Goal: Task Accomplishment & Management: Manage account settings

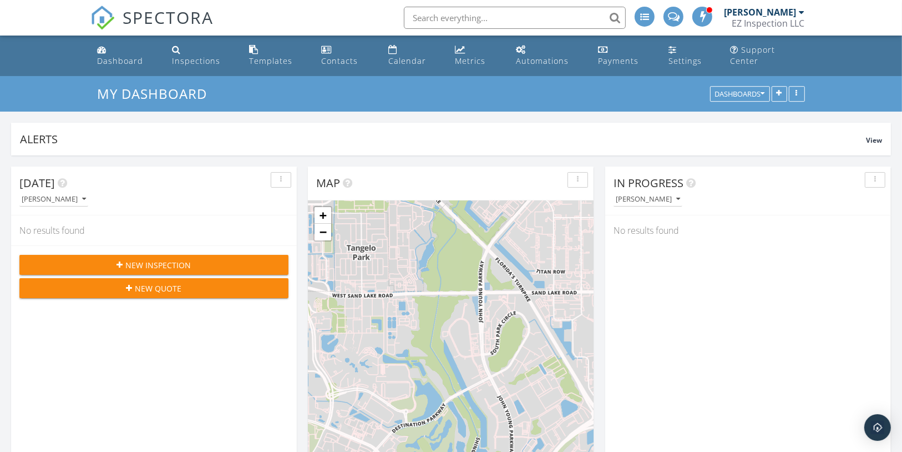
scroll to position [1523, 916]
click at [358, 55] on div "Contacts" at bounding box center [340, 60] width 37 height 11
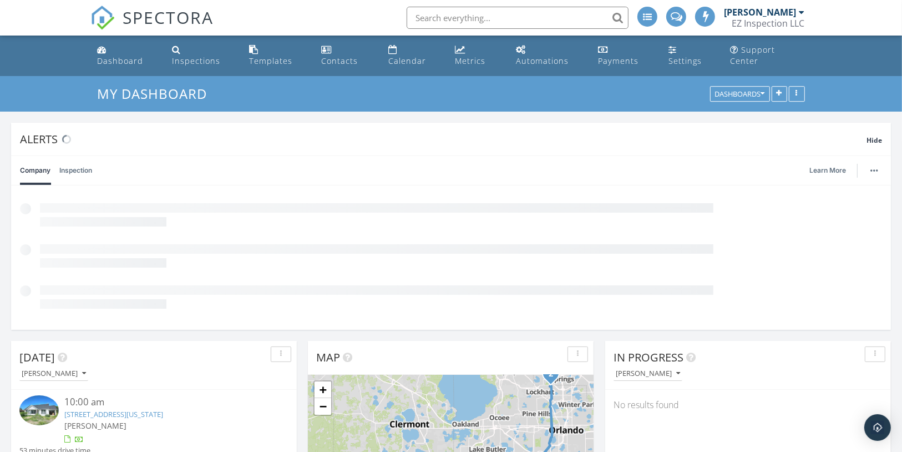
scroll to position [6, 5]
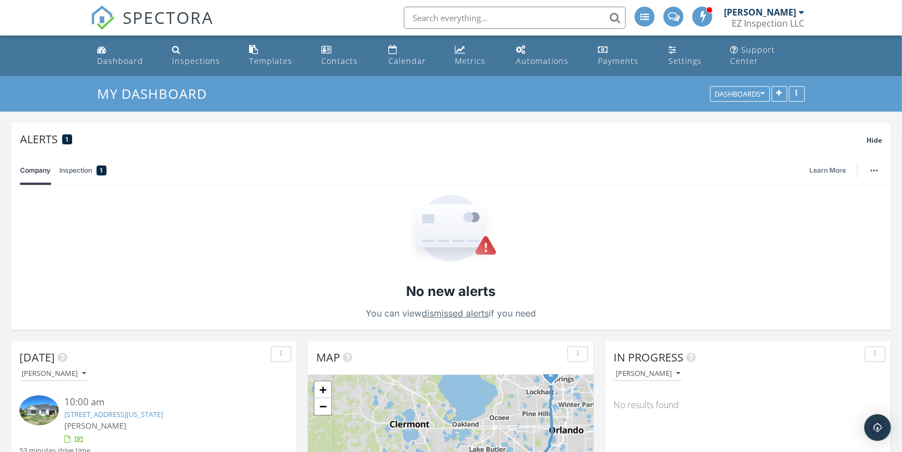
click at [84, 158] on link "Inspection 1" at bounding box center [82, 170] width 47 height 29
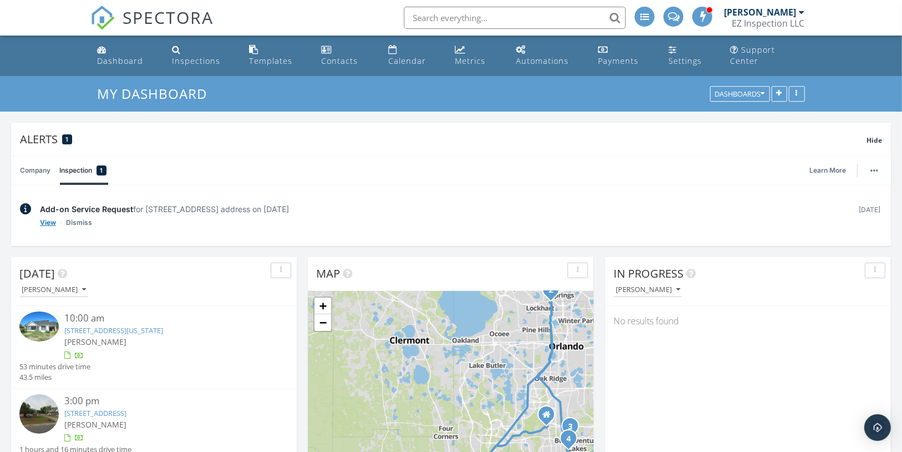
click at [46, 217] on link "View" at bounding box center [48, 222] width 16 height 11
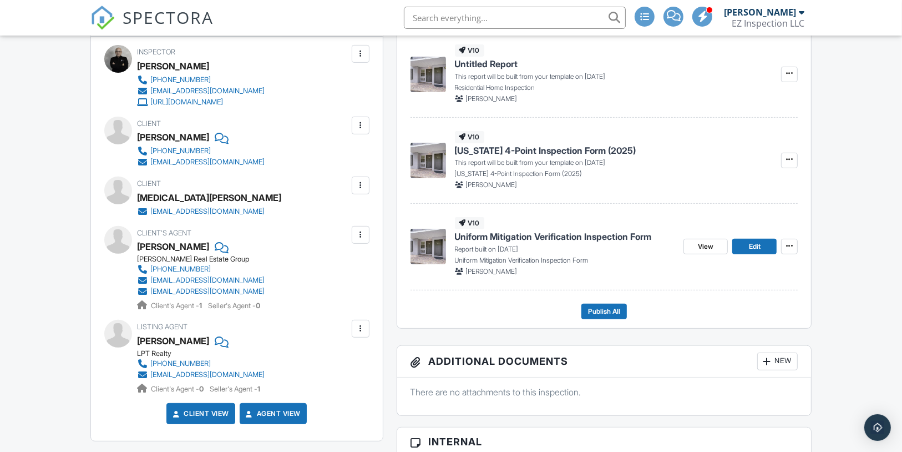
scroll to position [321, 0]
click at [221, 418] on link "Client View" at bounding box center [199, 412] width 59 height 11
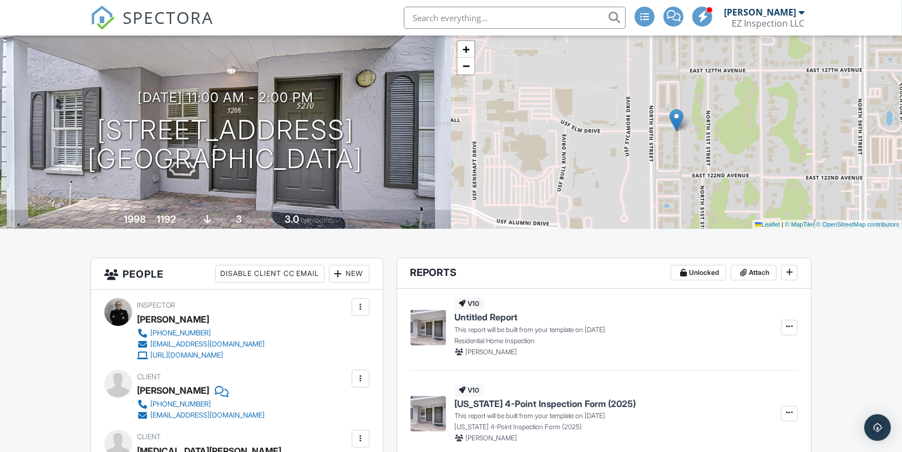
scroll to position [0, 0]
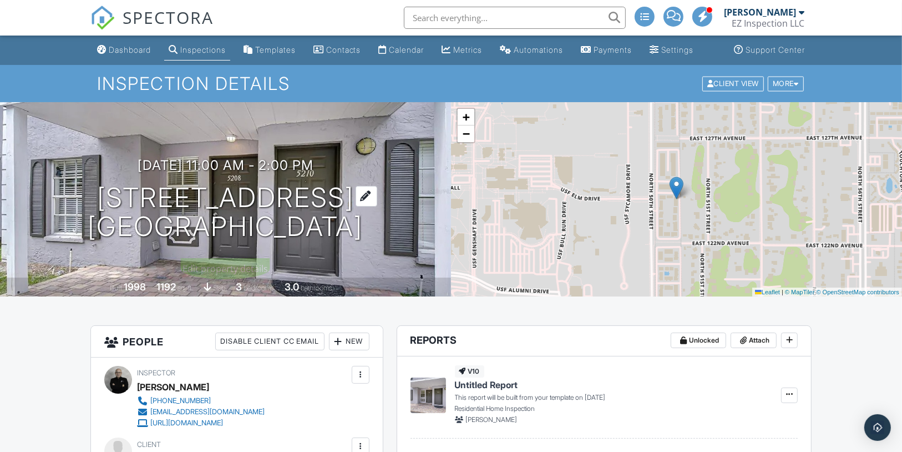
click at [226, 214] on h1 "5208 Sunridge Palms Dr Tampa, FL 33617" at bounding box center [225, 212] width 275 height 59
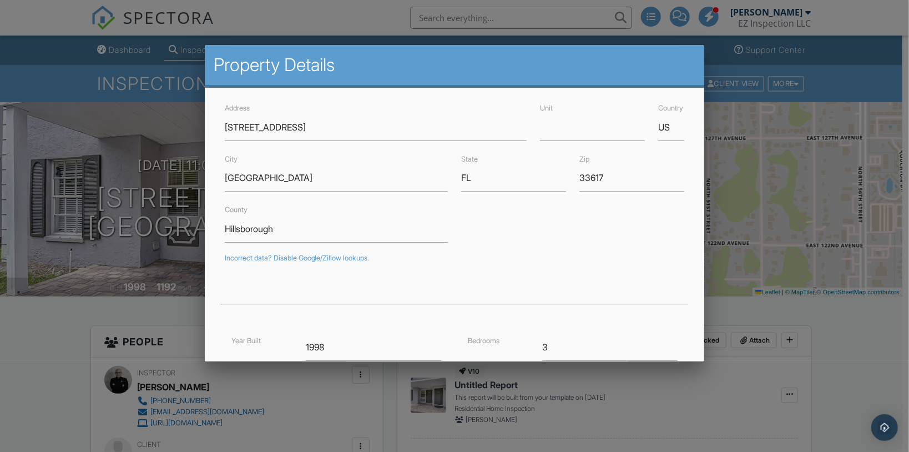
click at [55, 319] on div at bounding box center [454, 227] width 909 height 565
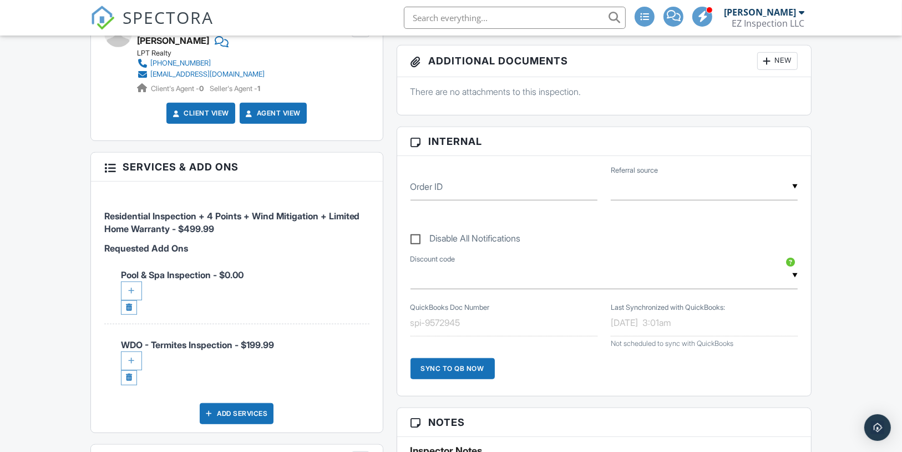
scroll to position [622, 0]
click at [128, 315] on link at bounding box center [129, 307] width 16 height 15
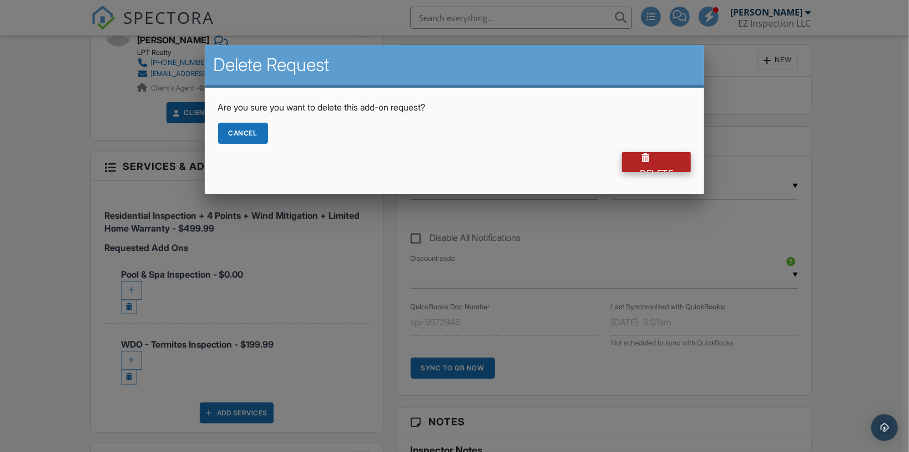
click at [658, 162] on div "Delete" at bounding box center [656, 162] width 69 height 20
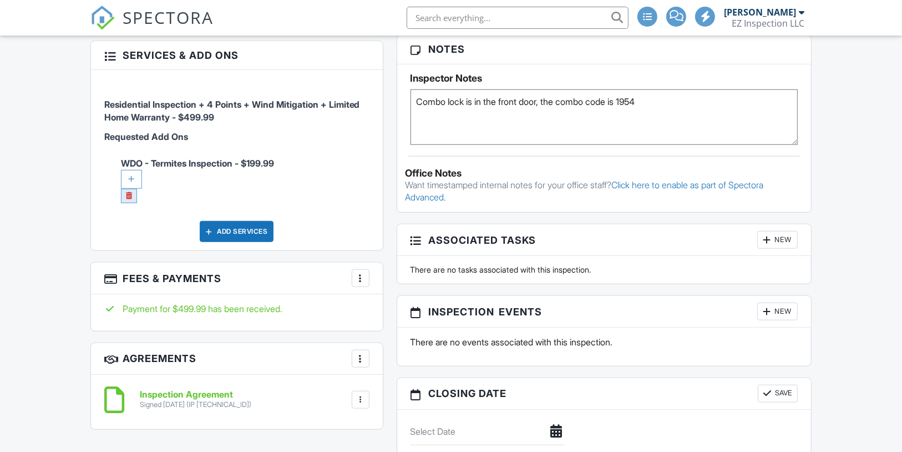
click at [127, 203] on link at bounding box center [129, 196] width 16 height 15
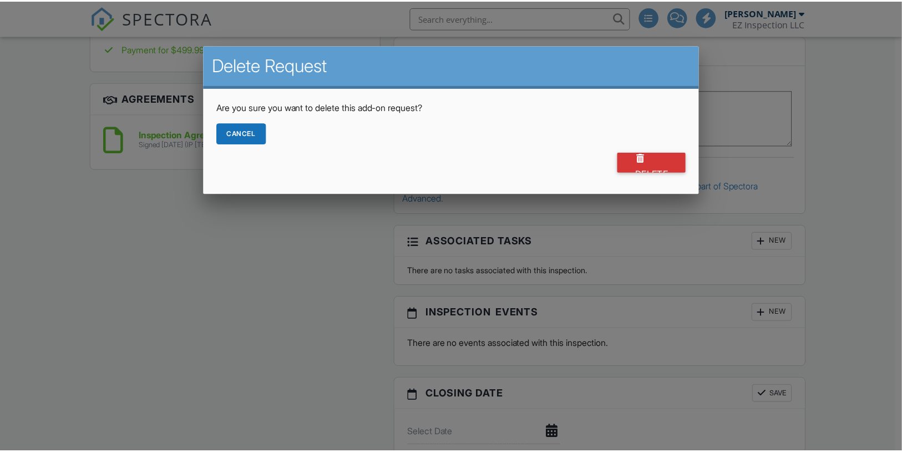
scroll to position [622, 0]
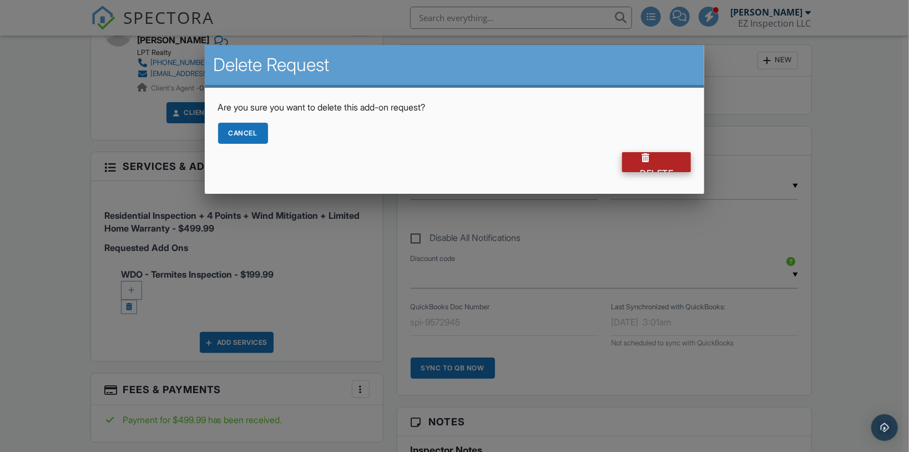
click at [662, 159] on div "Delete" at bounding box center [656, 162] width 69 height 20
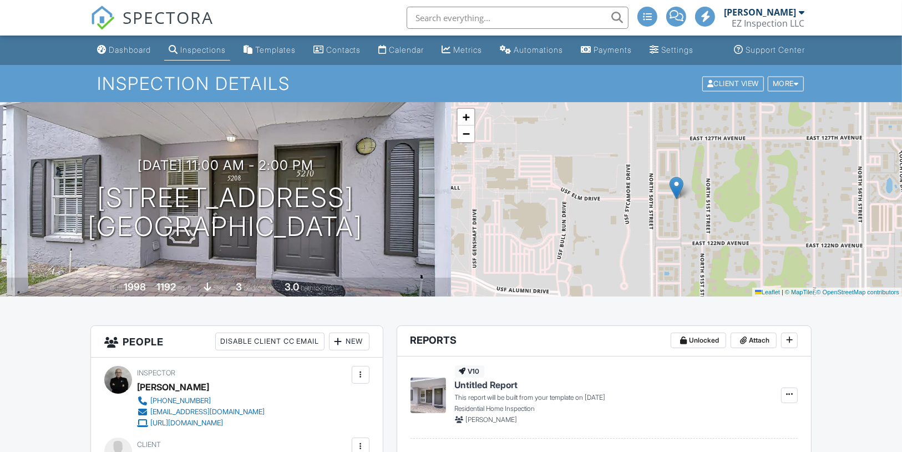
click at [120, 54] on div "Dashboard" at bounding box center [130, 49] width 42 height 9
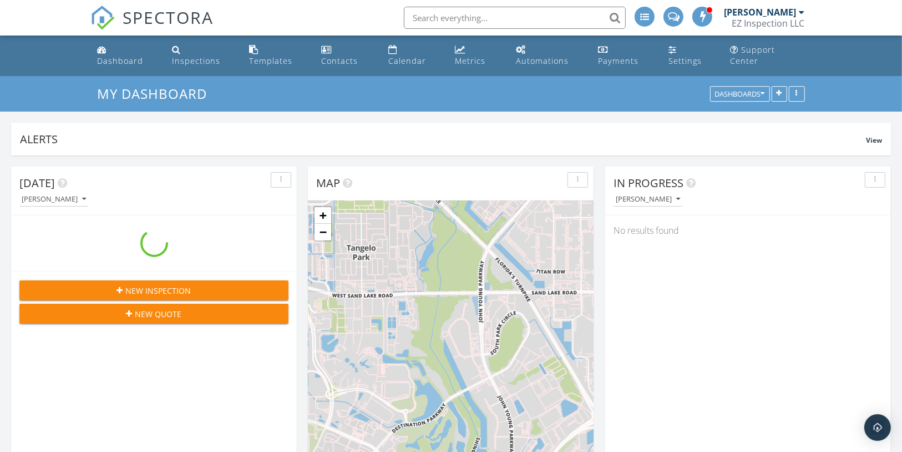
scroll to position [239, 285]
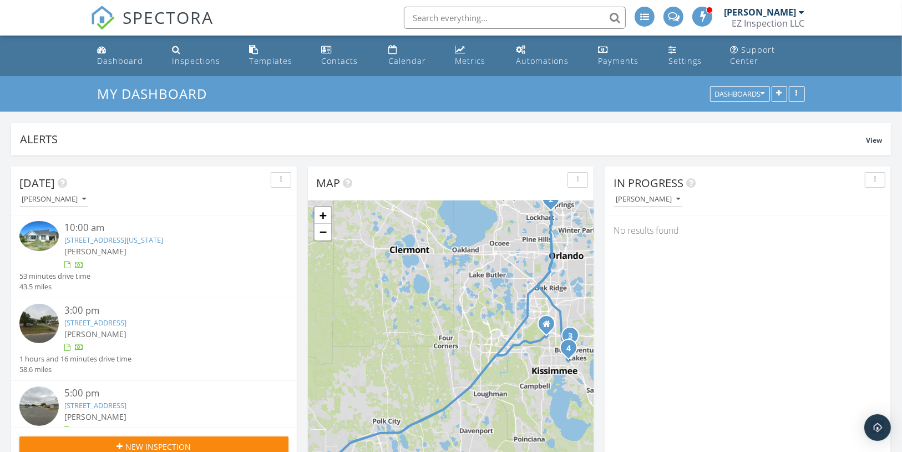
click at [161, 235] on link "1236 N Virginia Ave, Lakeland, FL 33805" at bounding box center [113, 240] width 99 height 10
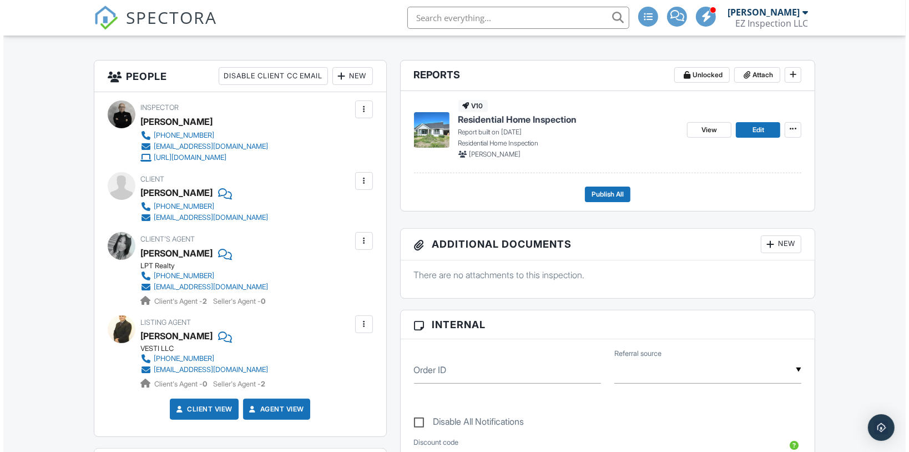
scroll to position [266, 0]
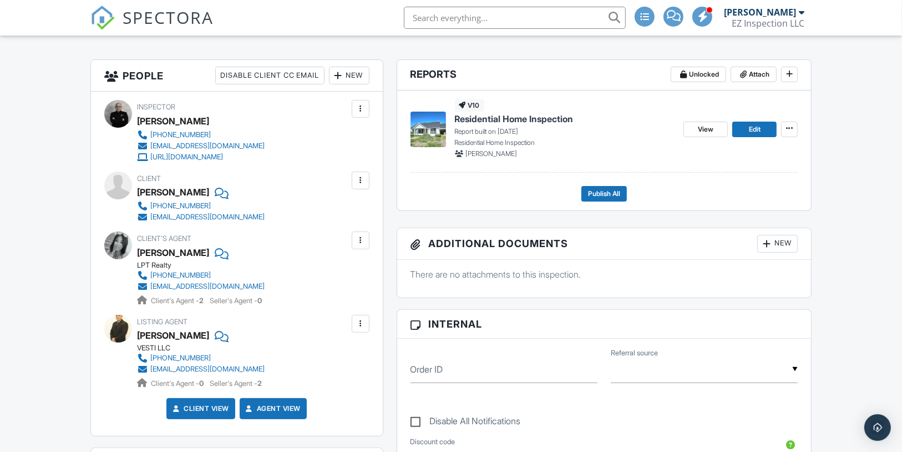
click at [774, 250] on div "New" at bounding box center [777, 244] width 41 height 18
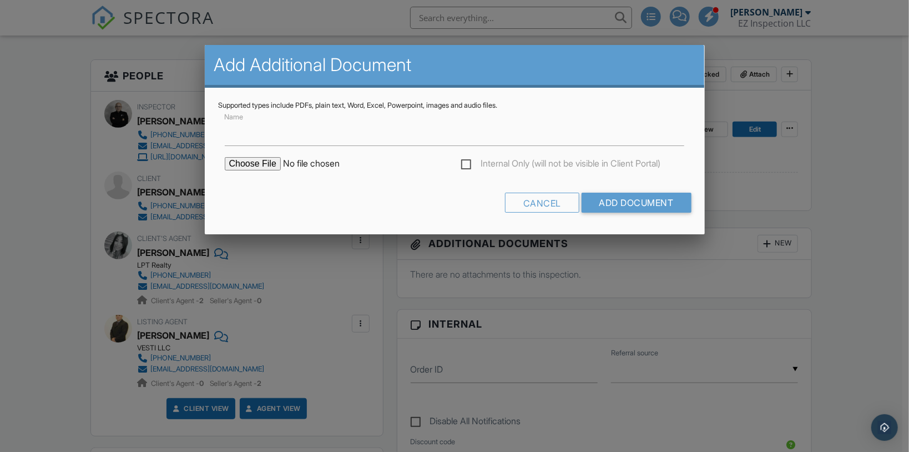
click at [264, 160] on input "file" at bounding box center [319, 163] width 189 height 13
type input "C:\fakepath\FEMA Flood Map (2016).jpg"
click at [613, 196] on input "Add Document" at bounding box center [636, 203] width 110 height 20
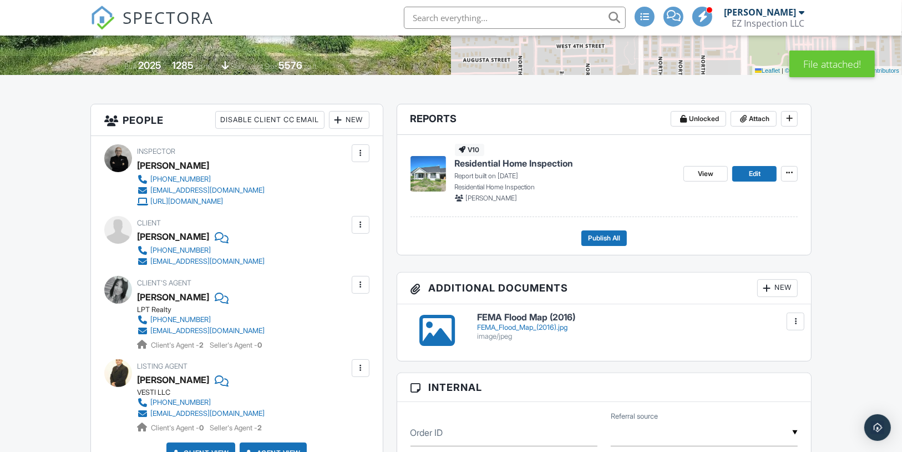
click at [781, 295] on div "New" at bounding box center [777, 288] width 41 height 18
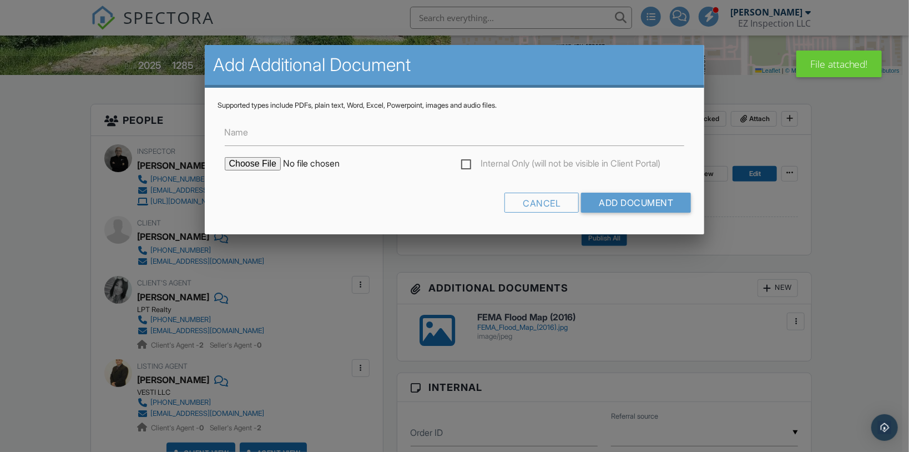
click at [261, 161] on input "file" at bounding box center [319, 163] width 189 height 13
type input "C:\fakepath\Zillow Flood Map.jpg"
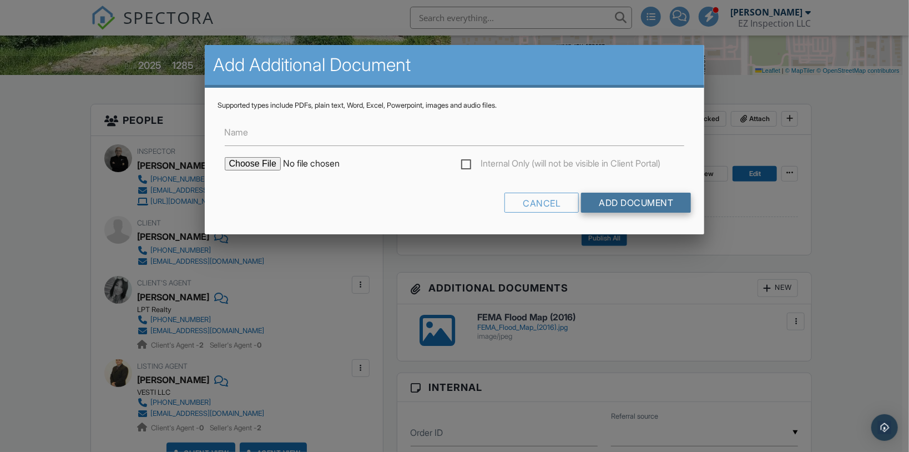
click at [626, 207] on input "Add Document" at bounding box center [636, 203] width 110 height 20
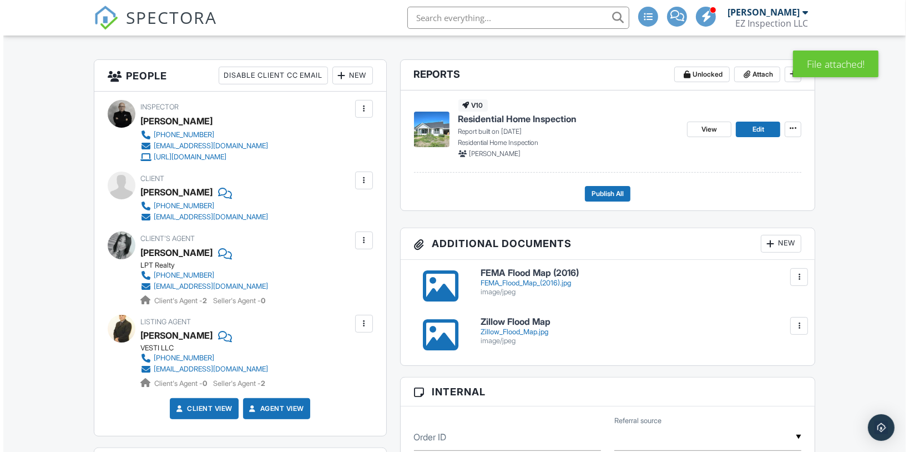
scroll to position [266, 0]
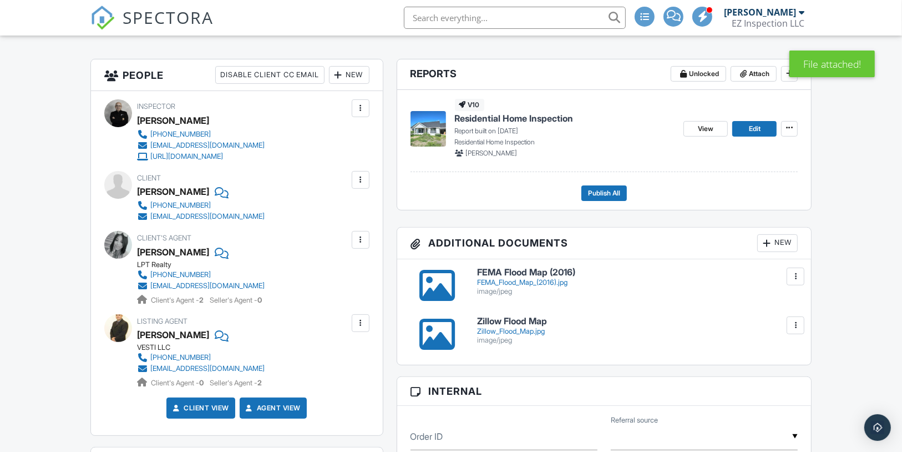
click at [776, 252] on div "New" at bounding box center [777, 243] width 41 height 18
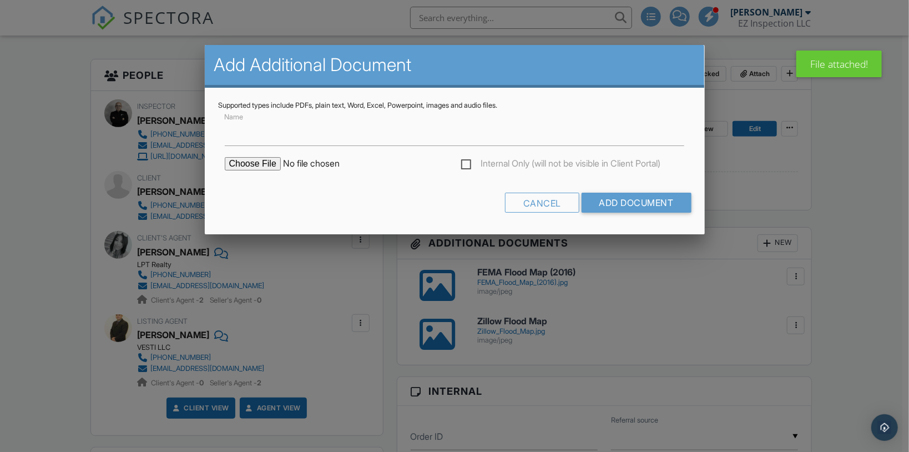
click at [241, 169] on input "file" at bounding box center [319, 163] width 189 height 13
type input "C:\fakepath\Polk County Property Appraiser.jpg"
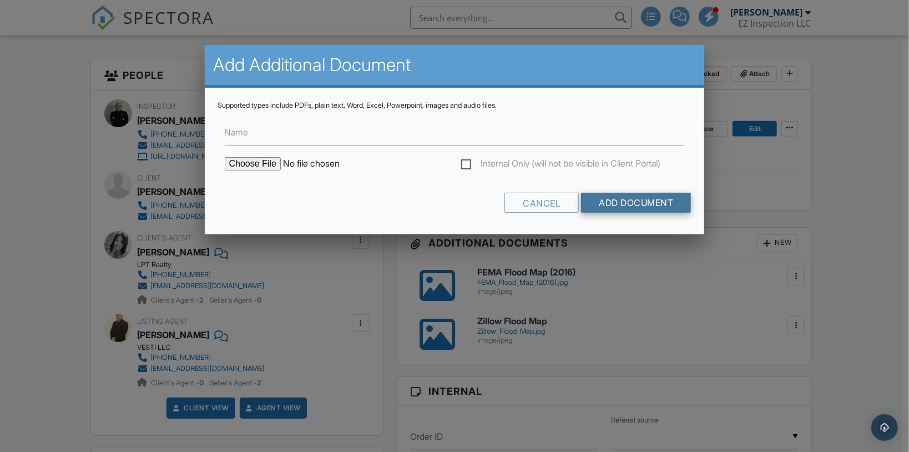
click at [665, 203] on input "Add Document" at bounding box center [636, 203] width 110 height 20
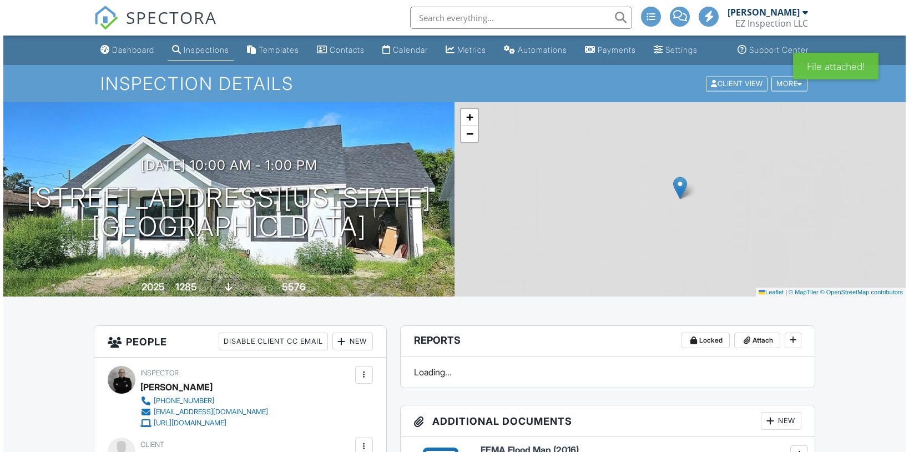
scroll to position [311, 0]
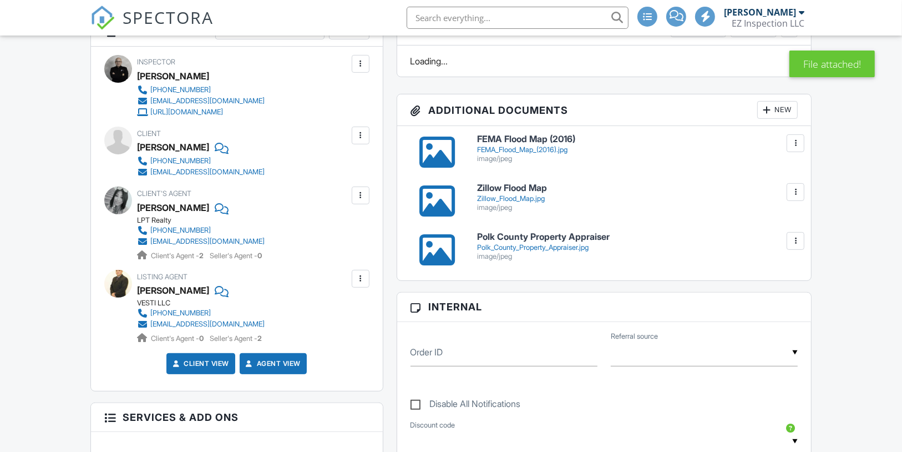
click at [780, 119] on div "New" at bounding box center [777, 110] width 41 height 18
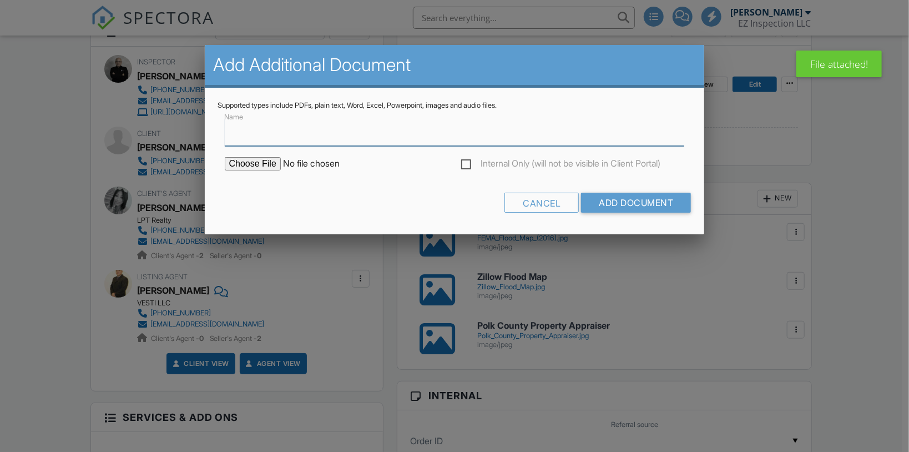
scroll to position [0, 0]
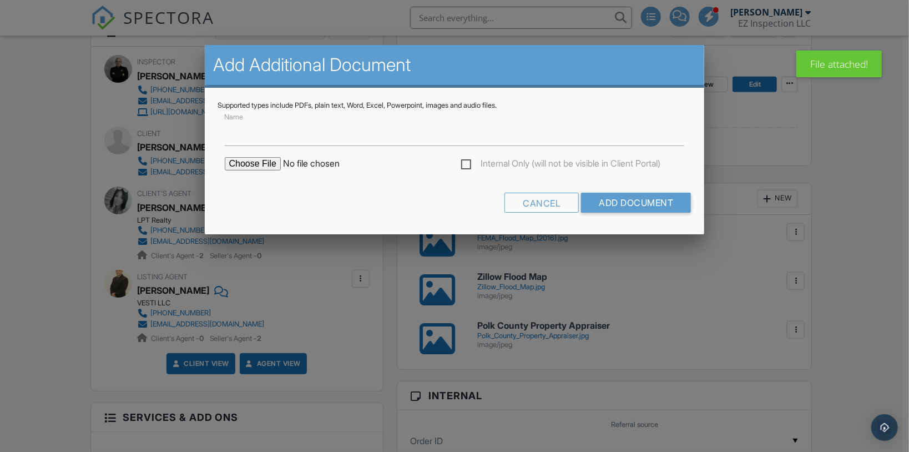
click at [269, 168] on input "file" at bounding box center [319, 163] width 189 height 13
type input "C:\fakepath\Building Permit.jpg"
click at [634, 201] on input "Add Document" at bounding box center [636, 203] width 110 height 20
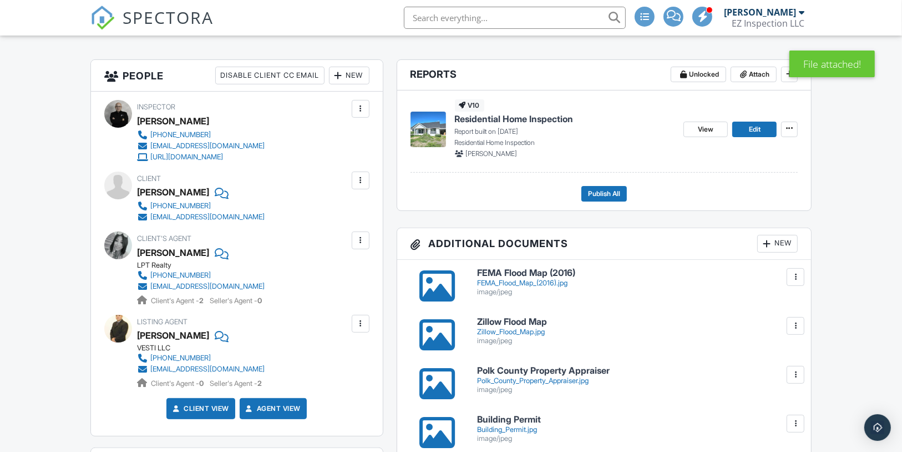
scroll to position [266, 0]
click at [215, 343] on div at bounding box center [220, 334] width 11 height 17
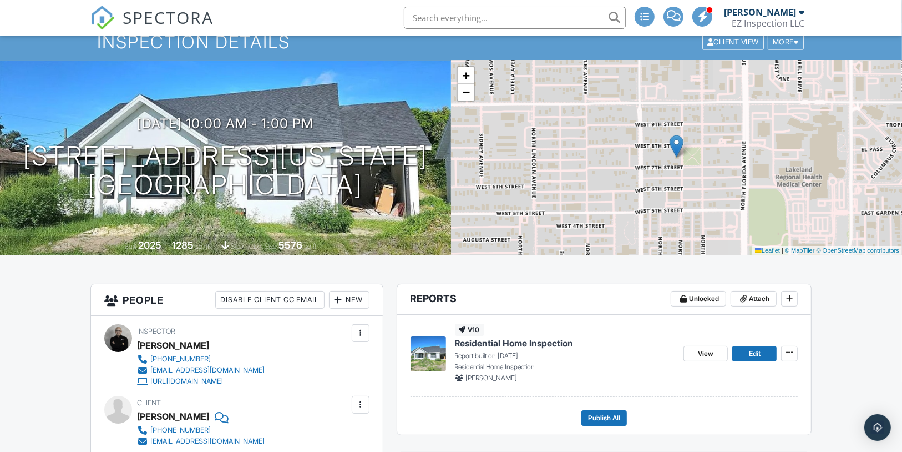
scroll to position [0, 0]
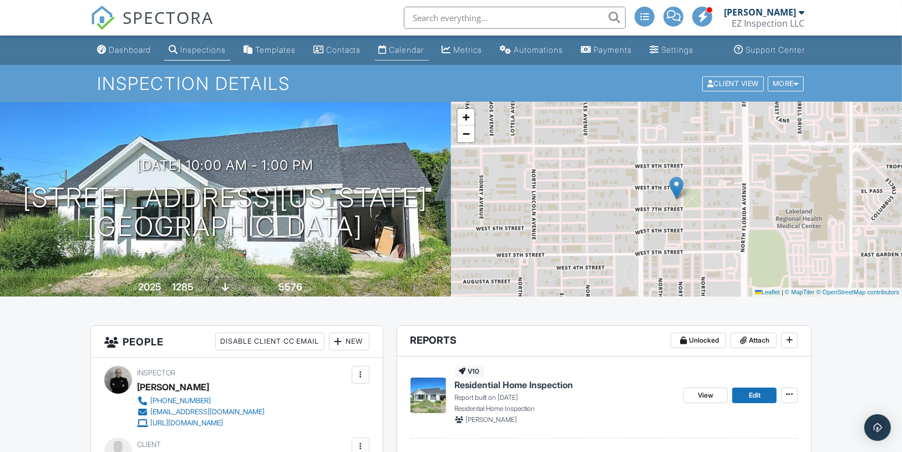
click at [408, 54] on div "Calendar" at bounding box center [407, 49] width 35 height 9
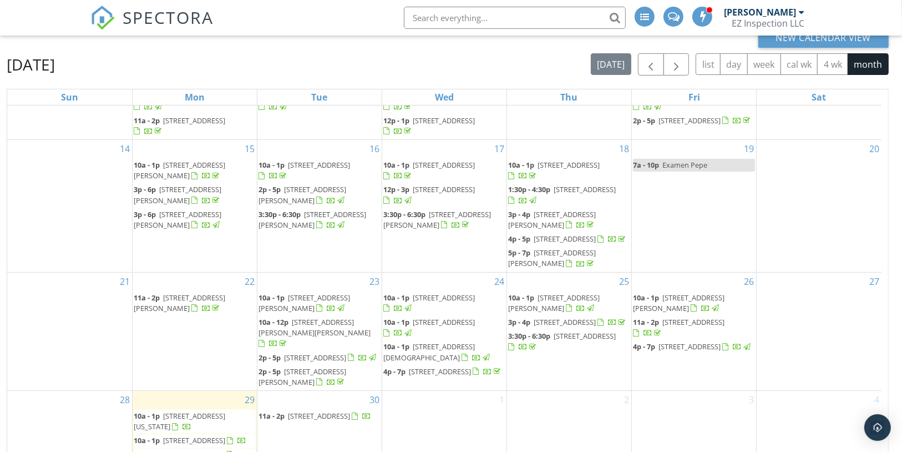
scroll to position [148, 0]
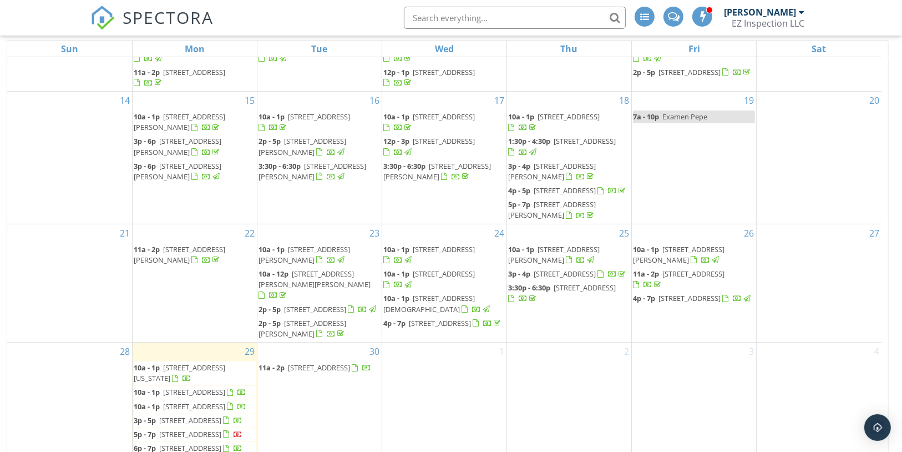
click at [171, 387] on span "2509 Relaxing Ln, Kissimmee 34744" at bounding box center [194, 392] width 62 height 10
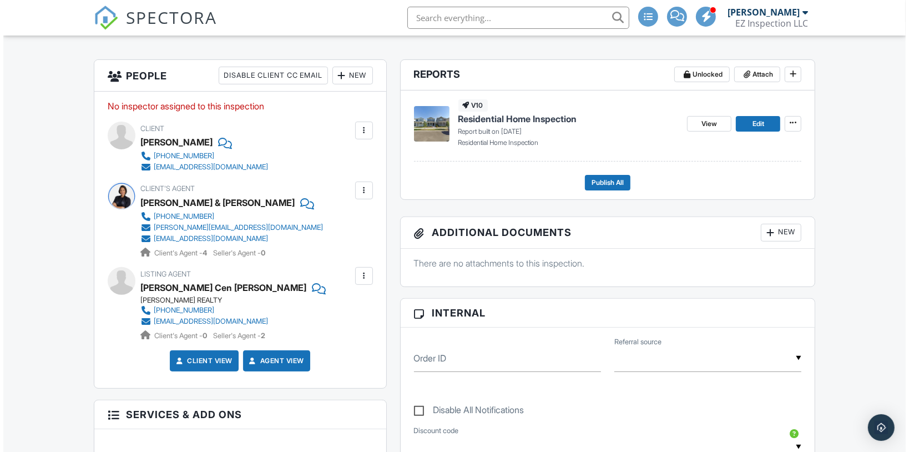
scroll to position [266, 0]
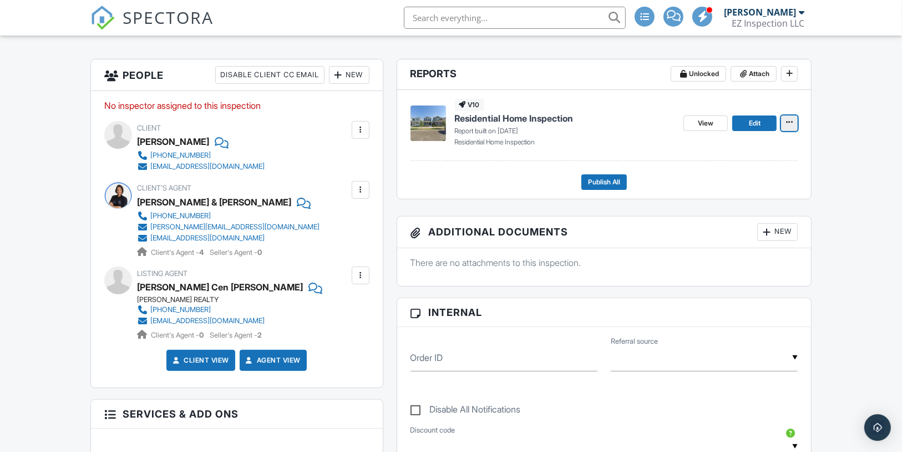
click at [790, 126] on icon at bounding box center [789, 122] width 7 height 8
click at [741, 213] on input "Delete Report" at bounding box center [734, 215] width 113 height 25
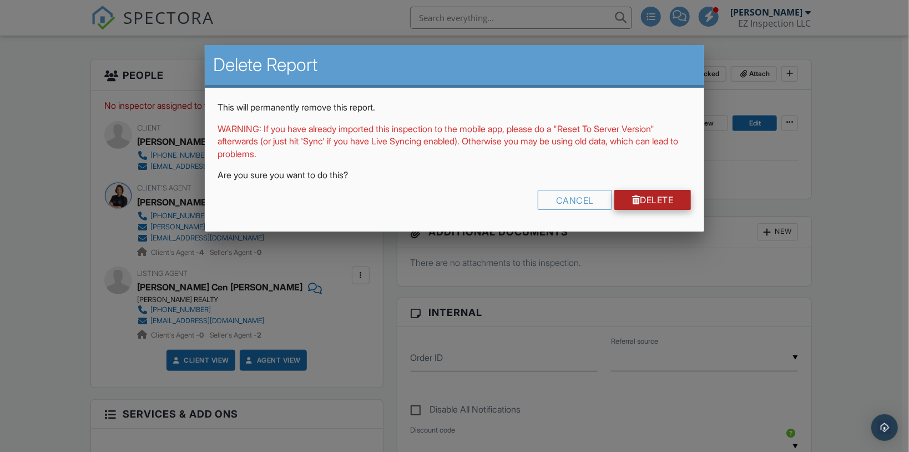
click at [670, 196] on link "Delete" at bounding box center [652, 200] width 77 height 20
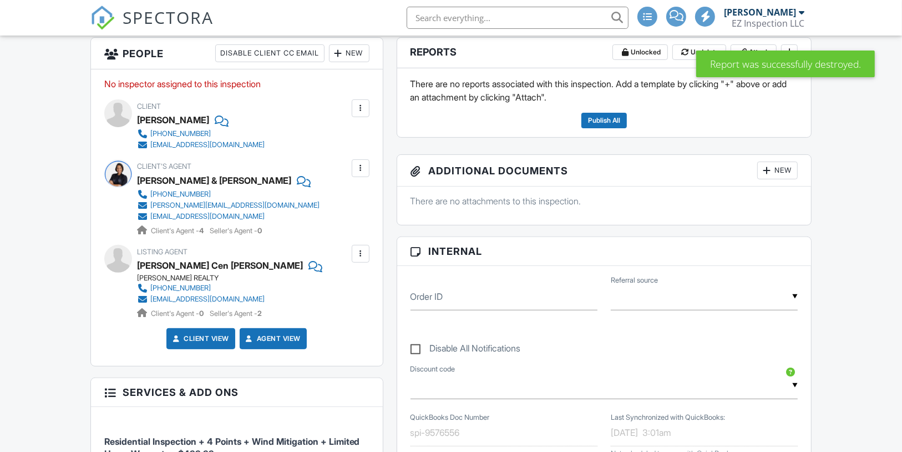
scroll to position [336, 0]
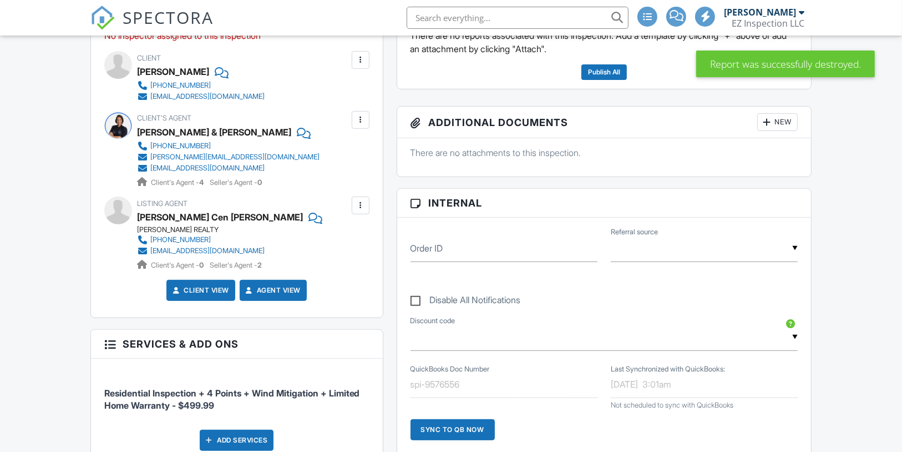
click at [309, 211] on div at bounding box center [314, 217] width 11 height 17
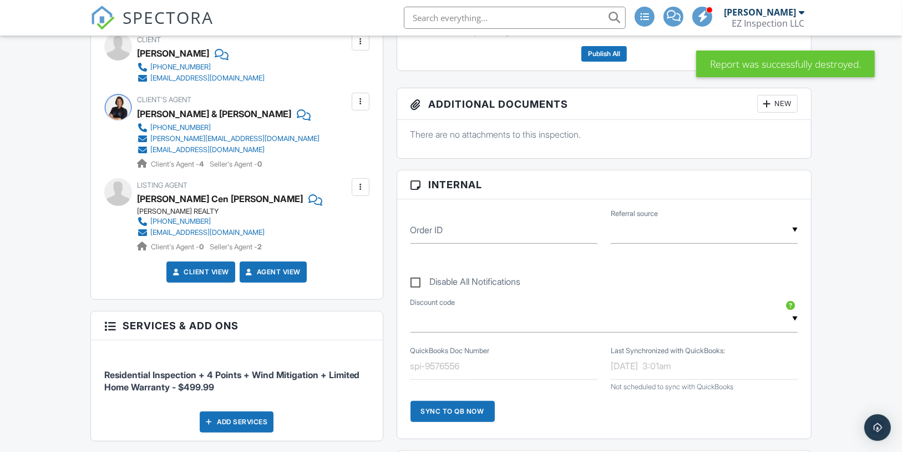
scroll to position [0, 0]
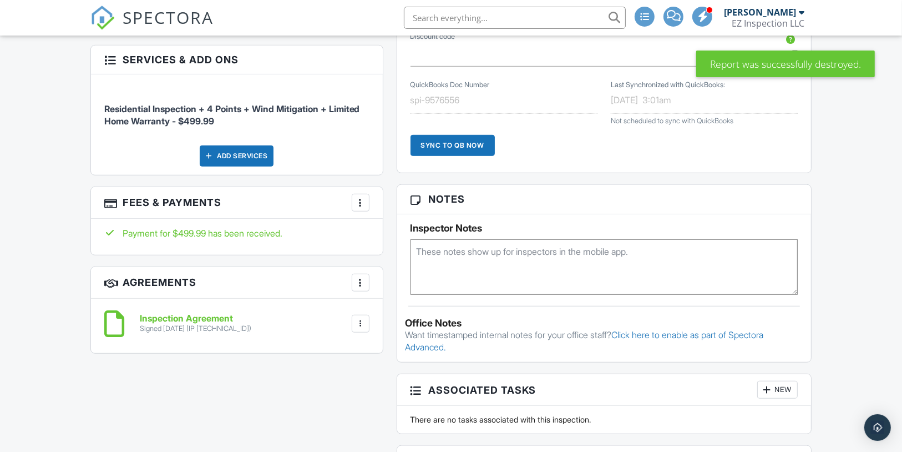
click at [478, 255] on textarea at bounding box center [605, 266] width 388 height 55
paste textarea "Property is vacant, keypad code is 1991"
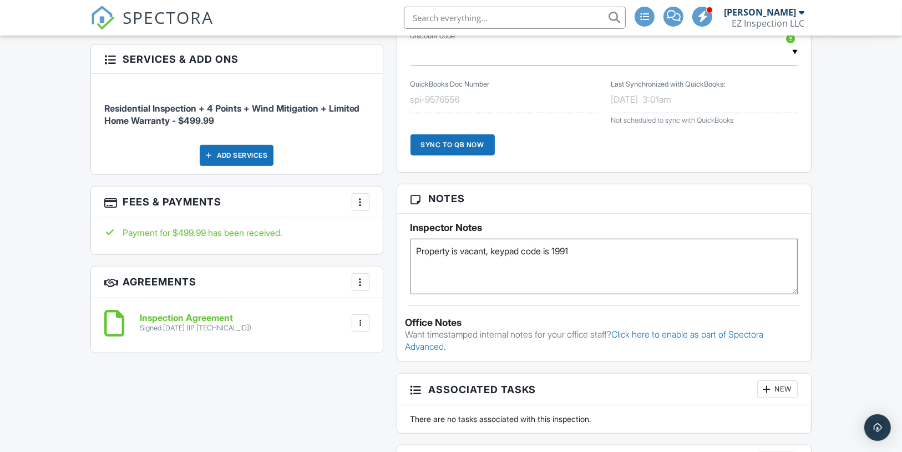
type textarea "Property is vacant, keypad code is 1991"
click at [851, 261] on div "Dashboard Inspections Templates Contacts Calendar Metrics Automations Payments …" at bounding box center [451, 354] width 902 height 1878
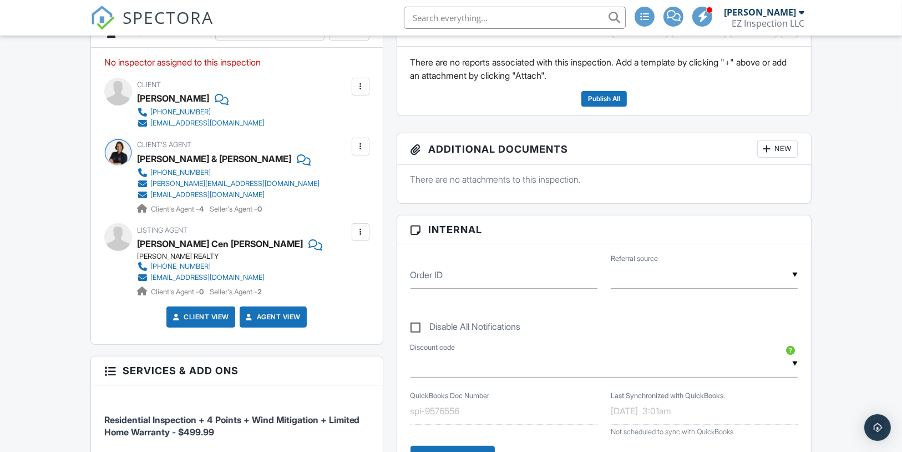
scroll to position [310, 0]
click at [755, 289] on div "▼ Real Estate Agent Internet Search Relocation Company Past Customer Other Real…" at bounding box center [704, 274] width 187 height 27
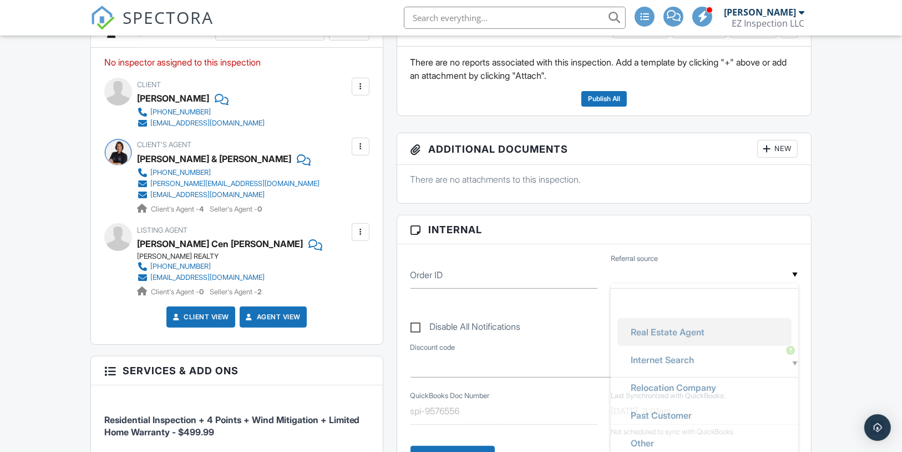
click at [721, 335] on li "Real Estate Agent" at bounding box center [705, 332] width 174 height 28
type input "Real Estate Agent"
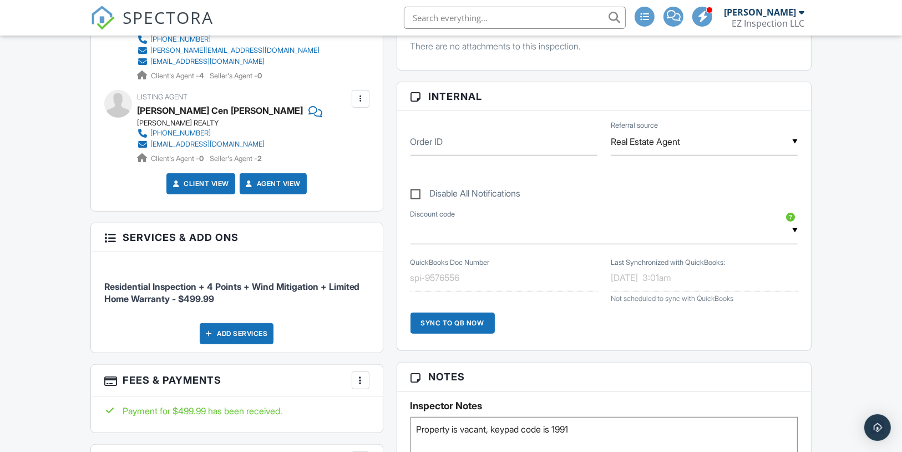
scroll to position [443, 0]
click at [789, 236] on input "text" at bounding box center [605, 230] width 388 height 27
click at [443, 148] on label "Order ID" at bounding box center [427, 141] width 33 height 12
click at [444, 152] on input "Order ID" at bounding box center [504, 141] width 187 height 27
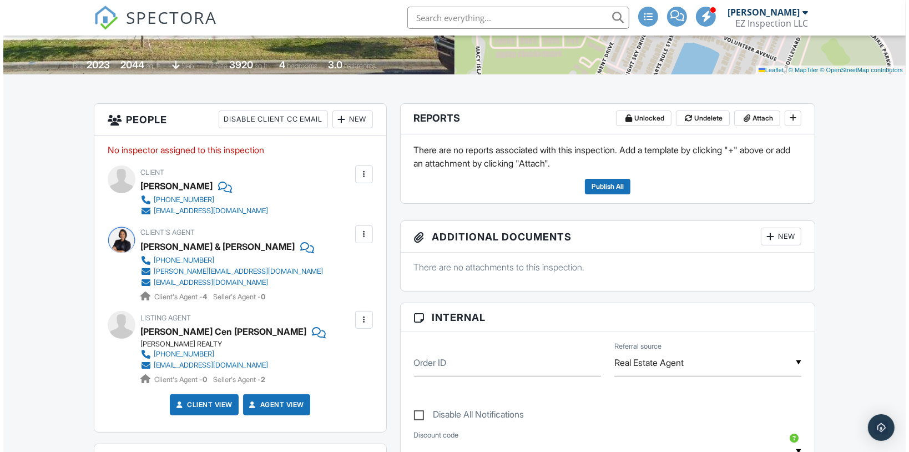
scroll to position [221, 0]
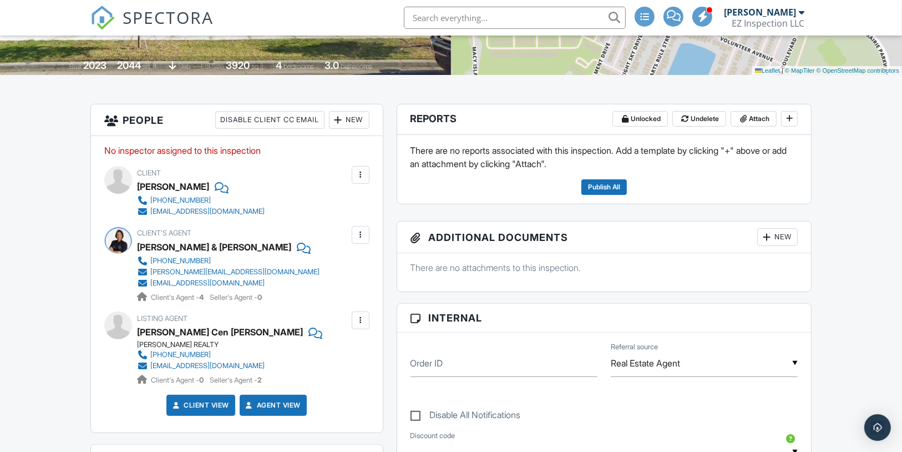
click at [776, 246] on div "New" at bounding box center [777, 237] width 41 height 18
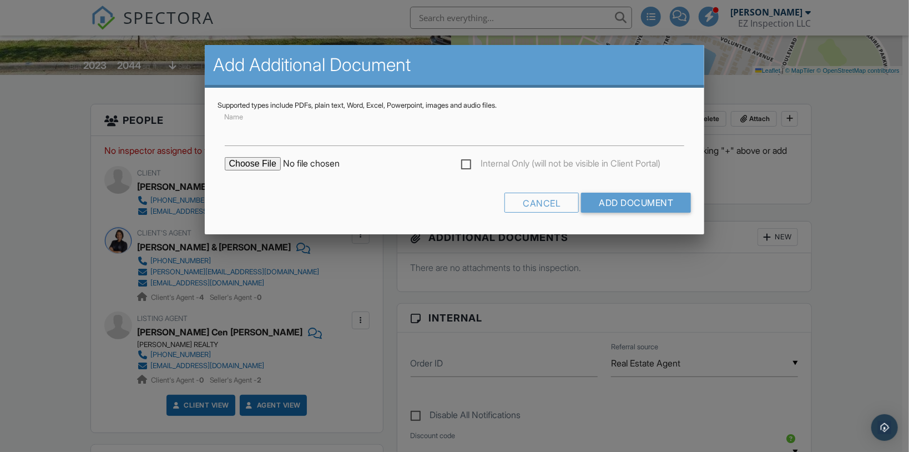
click at [271, 162] on input "file" at bounding box center [319, 163] width 189 height 13
click at [277, 168] on input "file" at bounding box center [319, 163] width 189 height 13
type input "C:\fakepath\FEMA Flood Map (2013).jpg"
click at [615, 206] on input "Add Document" at bounding box center [636, 203] width 110 height 20
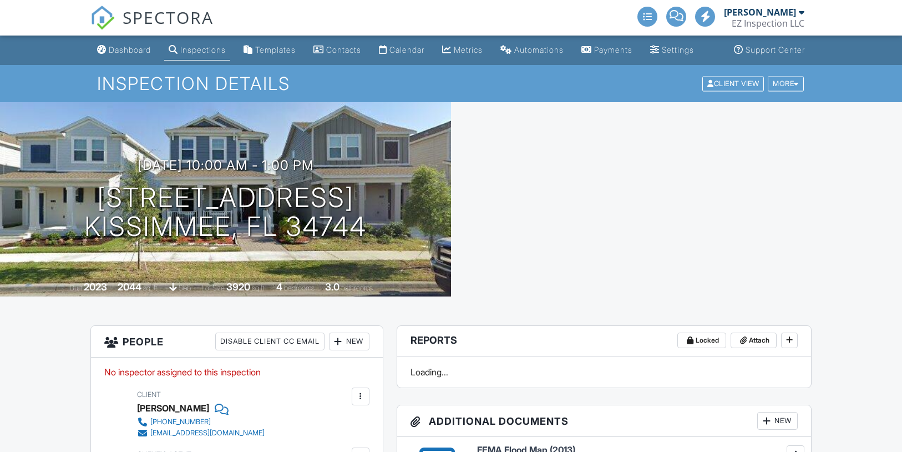
scroll to position [310, 0]
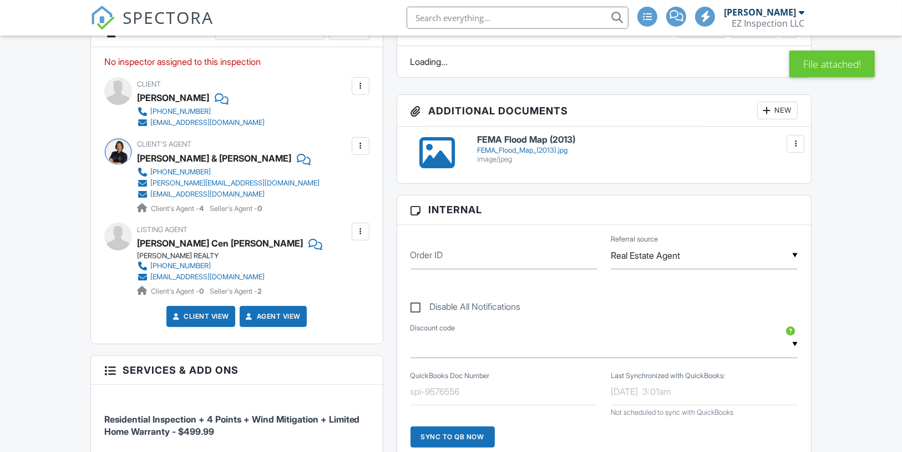
click at [781, 119] on div "New" at bounding box center [777, 111] width 41 height 18
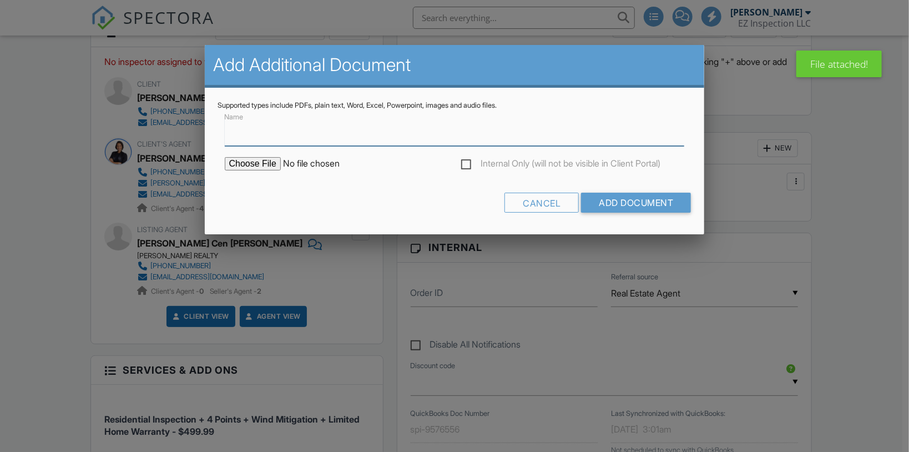
scroll to position [0, 0]
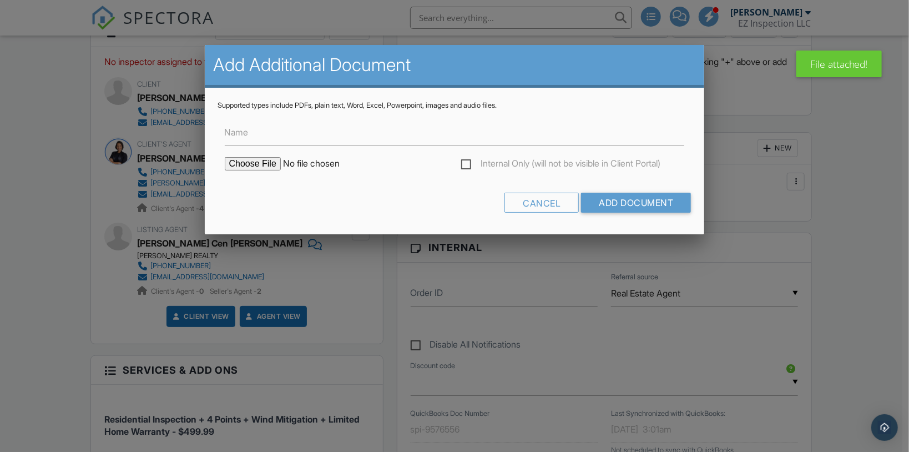
click at [262, 163] on input "file" at bounding box center [319, 163] width 189 height 13
type input "C:\fakepath\Zillow Flood Map.jpg"
click at [622, 198] on input "Add Document" at bounding box center [636, 203] width 110 height 20
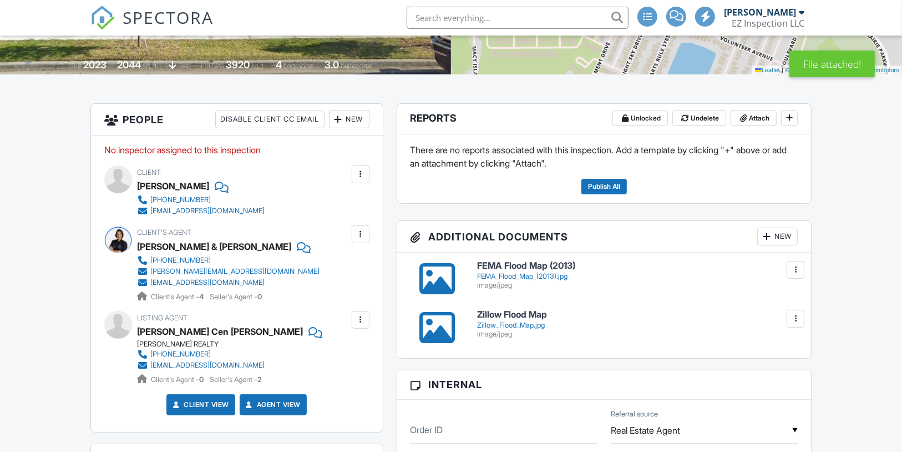
click at [784, 245] on div "New" at bounding box center [777, 237] width 41 height 18
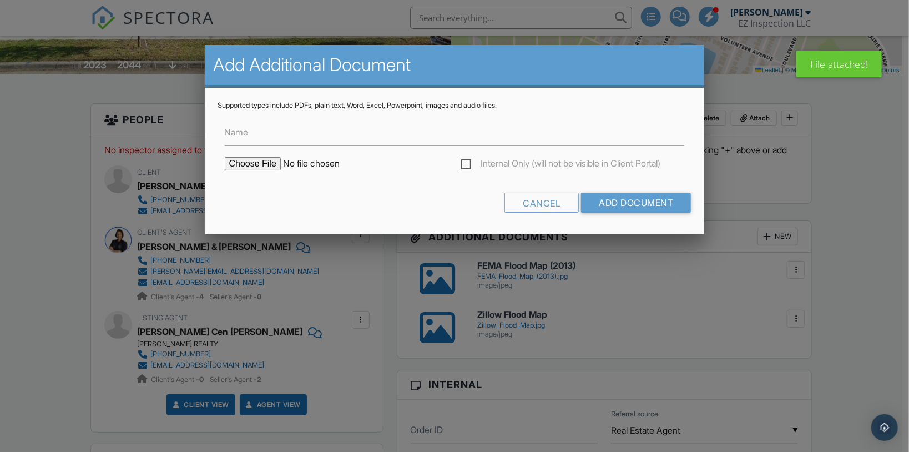
click at [256, 166] on input "file" at bounding box center [319, 163] width 189 height 13
type input "C:\fakepath\Sketch.png"
click at [617, 206] on input "Add Document" at bounding box center [636, 203] width 110 height 20
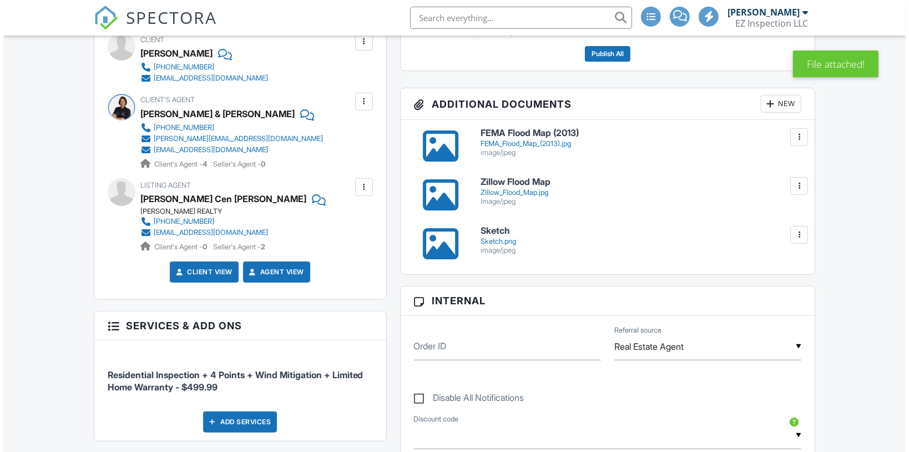
scroll to position [355, 0]
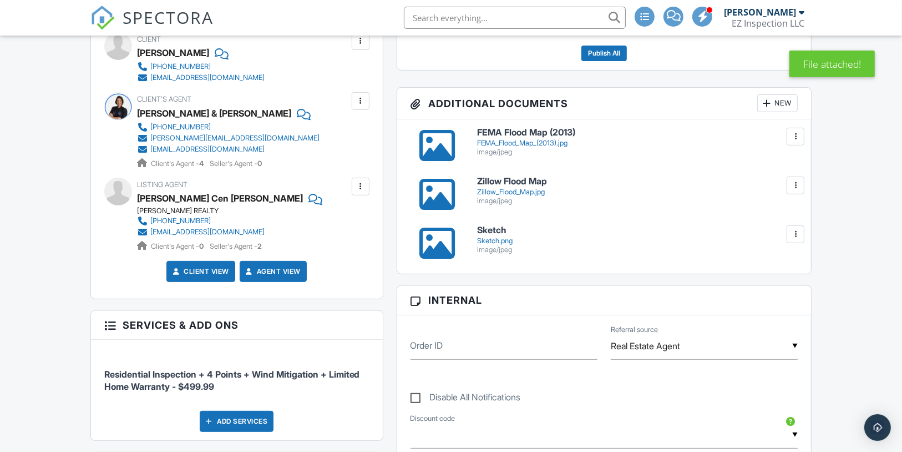
click at [774, 112] on div "New" at bounding box center [777, 103] width 41 height 18
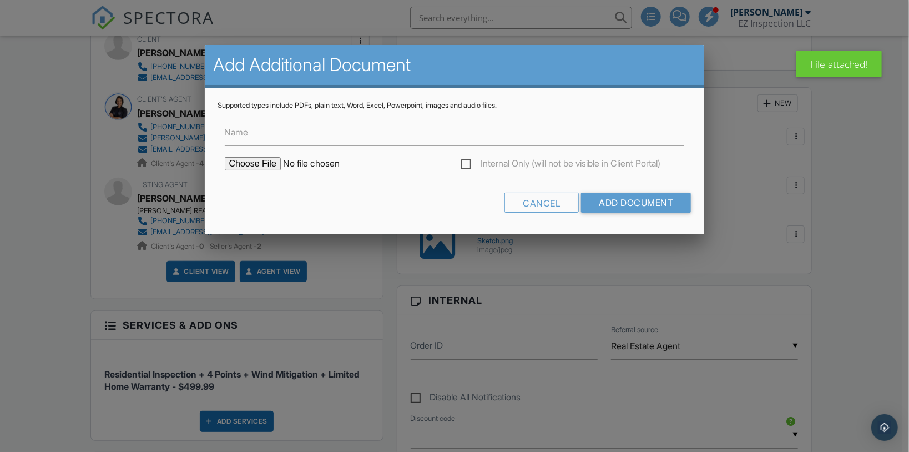
click at [275, 164] on input "file" at bounding box center [319, 163] width 189 height 13
type input "C:\fakepath\Osceola Property Appraiser.jpg"
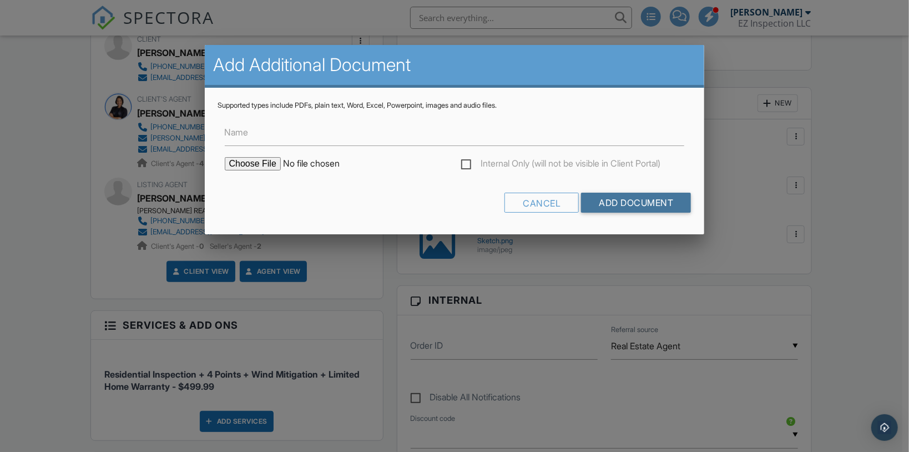
click at [668, 194] on input "Add Document" at bounding box center [636, 203] width 110 height 20
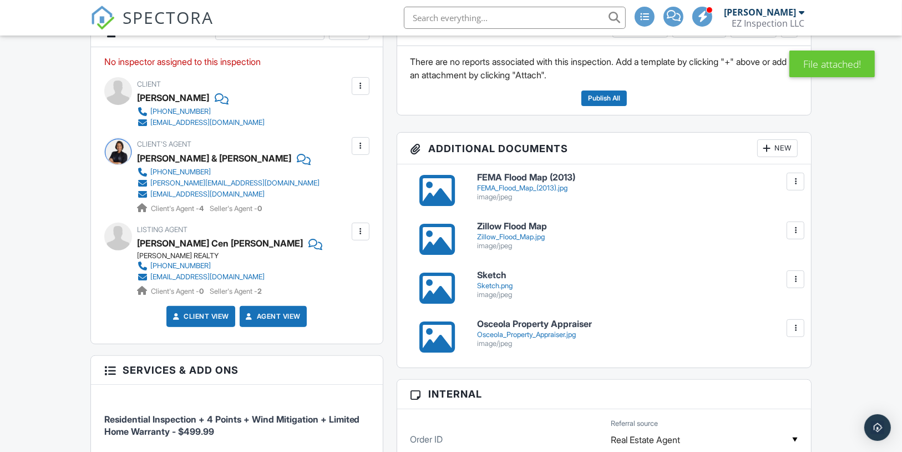
click at [790, 157] on div "New" at bounding box center [777, 148] width 41 height 18
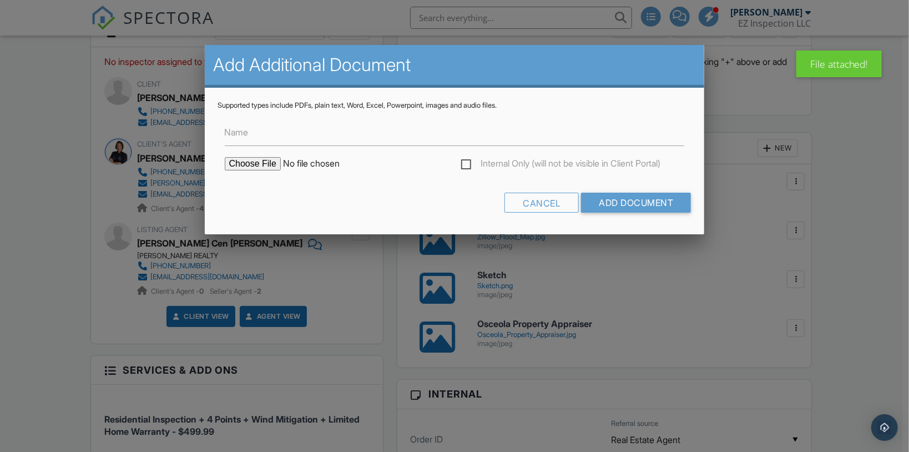
click at [261, 165] on input "file" at bounding box center [319, 163] width 189 height 13
type input "C:\fakepath\Building Permit.jpg"
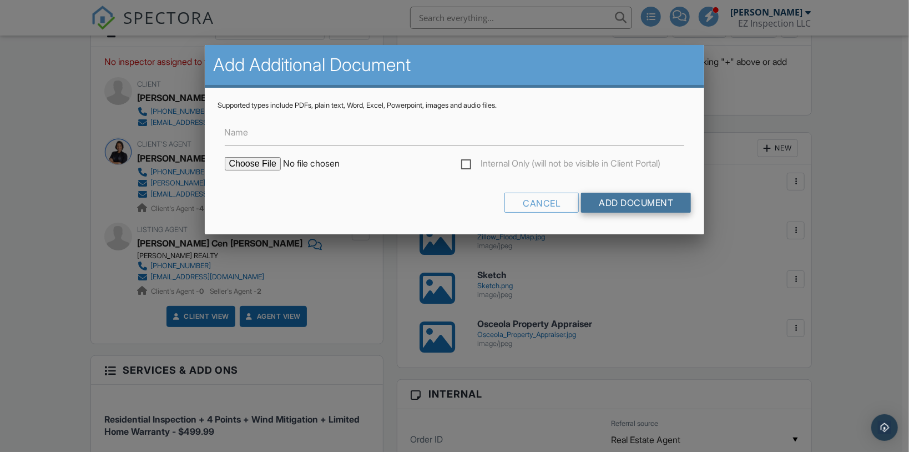
click at [623, 202] on input "Add Document" at bounding box center [636, 203] width 110 height 20
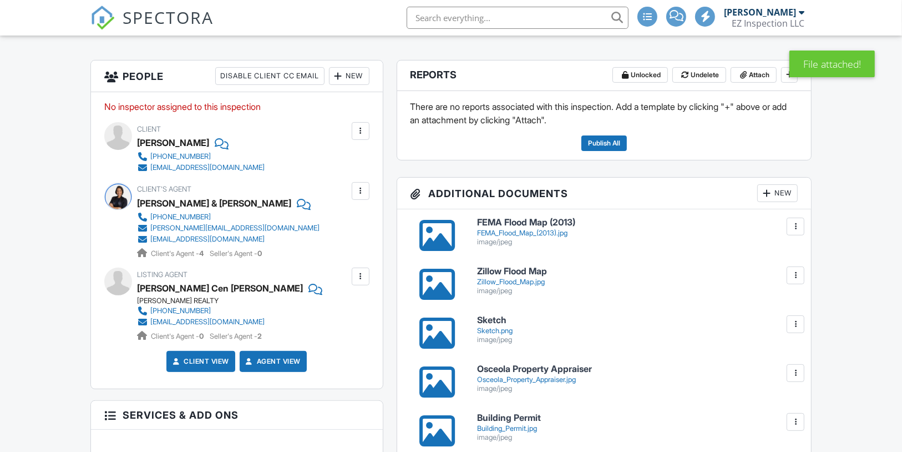
scroll to position [234, 0]
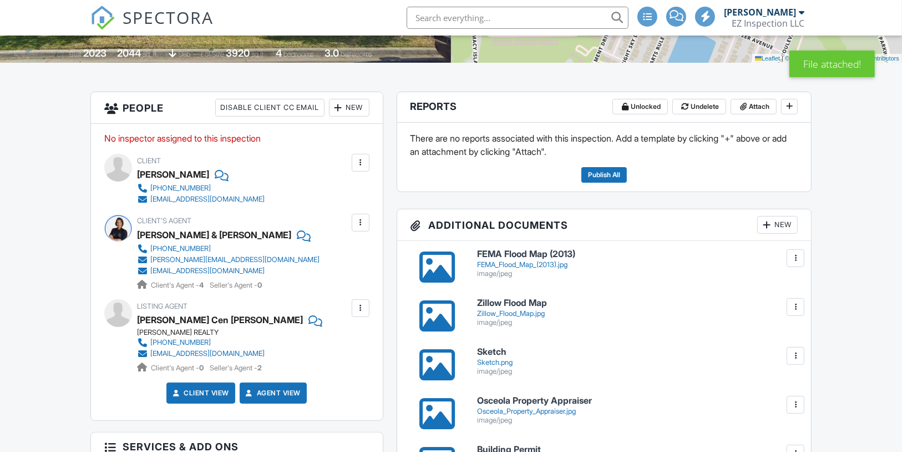
click at [782, 234] on div "New" at bounding box center [777, 225] width 41 height 18
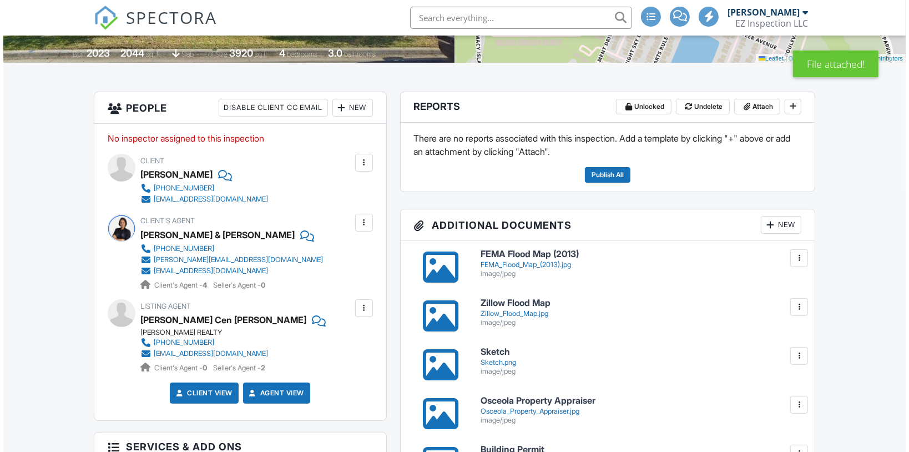
scroll to position [0, 0]
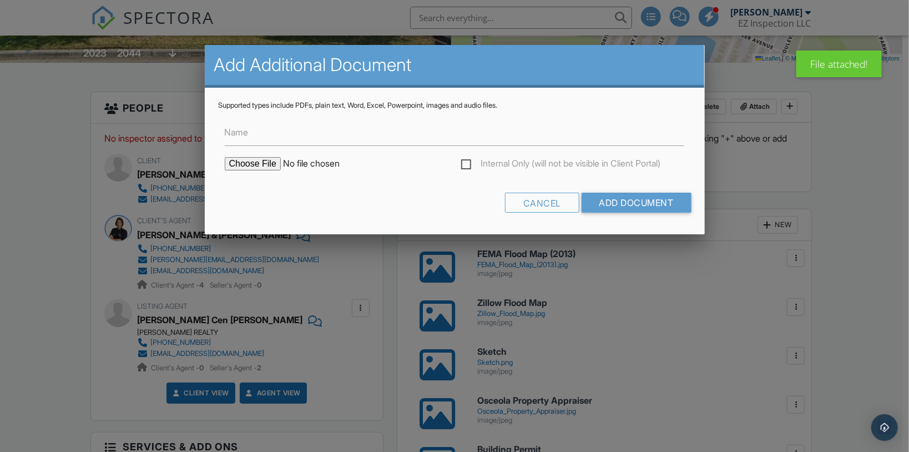
click at [259, 161] on input "file" at bounding box center [319, 163] width 189 height 13
type input "C:\fakepath\Permit Records.jpg"
click at [670, 195] on input "Add Document" at bounding box center [636, 203] width 110 height 20
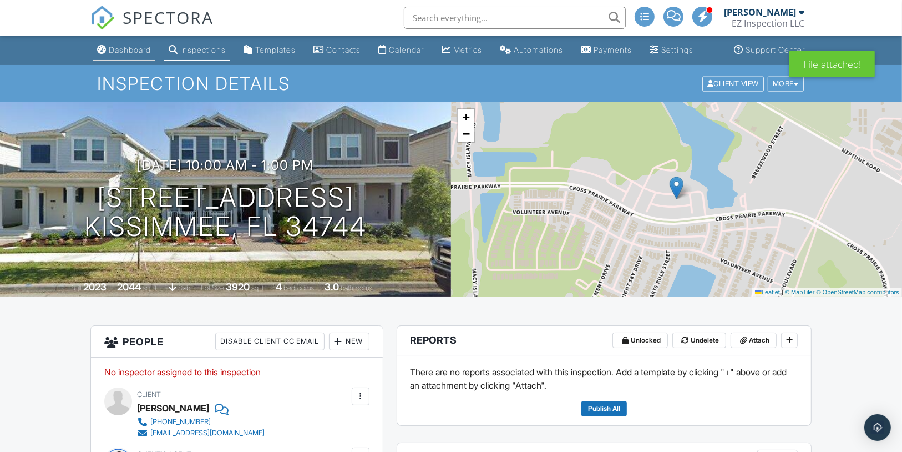
click at [135, 54] on div "Dashboard" at bounding box center [130, 49] width 42 height 9
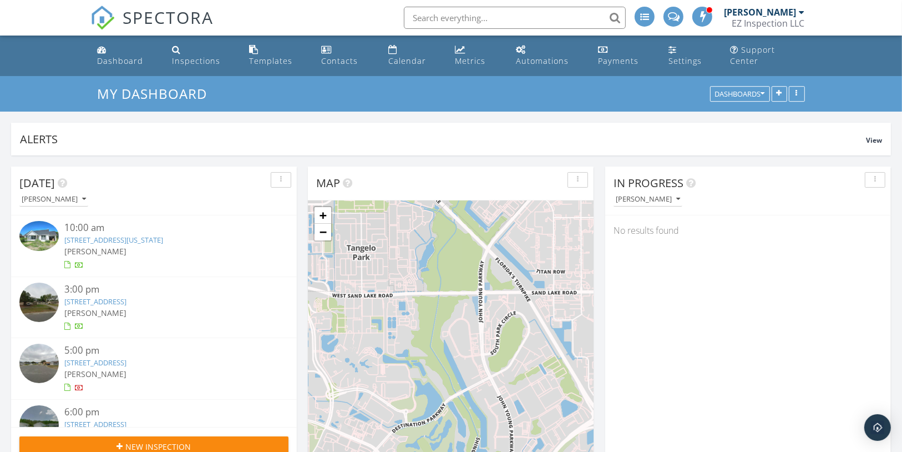
scroll to position [239, 285]
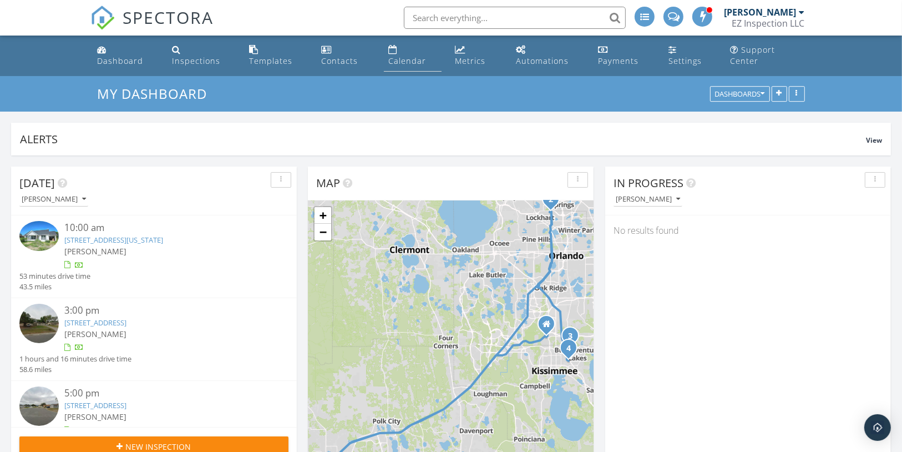
click at [400, 55] on div "Calendar" at bounding box center [407, 60] width 38 height 11
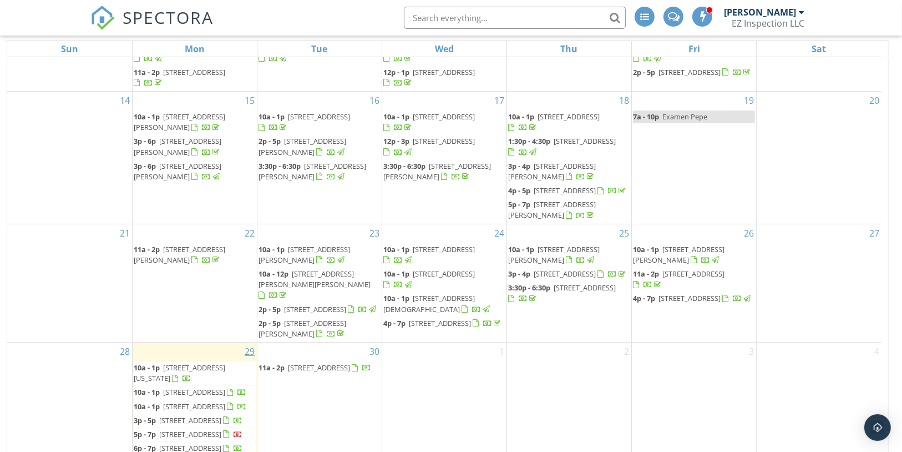
scroll to position [217, 0]
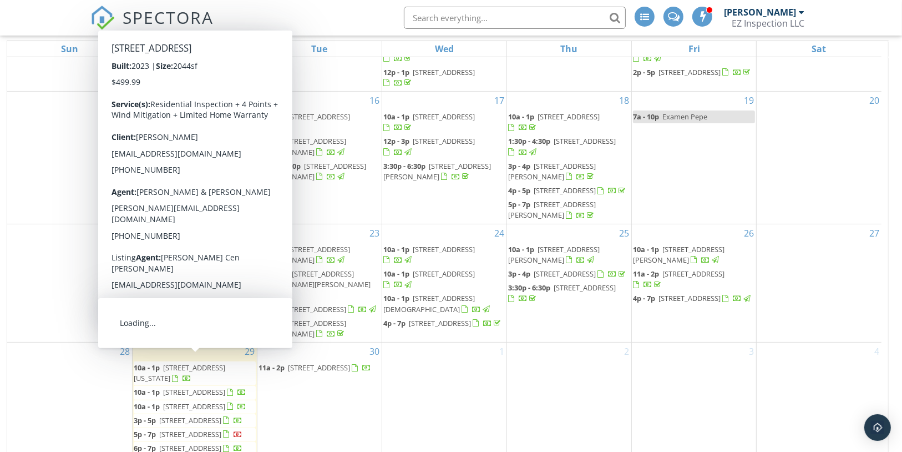
click at [195, 401] on span "[STREET_ADDRESS]" at bounding box center [194, 406] width 62 height 10
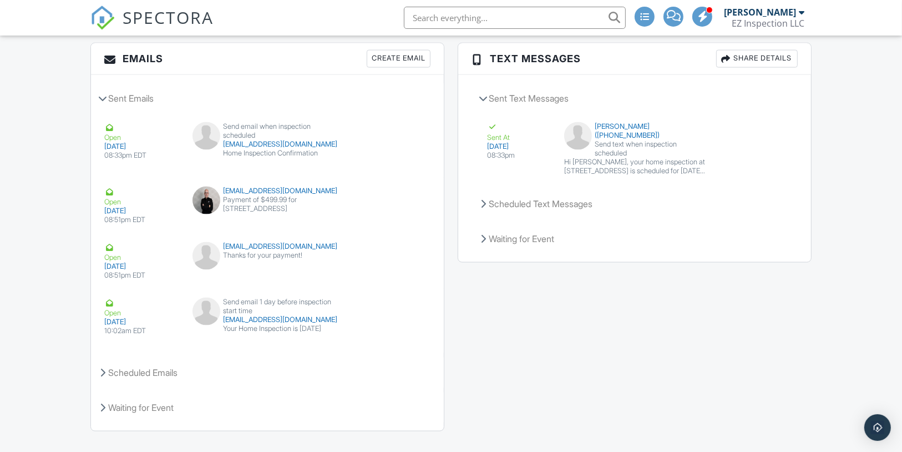
scroll to position [1402, 0]
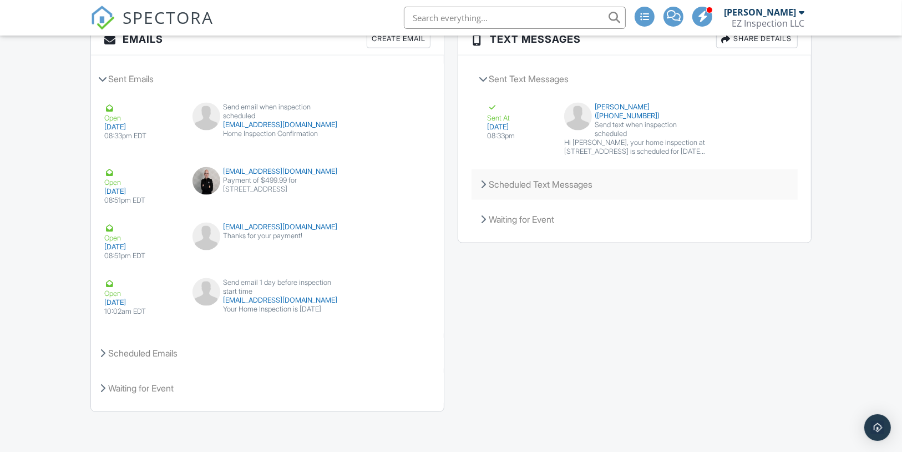
click at [643, 175] on div "Scheduled Text Messages" at bounding box center [635, 184] width 326 height 30
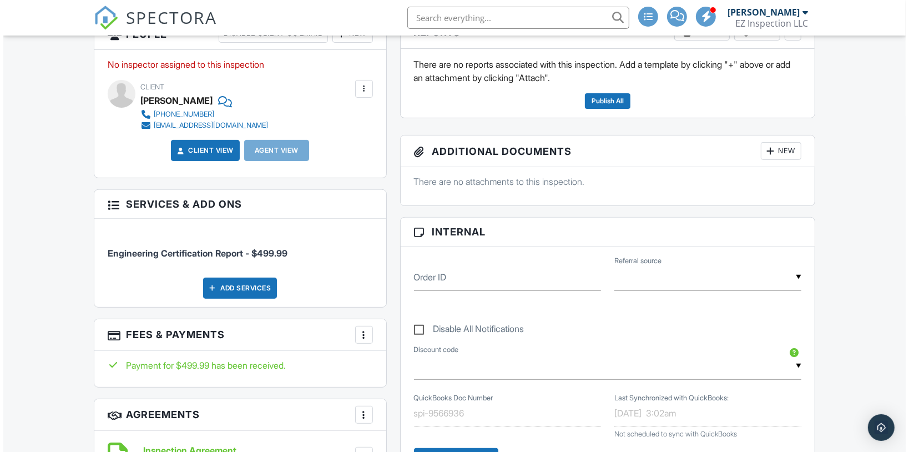
scroll to position [310, 0]
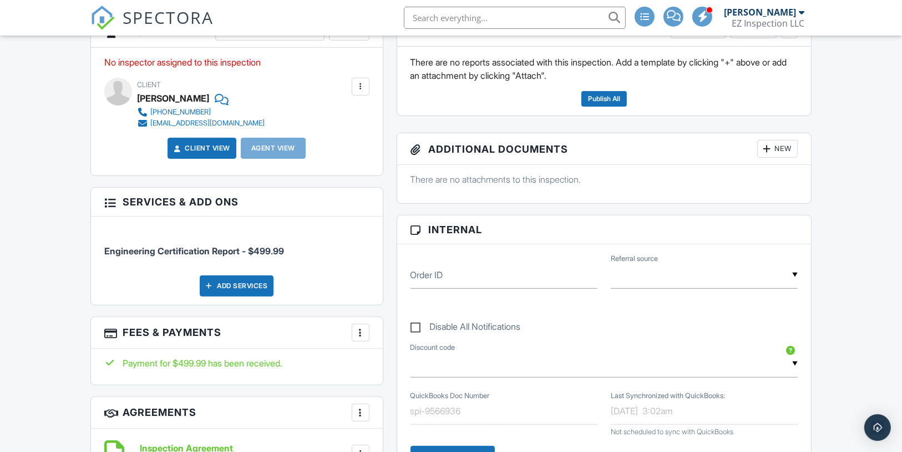
click at [770, 154] on div at bounding box center [766, 148] width 11 height 11
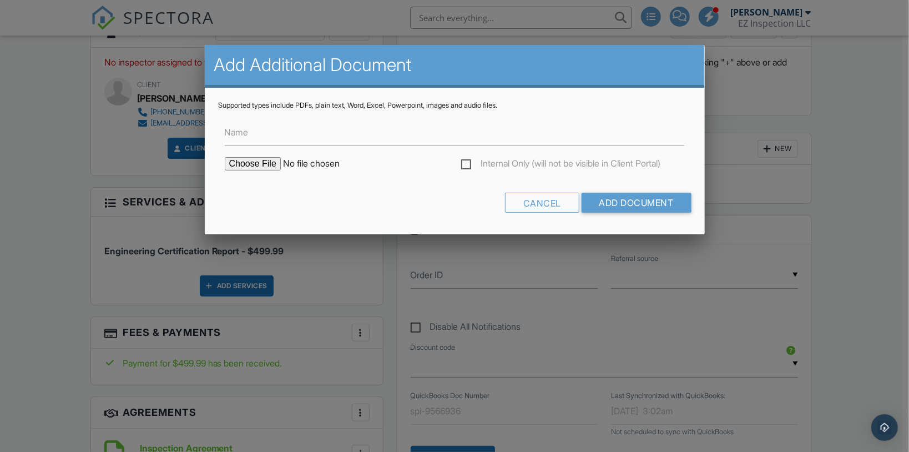
click at [255, 164] on input "file" at bounding box center [319, 163] width 189 height 13
type input "C:\fakepath\FEMA Flood Map (2013).jpg"
click at [643, 201] on input "Add Document" at bounding box center [636, 203] width 110 height 20
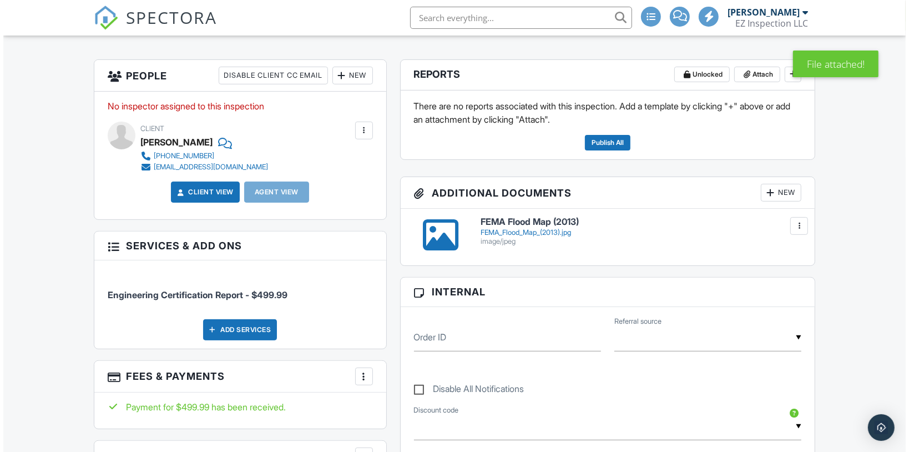
scroll to position [266, 0]
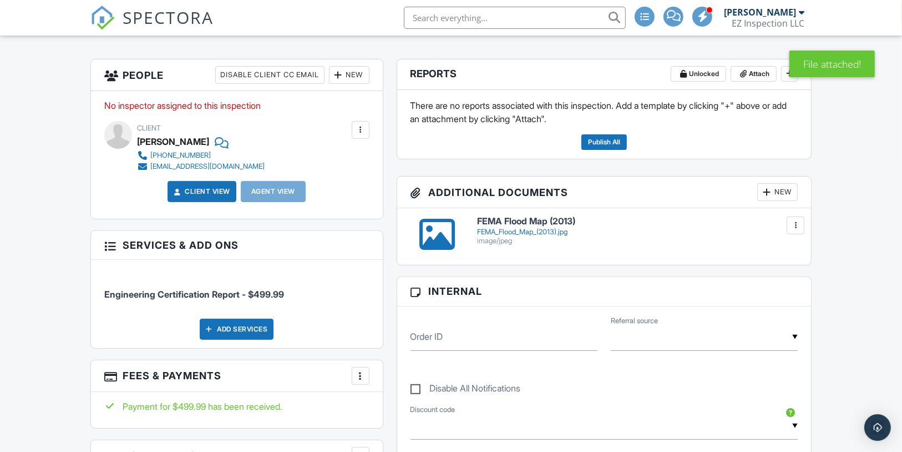
click at [786, 201] on div "New" at bounding box center [777, 192] width 41 height 18
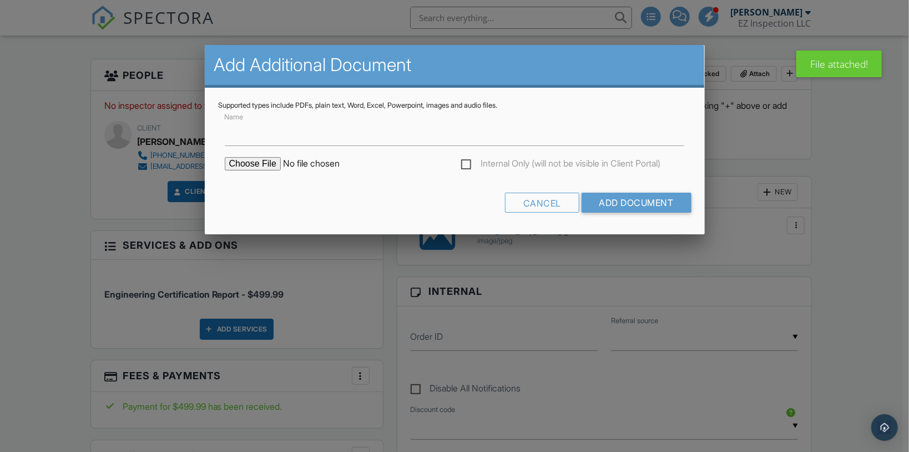
click at [260, 164] on input "file" at bounding box center [319, 163] width 189 height 13
type input "C:\fakepath\Sketch.png"
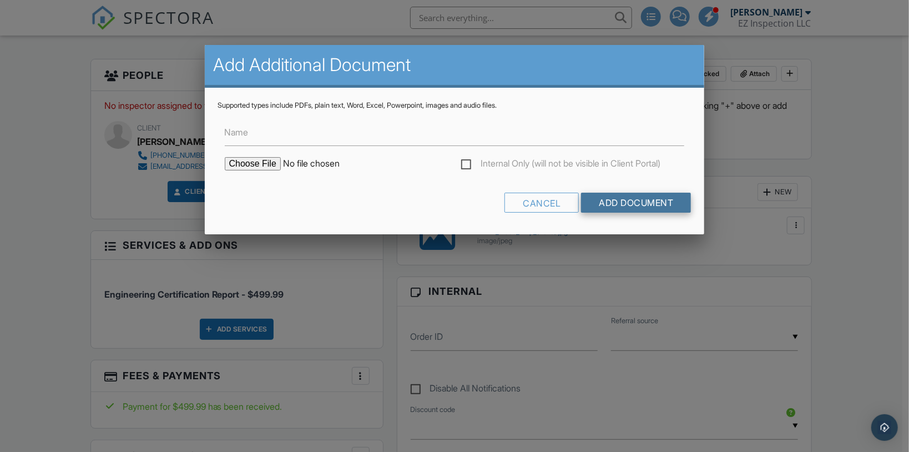
click at [678, 198] on input "Add Document" at bounding box center [636, 203] width 110 height 20
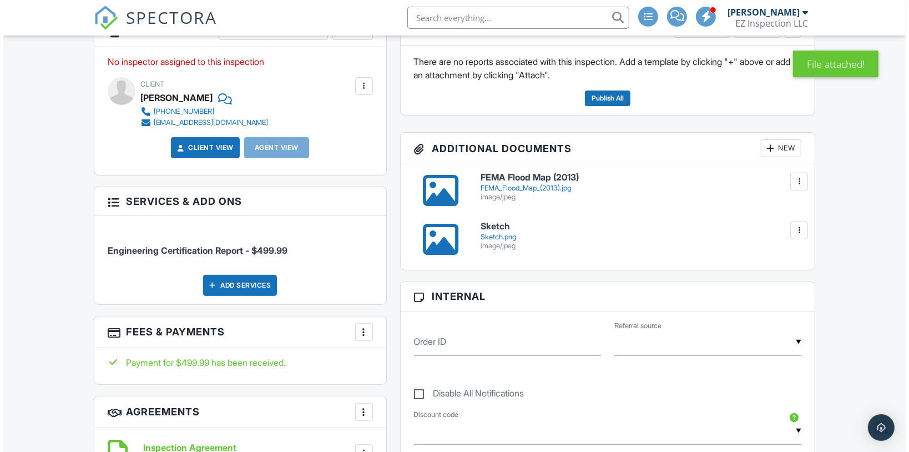
scroll to position [311, 0]
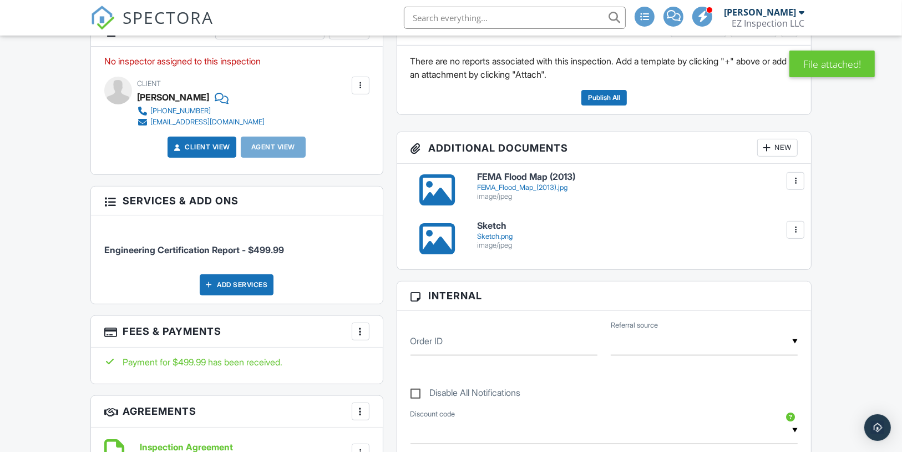
click at [790, 156] on div "New" at bounding box center [777, 148] width 41 height 18
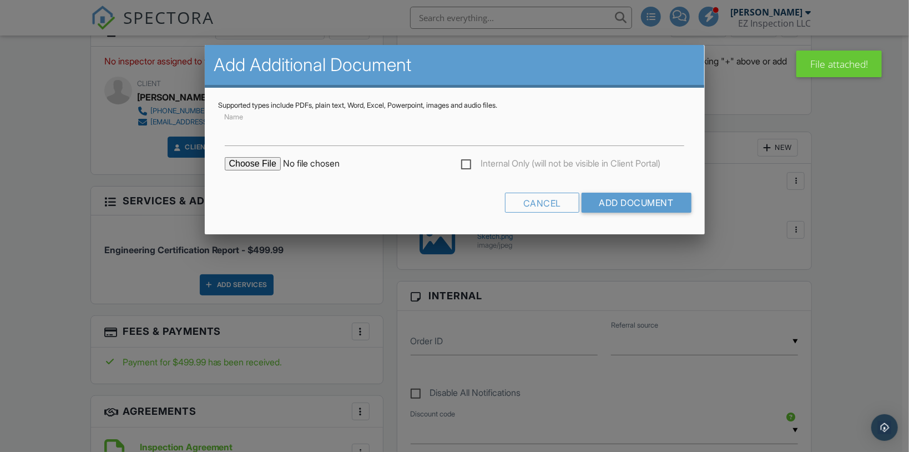
click at [266, 166] on input "file" at bounding box center [319, 163] width 189 height 13
type input "C:\fakepath\Osceola County Property Appraiser.jpg"
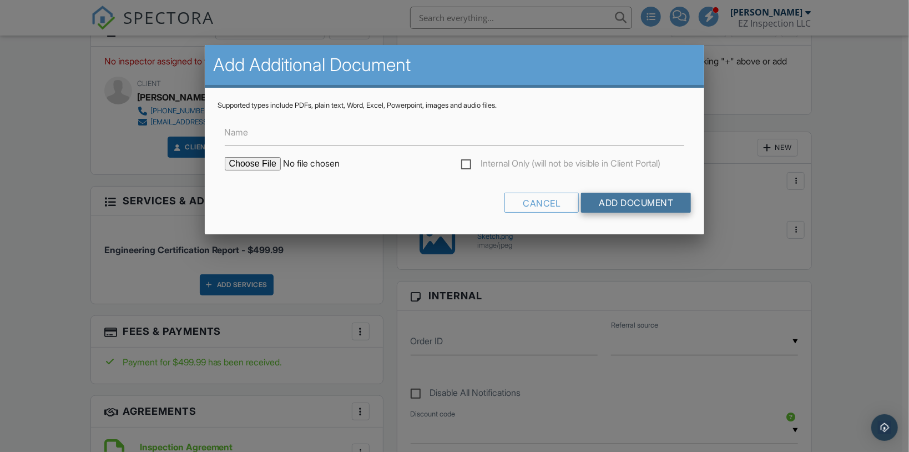
click at [590, 200] on input "Add Document" at bounding box center [636, 203] width 110 height 20
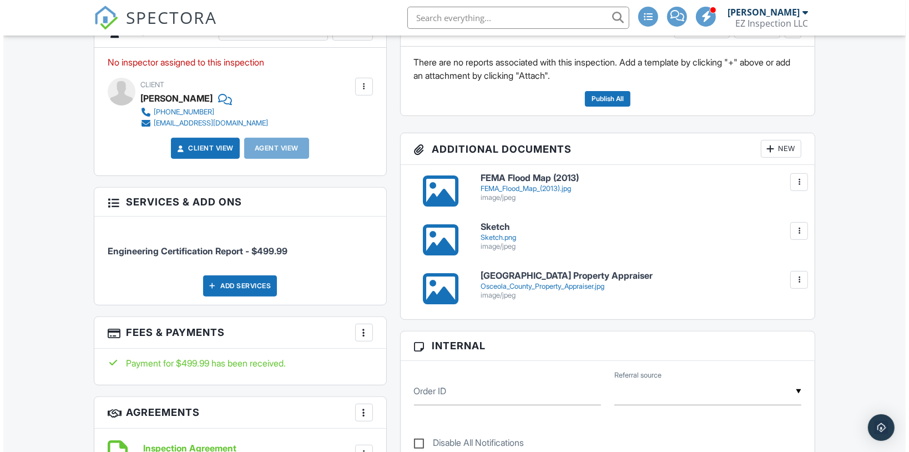
scroll to position [311, 0]
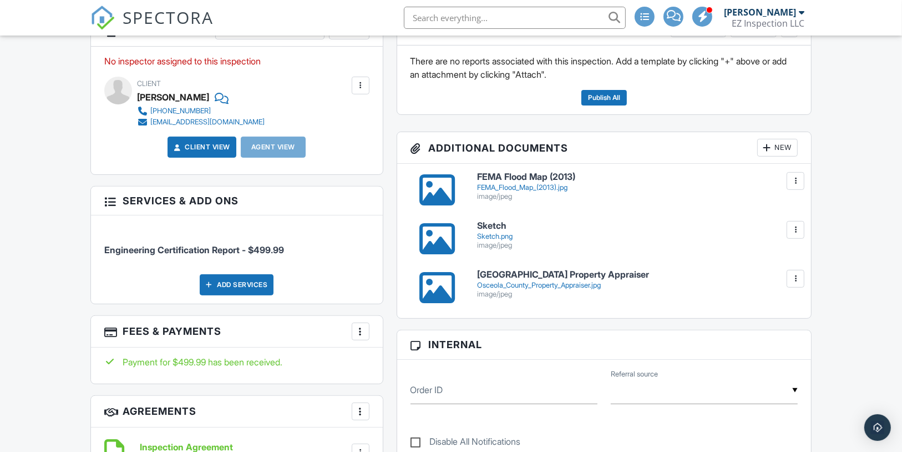
click at [772, 156] on div "New" at bounding box center [777, 148] width 41 height 18
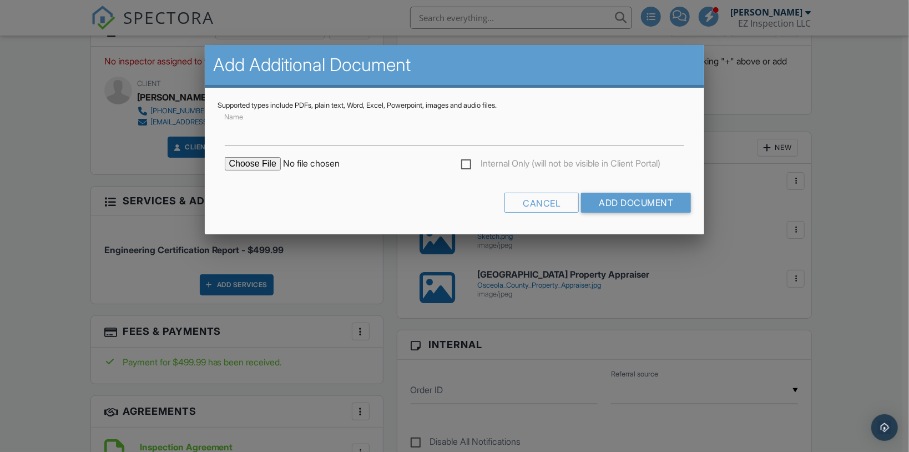
click at [225, 168] on input "file" at bounding box center [319, 163] width 189 height 13
type input "C:\fakepath\Mechanical Permit.jpg"
click at [620, 197] on input "Add Document" at bounding box center [636, 203] width 110 height 20
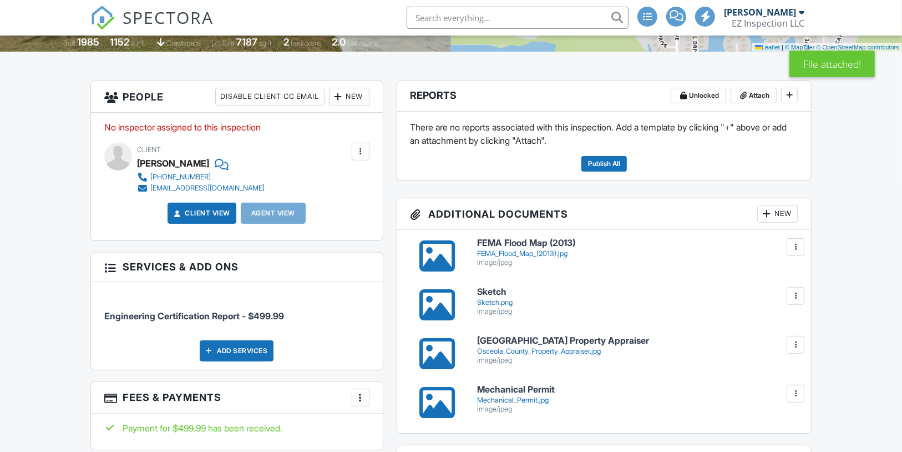
click at [778, 223] on div "New" at bounding box center [777, 214] width 41 height 18
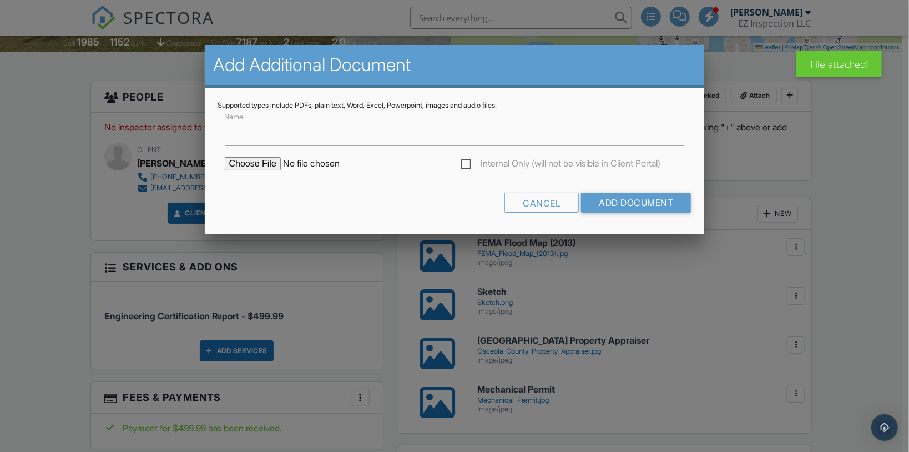
click at [277, 163] on input "file" at bounding box center [319, 163] width 189 height 13
type input "C:\fakepath\Roof Permit.jpg"
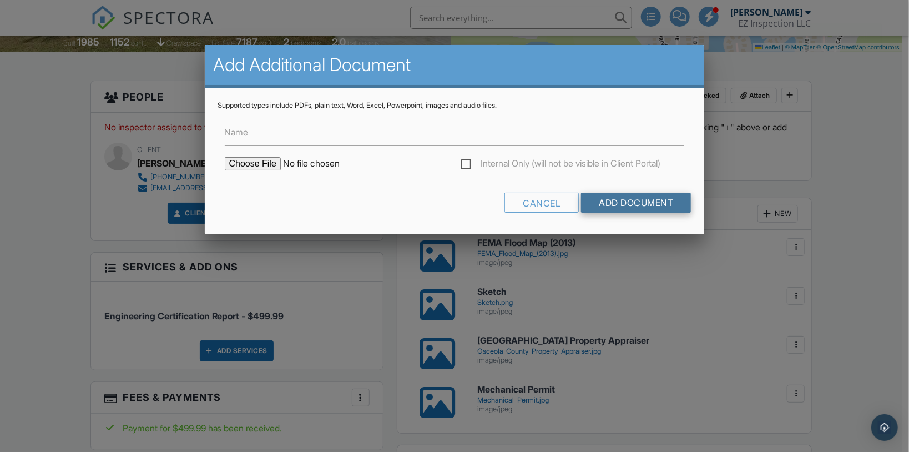
click at [656, 196] on input "Add Document" at bounding box center [636, 203] width 110 height 20
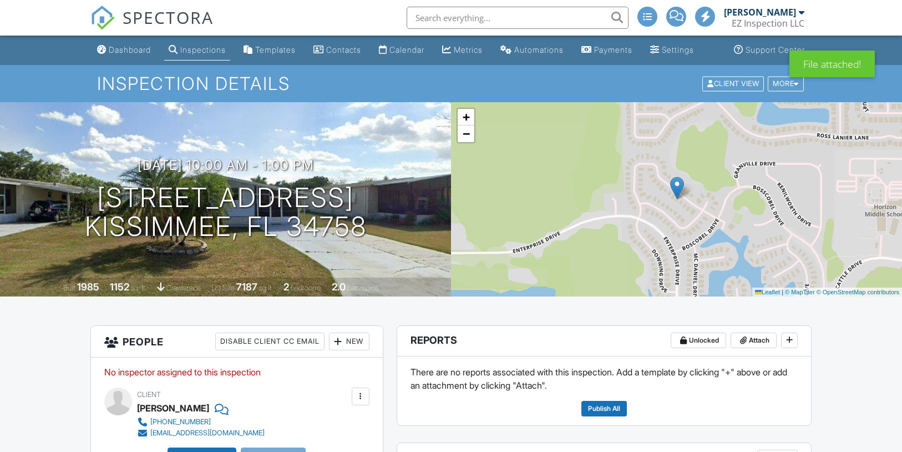
click at [774, 449] on div "New" at bounding box center [777, 458] width 41 height 18
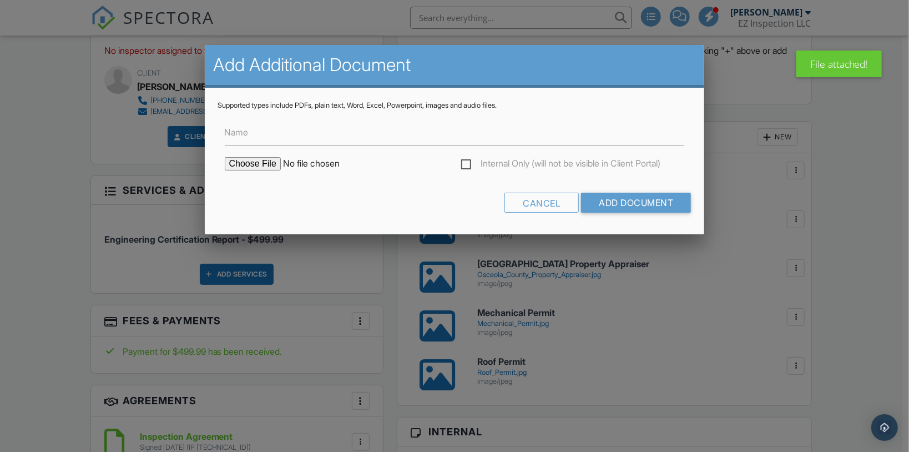
click at [241, 162] on input "file" at bounding box center [319, 163] width 189 height 13
type input "C:\fakepath\Permit Records.jpg"
click at [629, 209] on input "Add Document" at bounding box center [636, 203] width 110 height 20
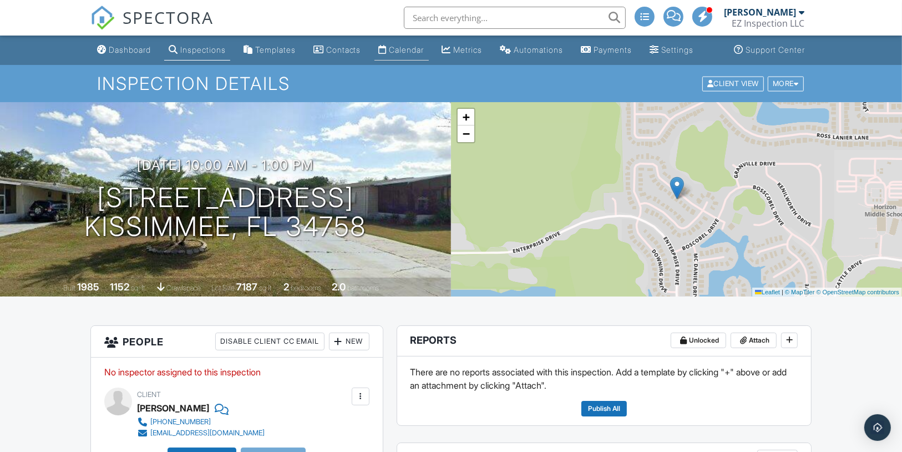
click at [421, 54] on div "Calendar" at bounding box center [407, 49] width 35 height 9
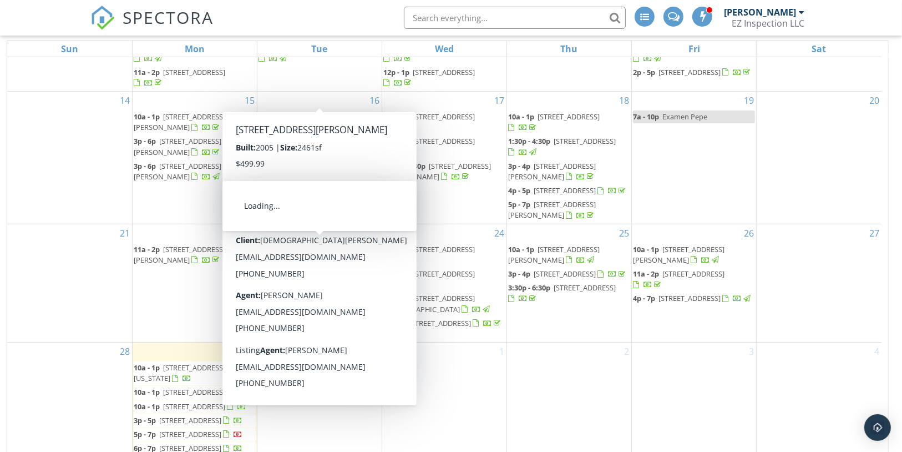
scroll to position [217, 0]
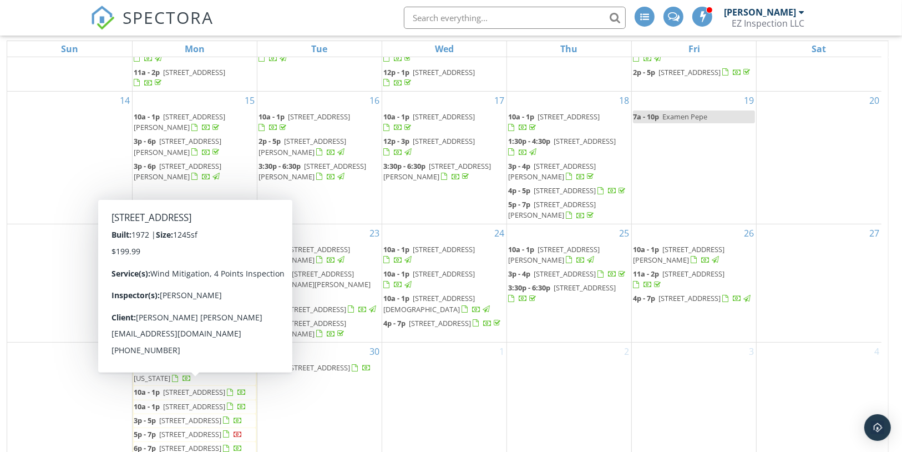
click at [165, 415] on span "2918 Calumet Dr, Orlando 32810" at bounding box center [190, 420] width 62 height 10
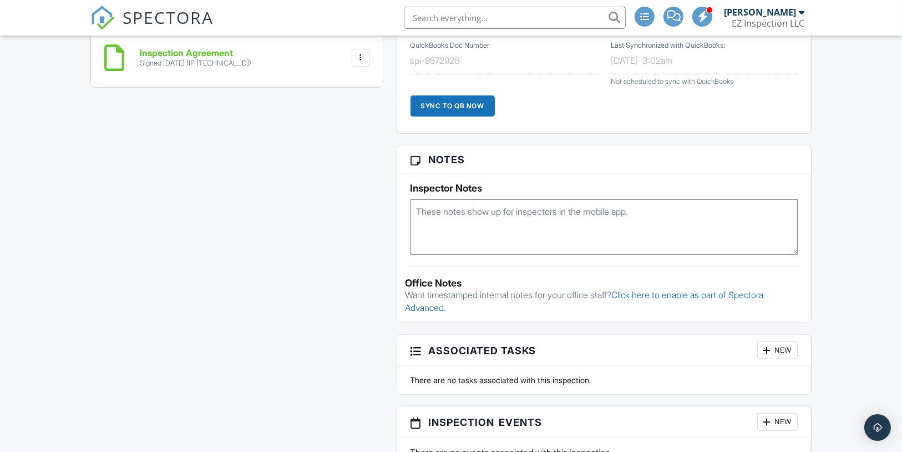
click at [455, 216] on textarea at bounding box center [605, 226] width 388 height 55
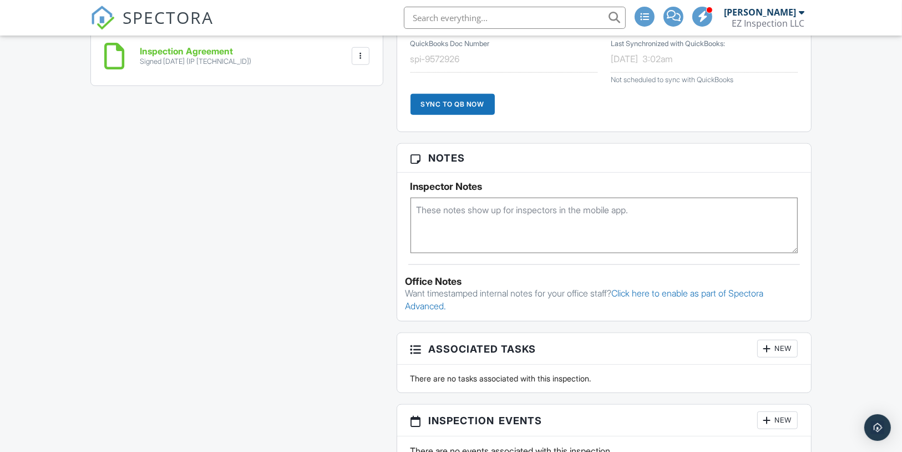
scroll to position [799, 0]
type textarea "Roof 2006 + HVAC 2002"
click at [842, 194] on div "Dashboard Inspections Templates Contacts Calendar Metrics Automations Payments …" at bounding box center [451, 211] width 902 height 1951
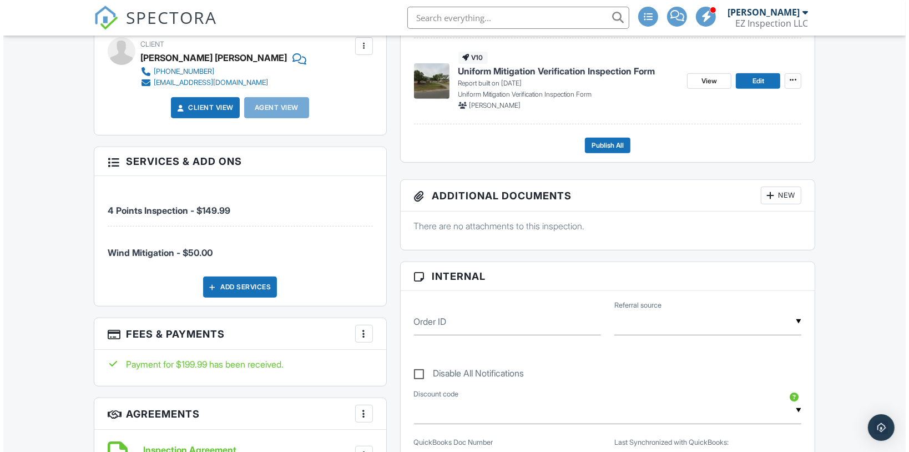
scroll to position [400, 0]
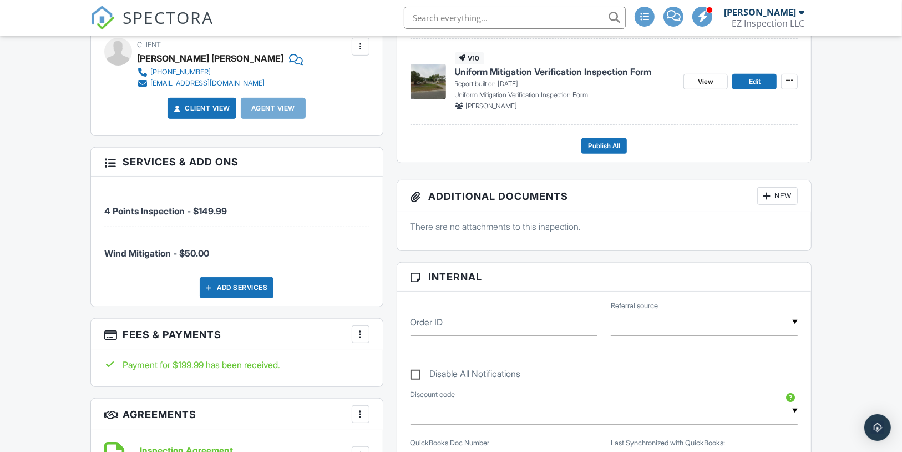
click at [778, 205] on div "New" at bounding box center [777, 196] width 41 height 18
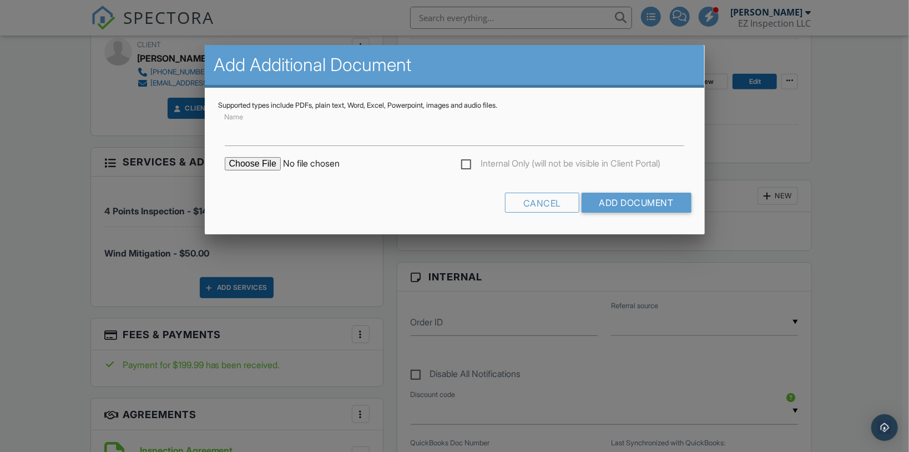
click at [268, 165] on input "file" at bounding box center [319, 163] width 189 height 13
type input "C:\fakepath\FEMA Flood Map (2007).jpg"
click at [597, 207] on input "Add Document" at bounding box center [636, 203] width 110 height 20
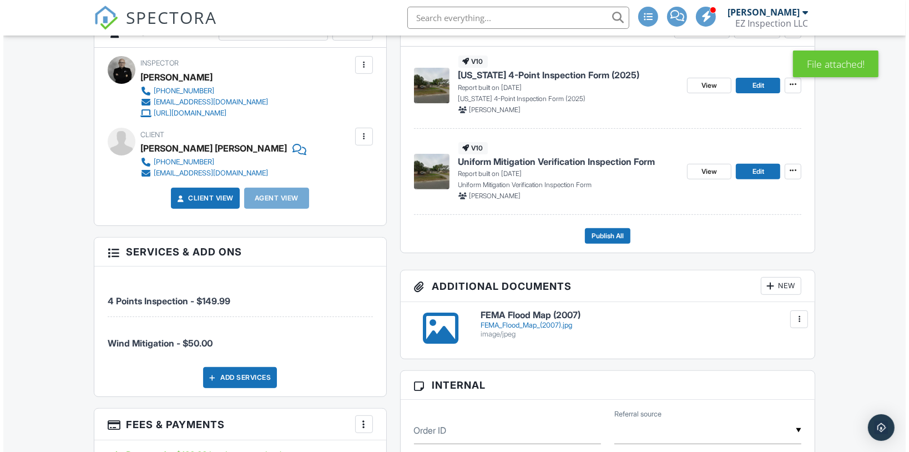
scroll to position [310, 0]
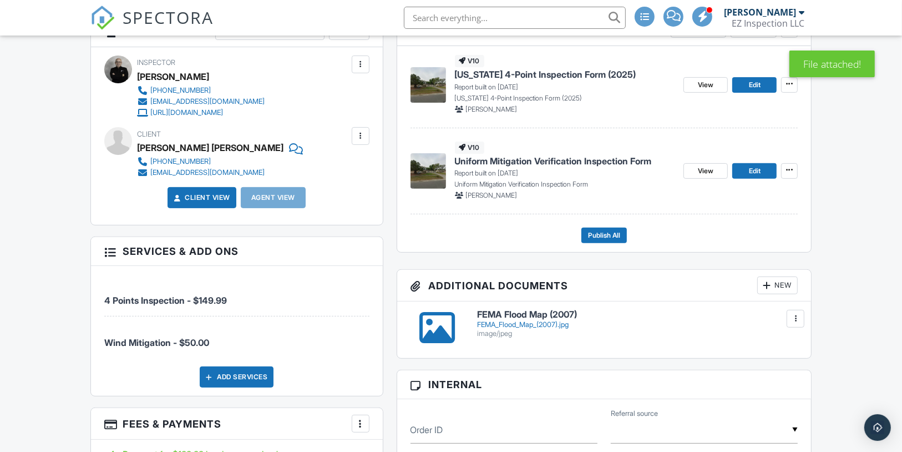
click at [781, 294] on div "New" at bounding box center [777, 285] width 41 height 18
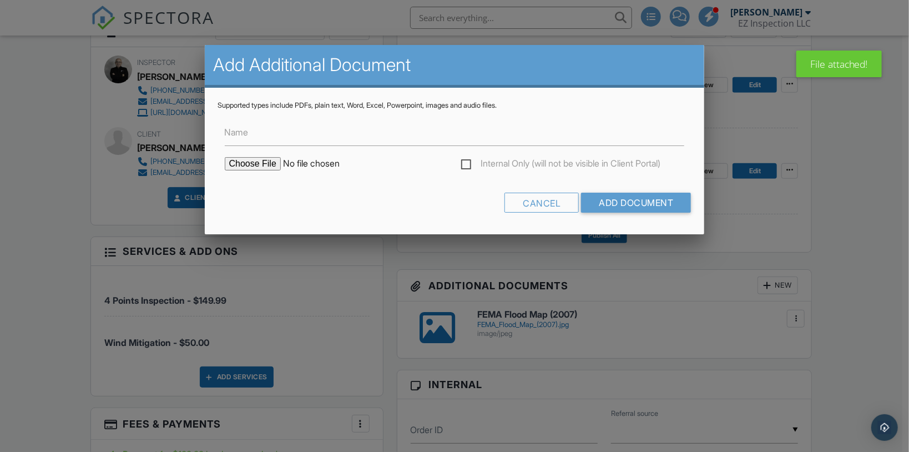
click at [263, 165] on input "file" at bounding box center [319, 163] width 189 height 13
type input "C:\fakepath\Sketch.jpg"
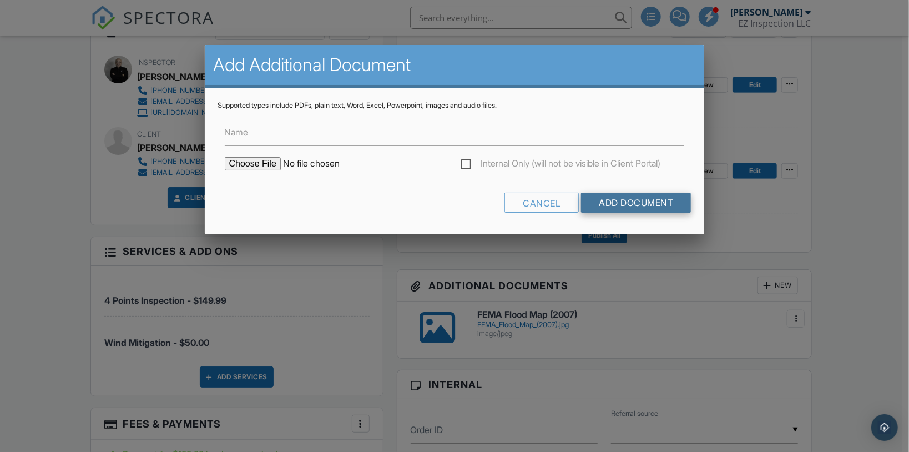
click at [661, 211] on input "Add Document" at bounding box center [636, 203] width 110 height 20
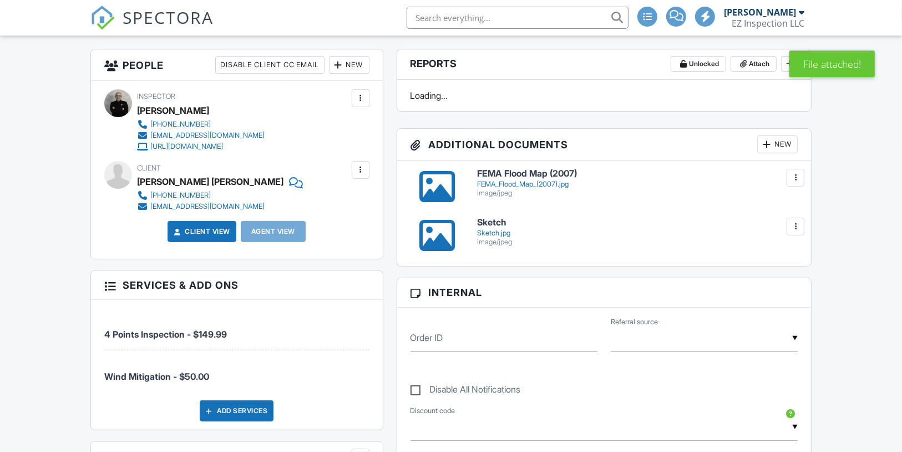
scroll to position [277, 0]
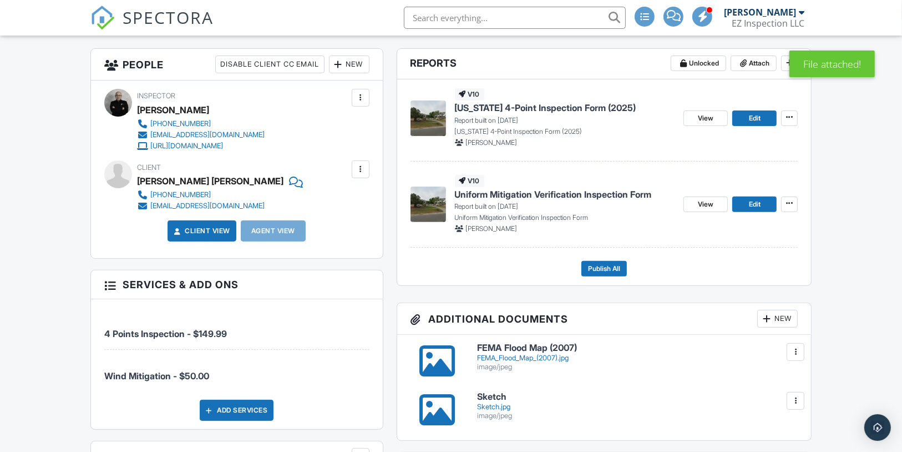
click at [782, 327] on div "New" at bounding box center [777, 319] width 41 height 18
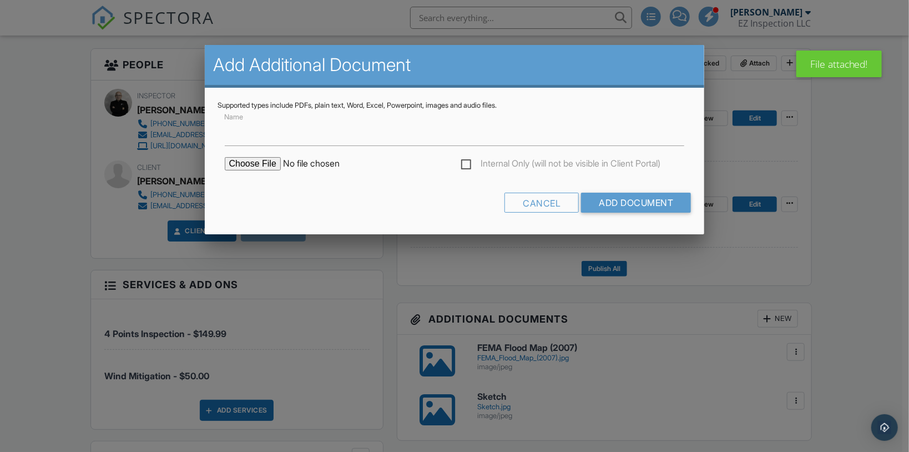
click at [252, 159] on input "file" at bounding box center [319, 163] width 189 height 13
type input "C:\fakepath\Orange County Property Appraiser.jpg"
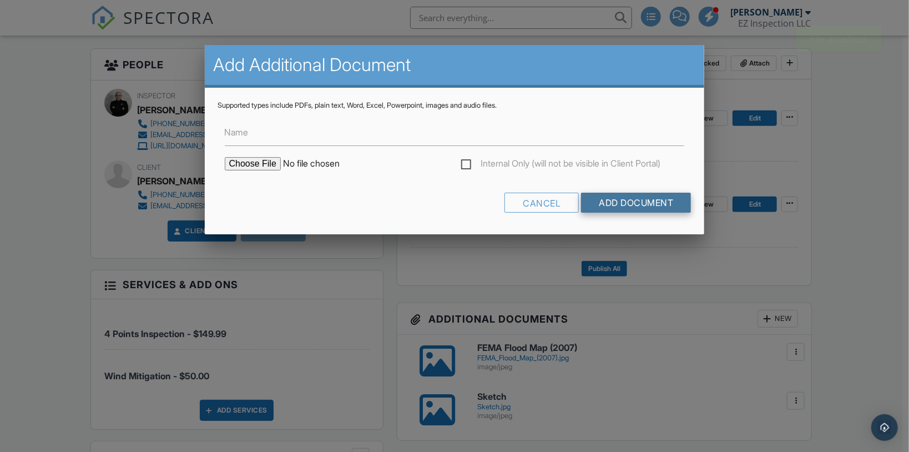
click at [631, 199] on input "Add Document" at bounding box center [636, 203] width 110 height 20
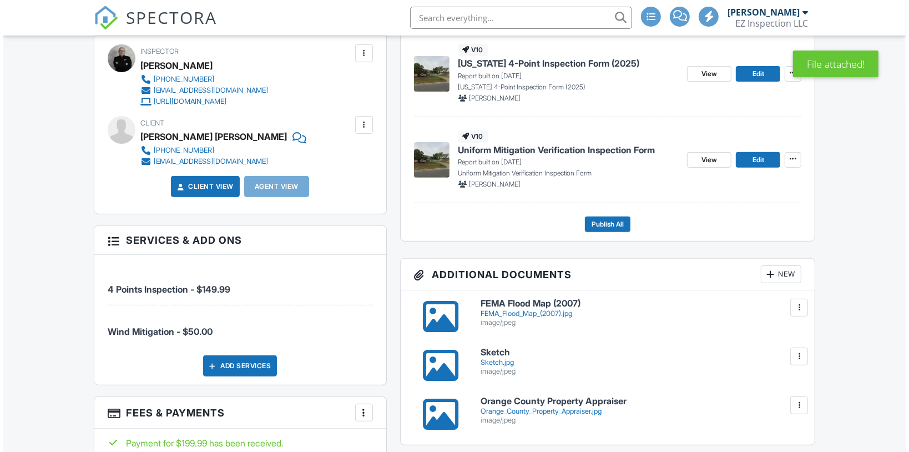
scroll to position [321, 0]
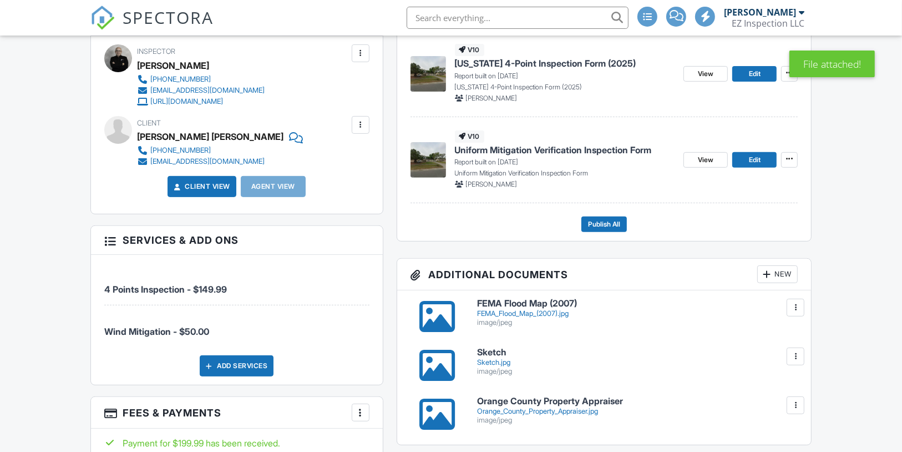
click at [783, 280] on div "New" at bounding box center [777, 274] width 41 height 18
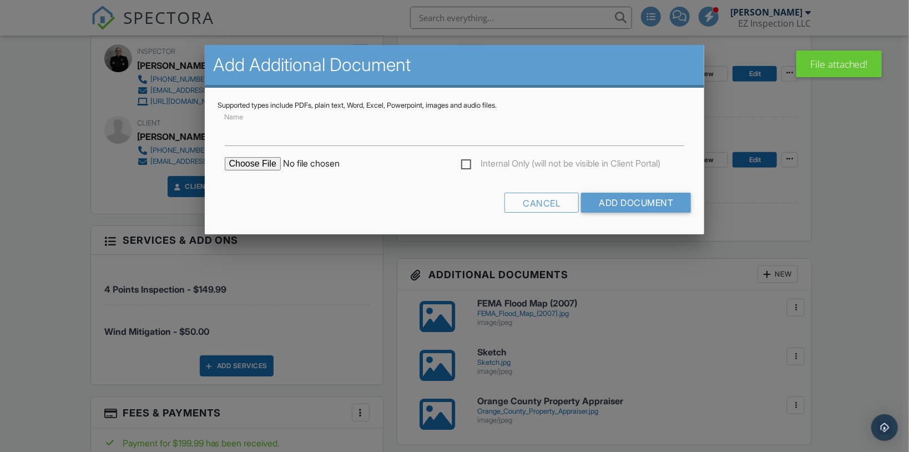
click at [270, 161] on input "file" at bounding box center [319, 163] width 189 height 13
type input "C:\fakepath\HVAC Permit.jpg"
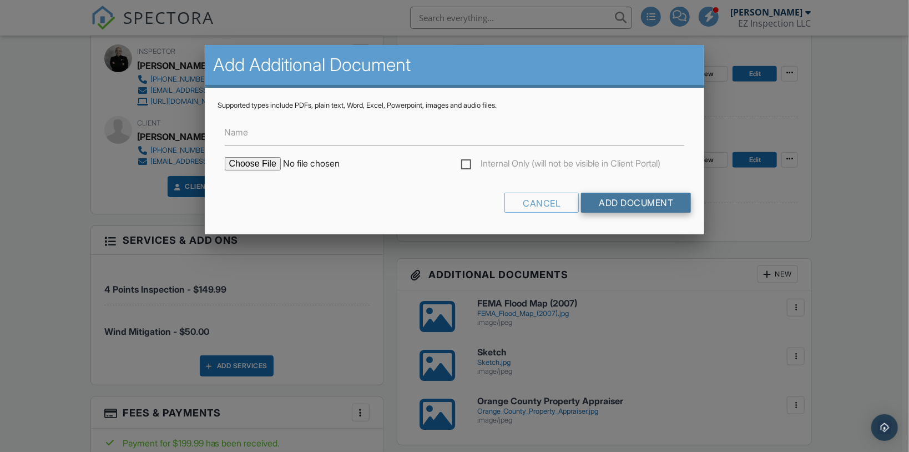
click at [670, 199] on input "Add Document" at bounding box center [636, 203] width 110 height 20
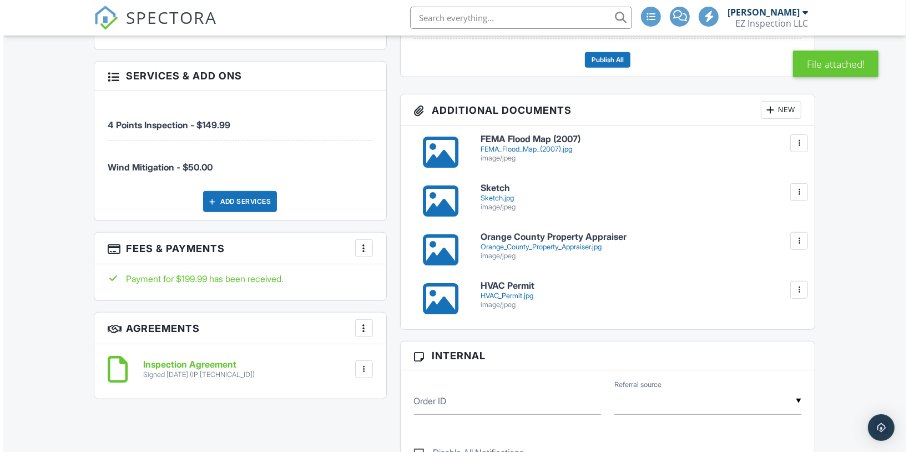
scroll to position [485, 0]
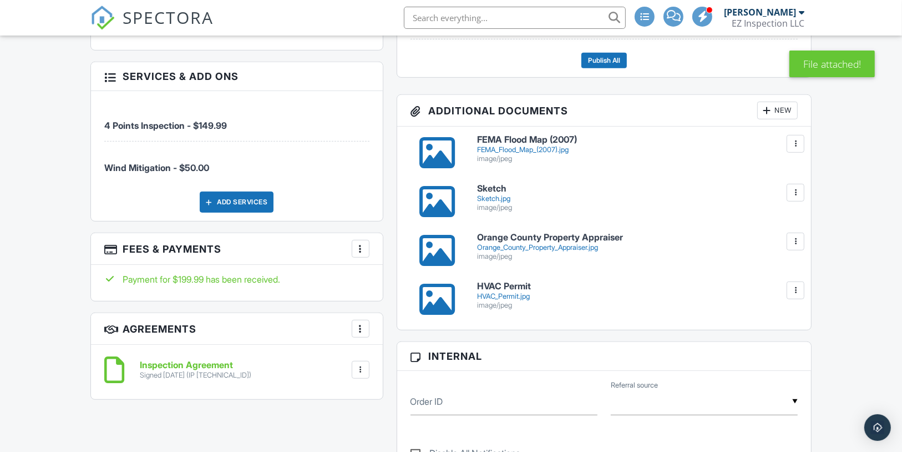
click at [781, 119] on div "New" at bounding box center [777, 111] width 41 height 18
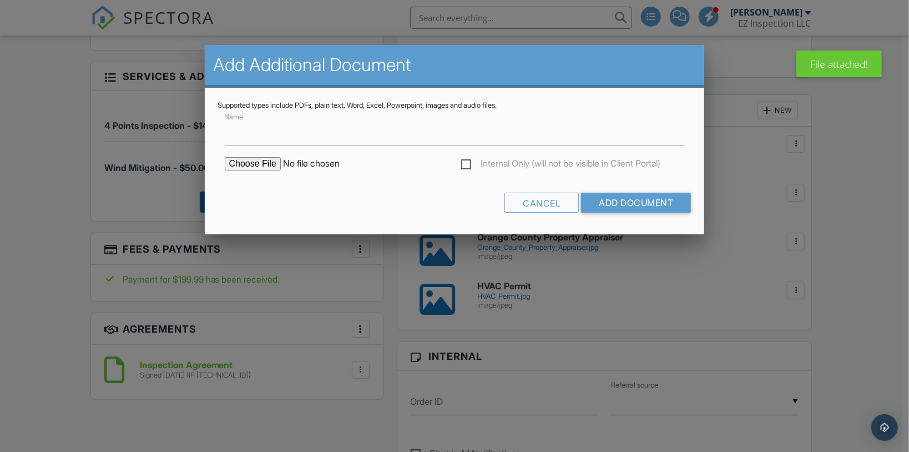
click at [254, 159] on input "file" at bounding box center [319, 163] width 189 height 13
type input "C:\fakepath\Roof Permit.jpg"
click at [651, 199] on input "Add Document" at bounding box center [636, 203] width 110 height 20
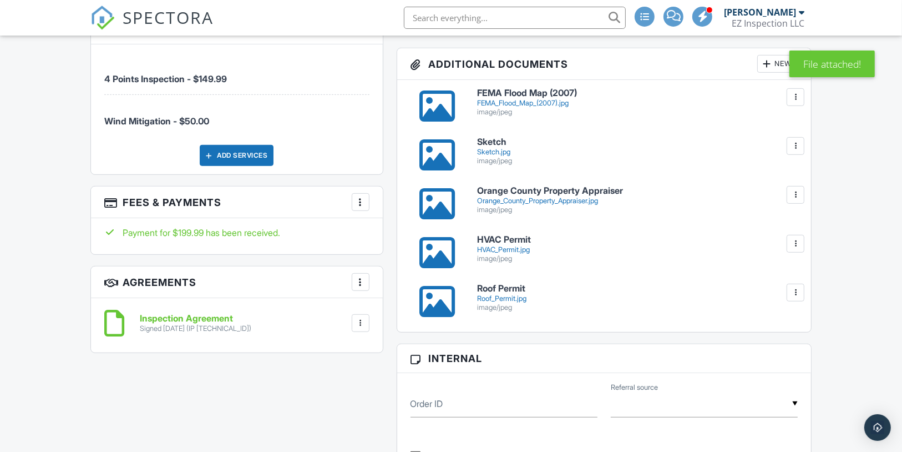
scroll to position [532, 0]
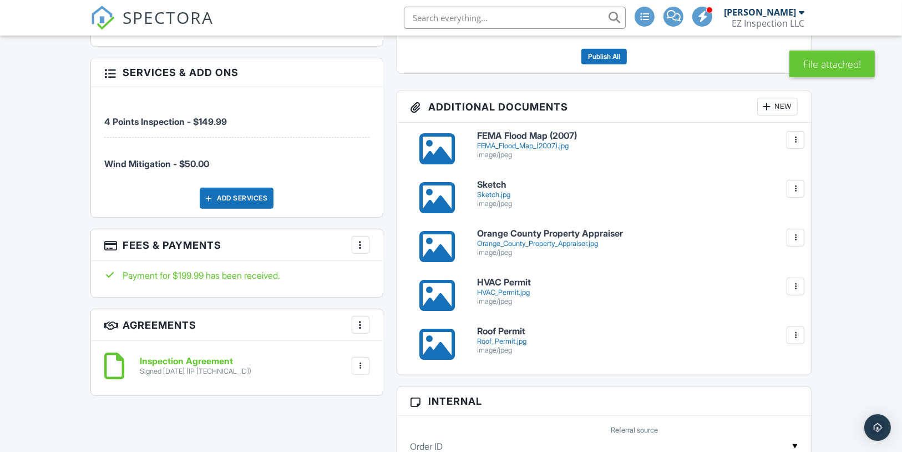
click at [779, 113] on div "New" at bounding box center [777, 107] width 41 height 18
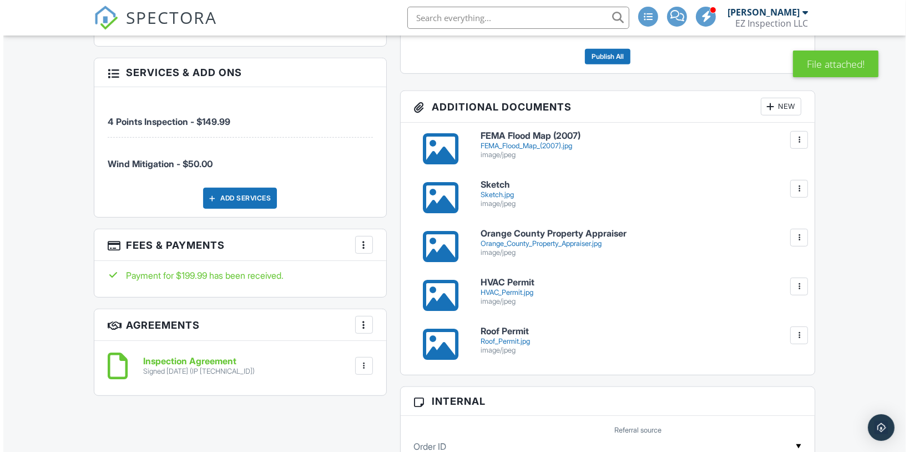
scroll to position [488, 0]
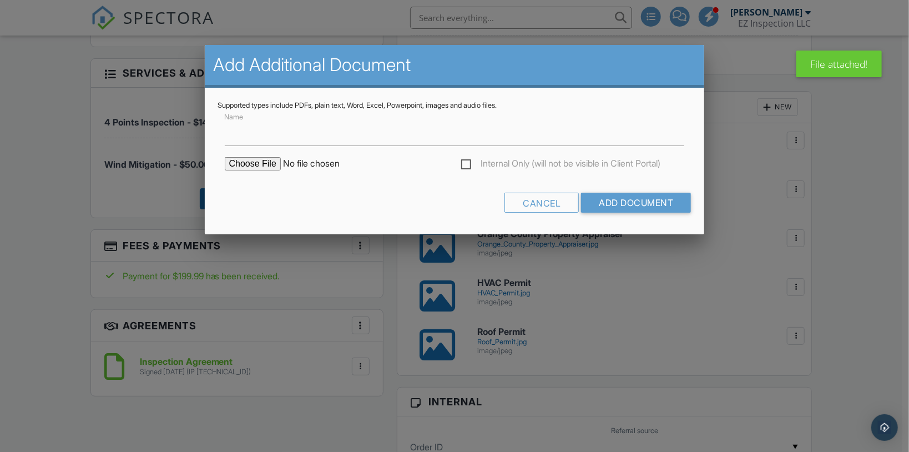
click at [236, 158] on input "file" at bounding box center [319, 163] width 189 height 13
type input "C:\fakepath\Permit Records.jpg"
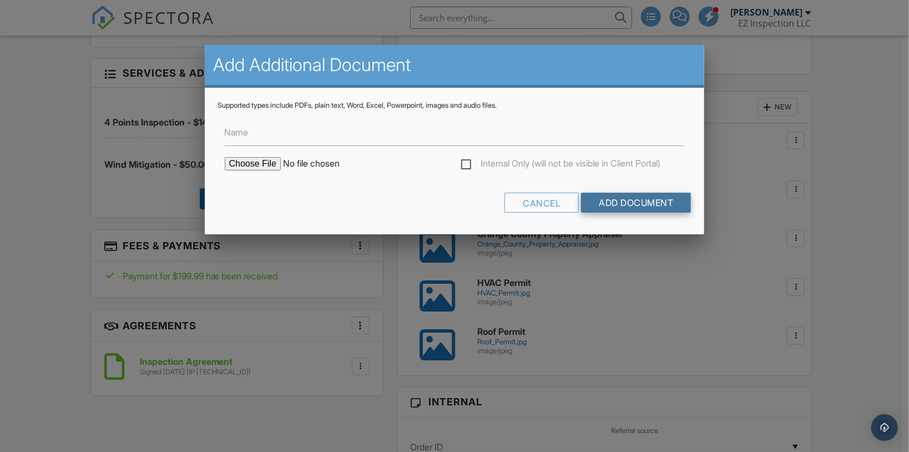
click at [598, 198] on input "Add Document" at bounding box center [636, 203] width 110 height 20
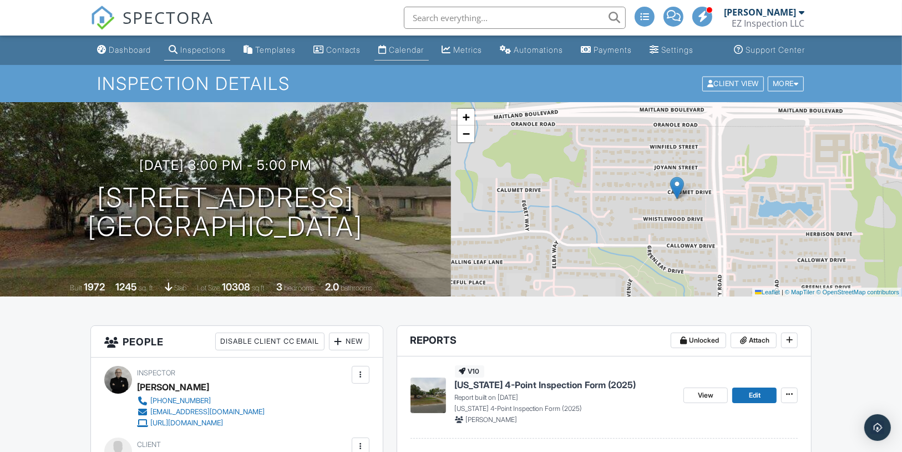
click at [402, 54] on div "Calendar" at bounding box center [407, 49] width 35 height 9
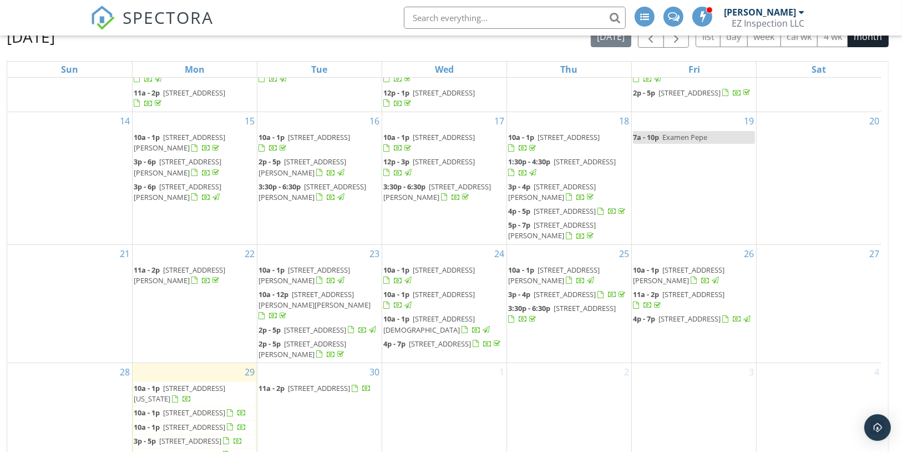
scroll to position [148, 0]
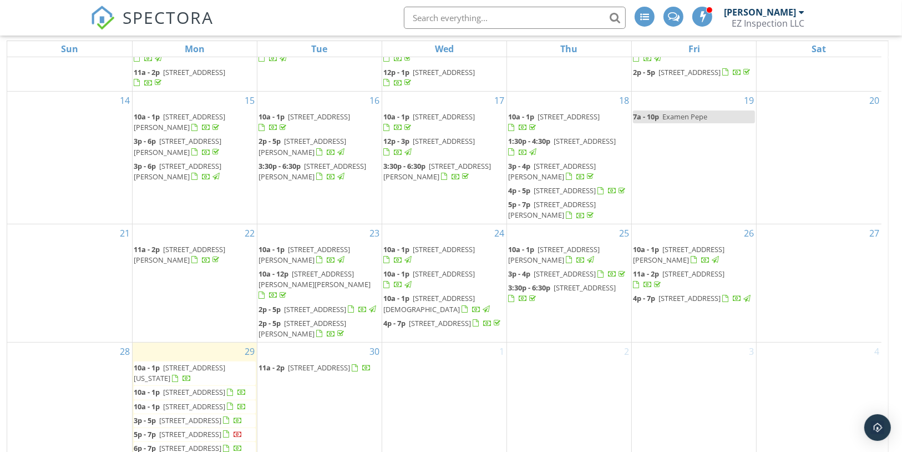
click at [190, 429] on span "[STREET_ADDRESS]" at bounding box center [190, 434] width 62 height 10
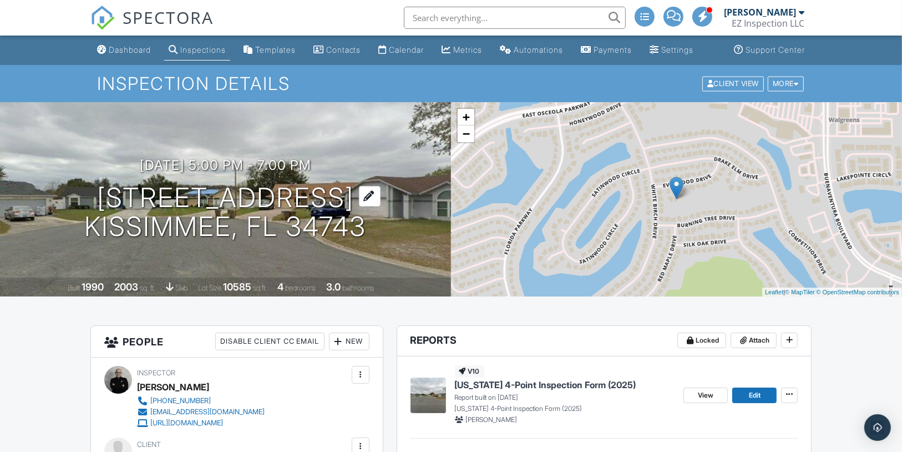
click at [289, 213] on h1 "406 Everwood Dr Kissimmee, FL 34743" at bounding box center [226, 212] width 282 height 59
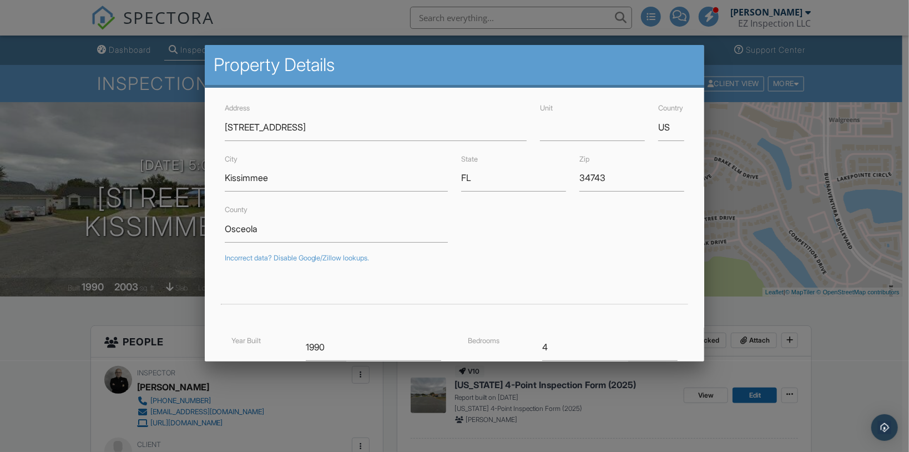
click at [791, 317] on div at bounding box center [454, 227] width 909 height 565
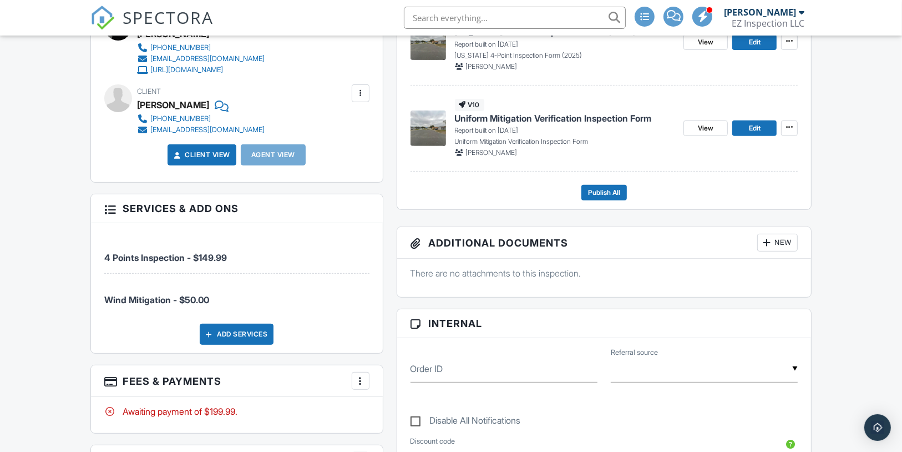
scroll to position [353, 0]
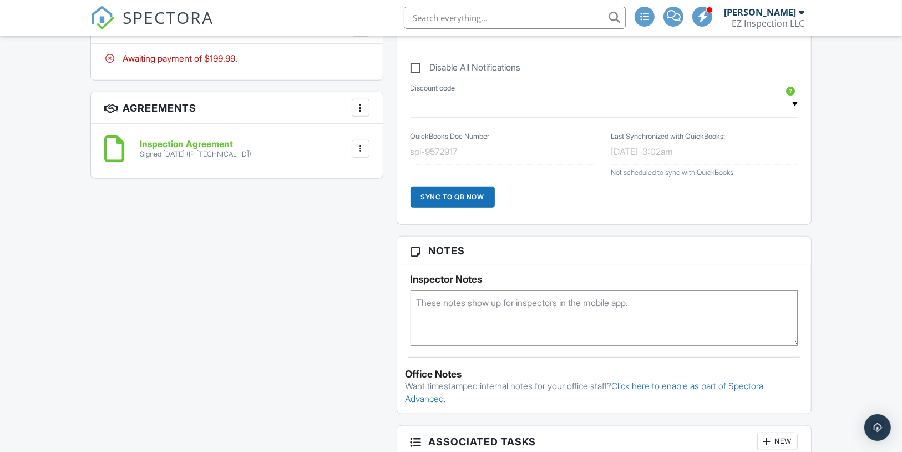
click at [450, 319] on textarea at bounding box center [605, 317] width 388 height 55
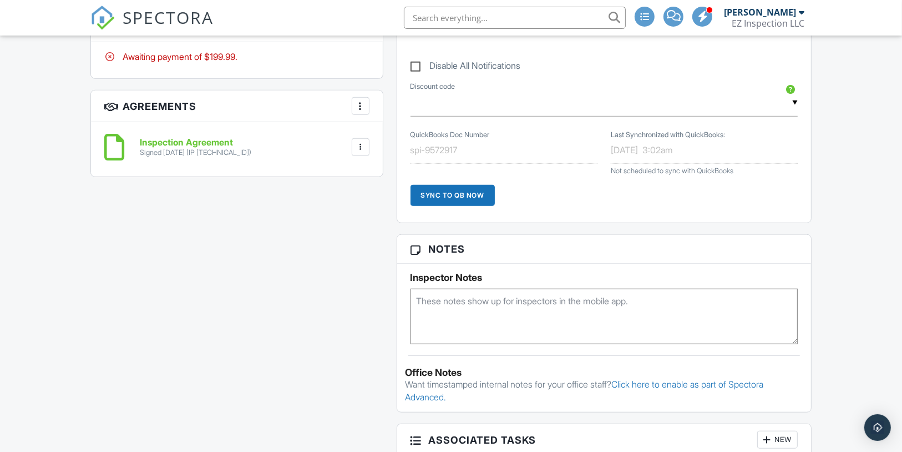
scroll to position [708, 0]
type textarea "Ojo PB + Rebuild 2011 Fire Damage + Roof 2025"
click at [864, 243] on div "Dashboard Inspections Templates Contacts Calendar Metrics Automations Payments …" at bounding box center [451, 247] width 902 height 1840
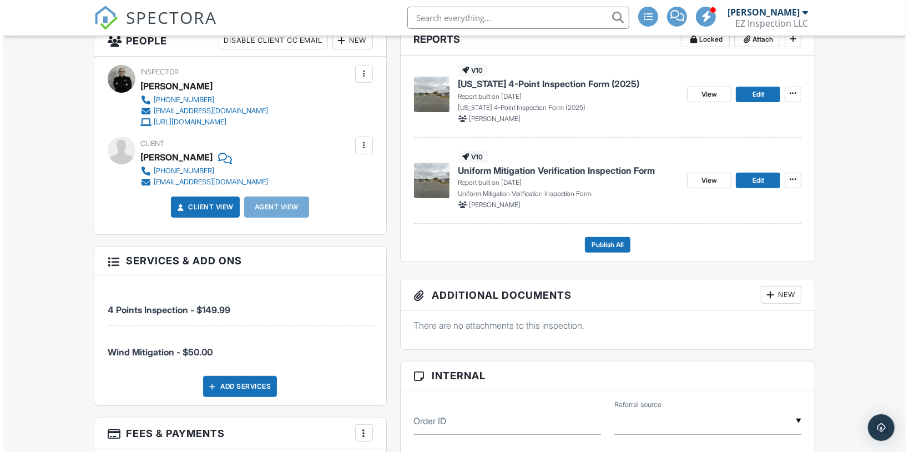
scroll to position [301, 0]
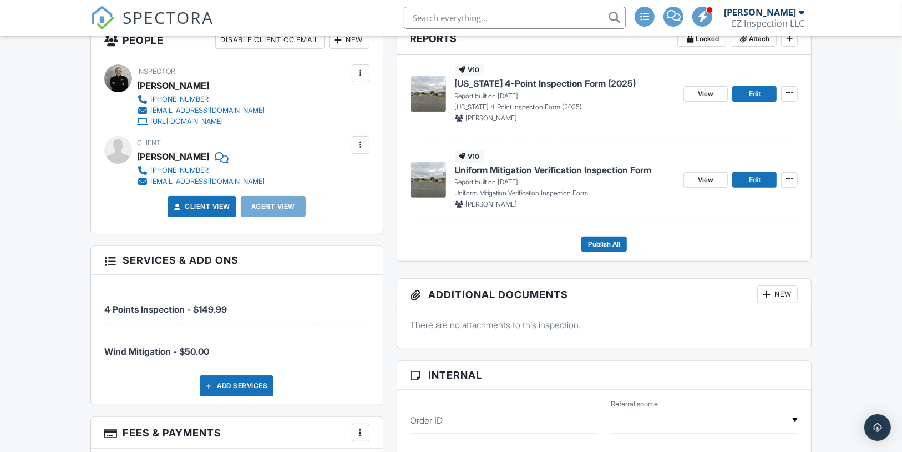
click at [783, 303] on div "New" at bounding box center [777, 294] width 41 height 18
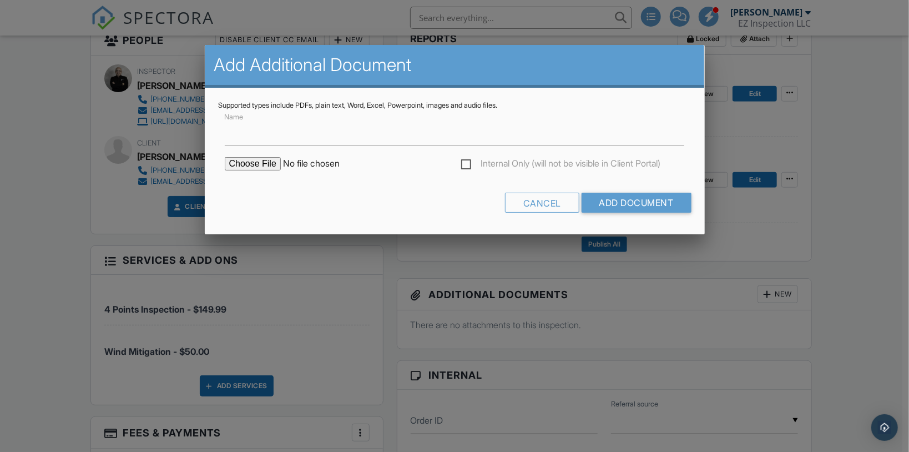
click at [251, 169] on input "file" at bounding box center [319, 163] width 189 height 13
type input "C:\fakepath\FEMA Flood Map (2013).jpg"
click at [623, 199] on input "Add Document" at bounding box center [636, 203] width 110 height 20
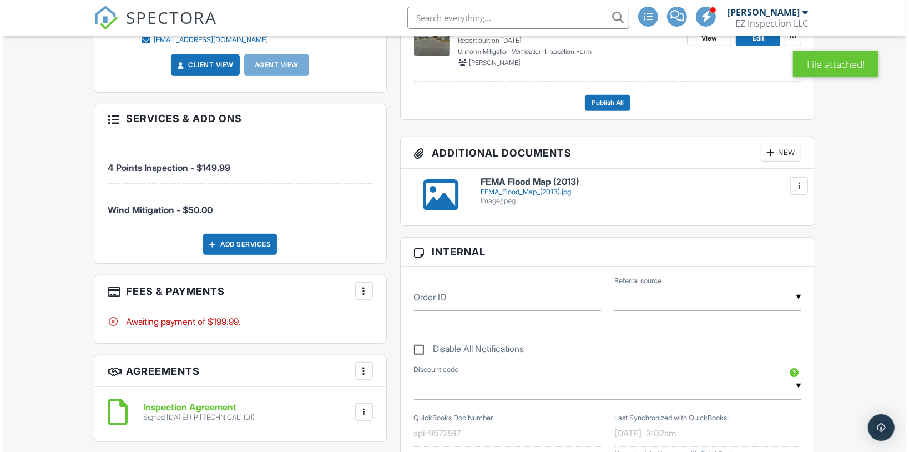
scroll to position [443, 0]
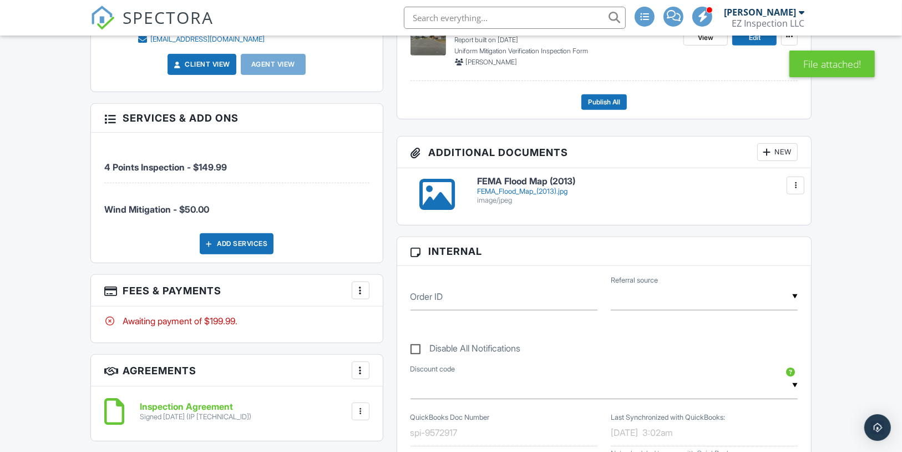
click at [772, 161] on div "New" at bounding box center [777, 152] width 41 height 18
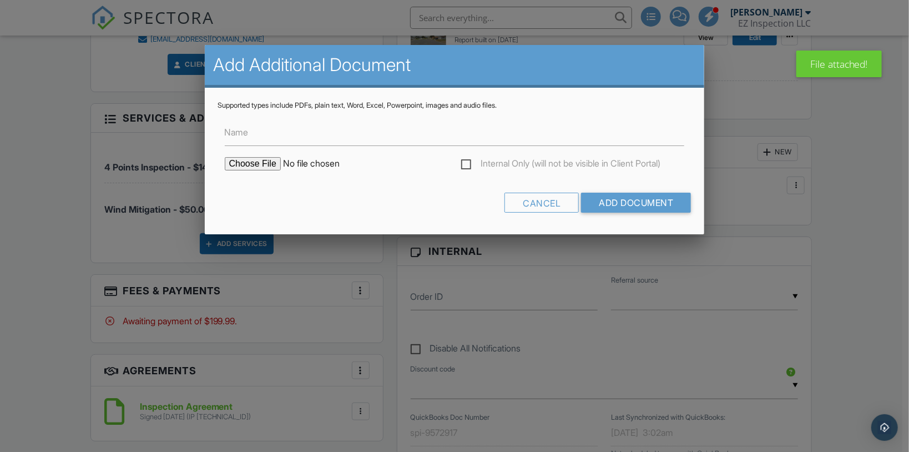
click at [268, 166] on input "file" at bounding box center [319, 163] width 189 height 13
type input "C:\fakepath\Sketch.png"
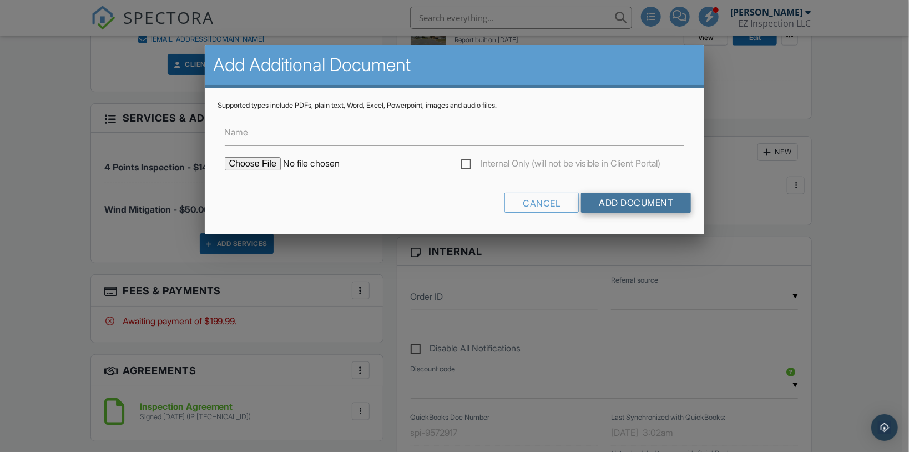
click at [641, 196] on input "Add Document" at bounding box center [636, 203] width 110 height 20
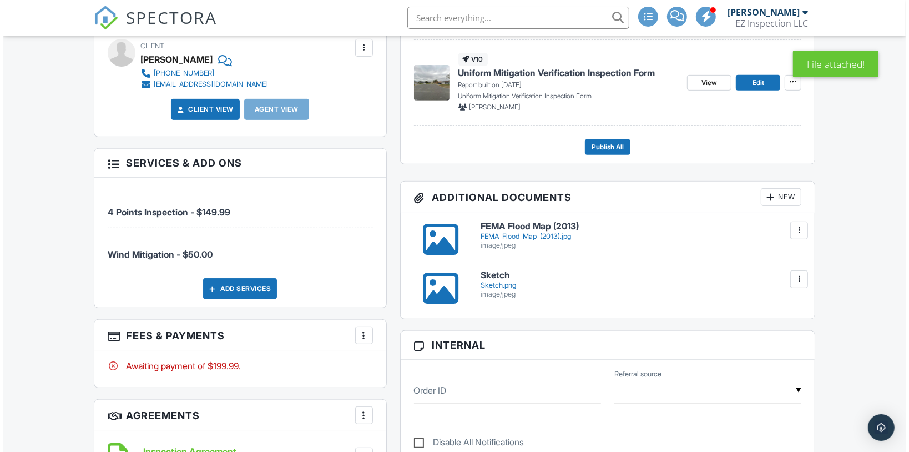
scroll to position [400, 0]
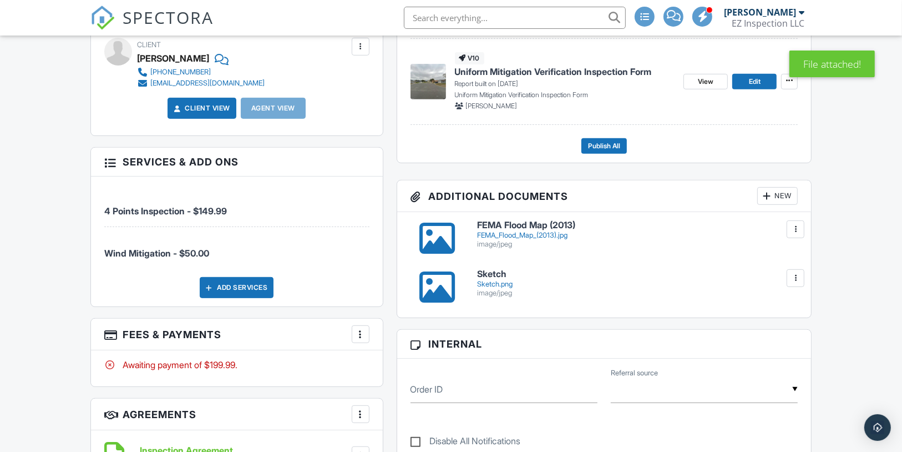
click at [782, 205] on div "New" at bounding box center [777, 196] width 41 height 18
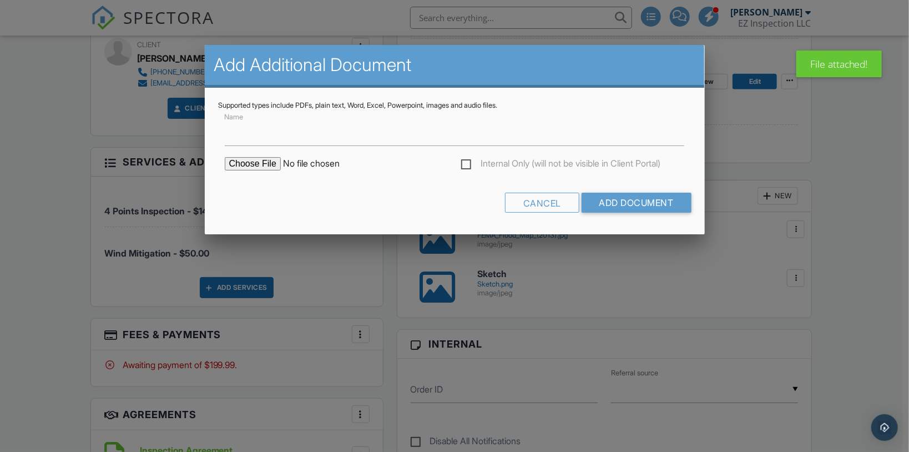
click at [259, 161] on input "file" at bounding box center [319, 163] width 189 height 13
type input "C:\fakepath\Osceola Property Appraiser.jpg"
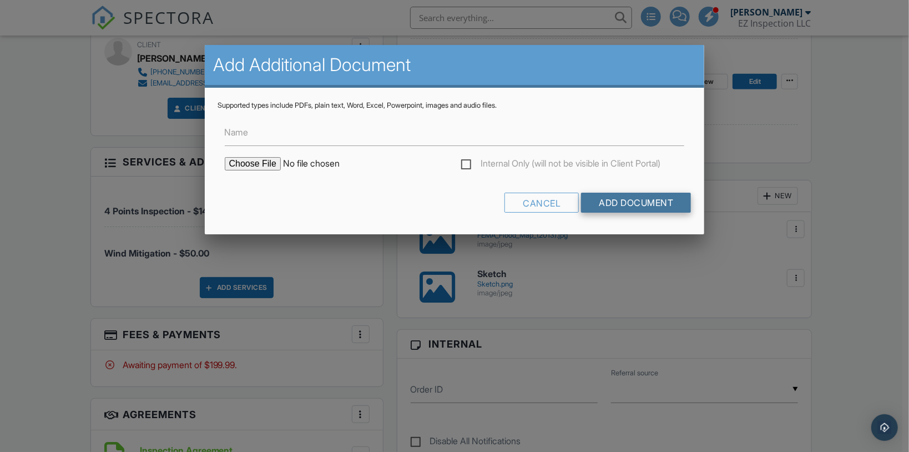
click at [635, 208] on input "Add Document" at bounding box center [636, 203] width 110 height 20
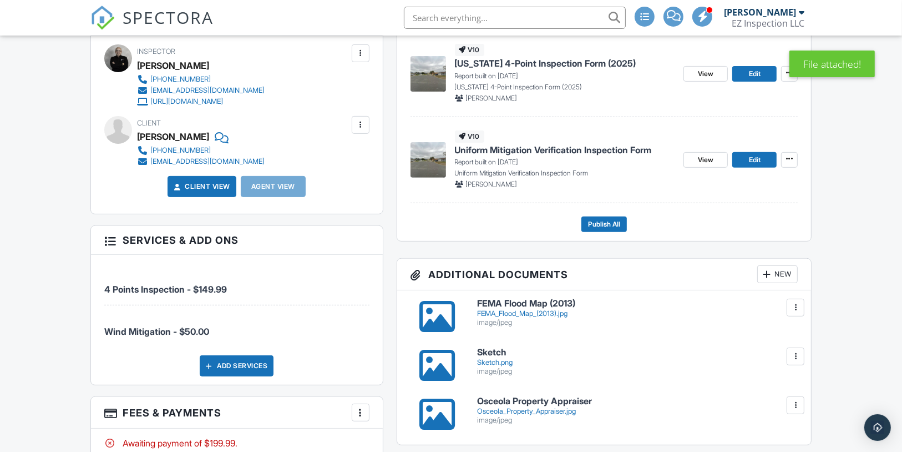
click at [777, 283] on div "New" at bounding box center [777, 274] width 41 height 18
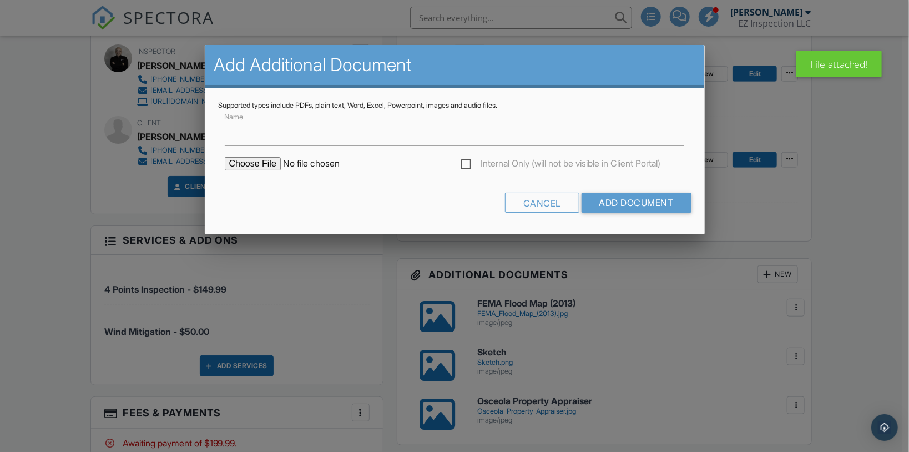
click at [266, 161] on input "file" at bounding box center [319, 163] width 189 height 13
type input "C:\fakepath\Building Permit.jpg"
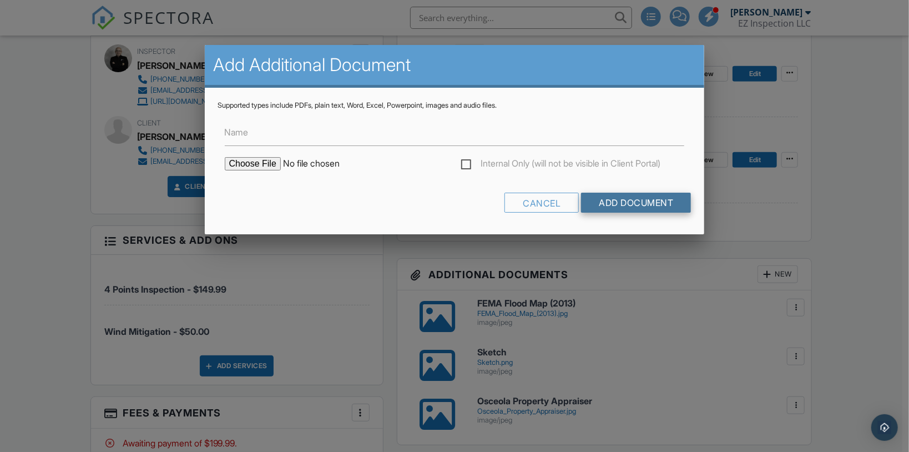
click at [612, 198] on input "Add Document" at bounding box center [636, 203] width 110 height 20
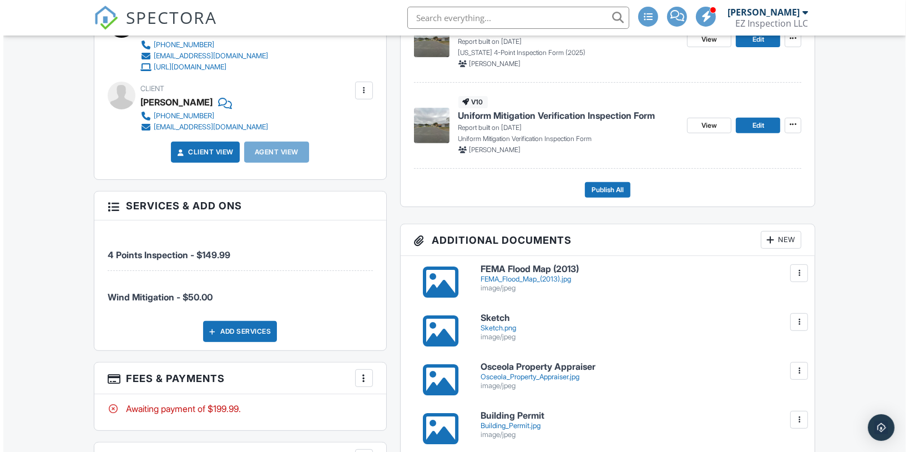
scroll to position [355, 0]
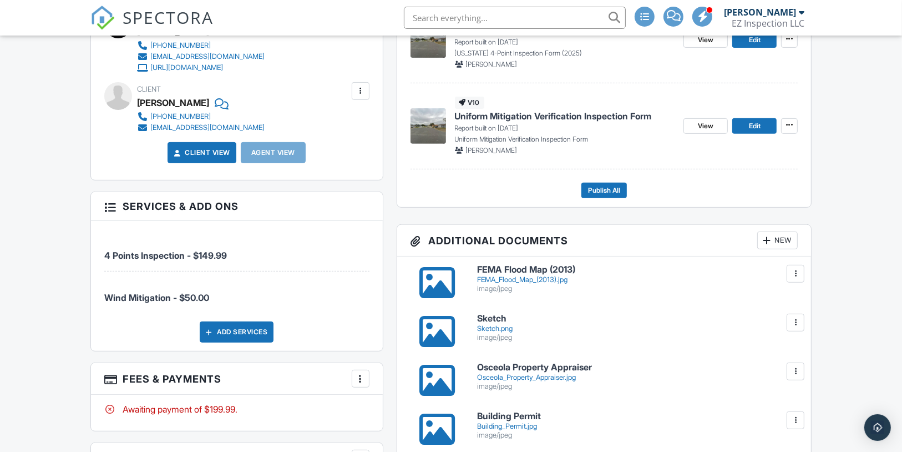
click at [786, 249] on div "New" at bounding box center [777, 240] width 41 height 18
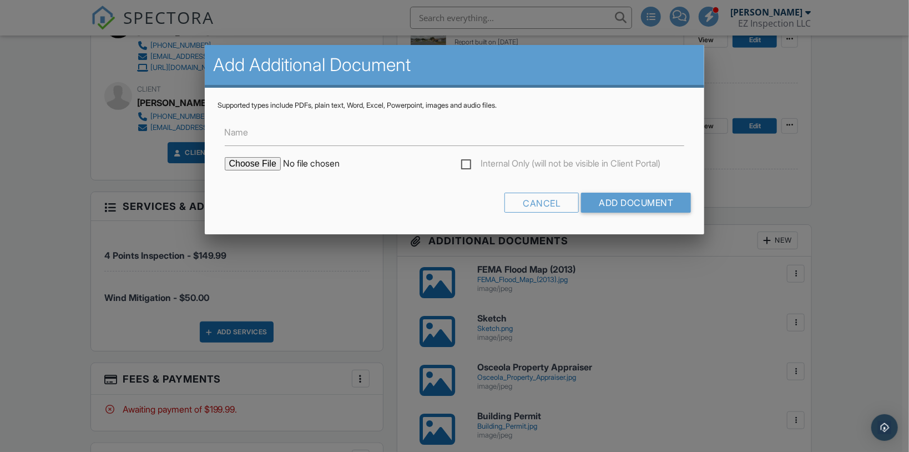
click at [255, 155] on form "Name Internal Only (will not be visible in Client Portal) Cancel Add Document" at bounding box center [454, 165] width 473 height 111
click at [261, 163] on input "file" at bounding box center [319, 163] width 189 height 13
type input "C:\fakepath\Building Permit.jpg"
click at [615, 201] on input "Add Document" at bounding box center [636, 203] width 110 height 20
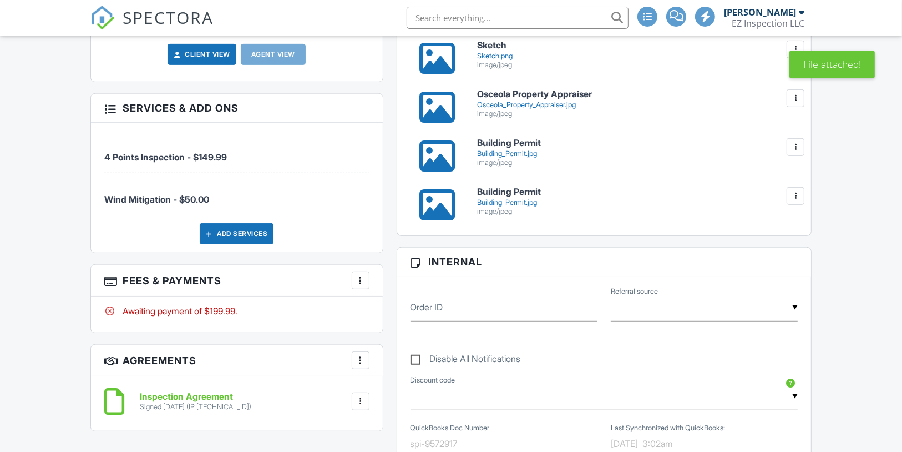
scroll to position [403, 0]
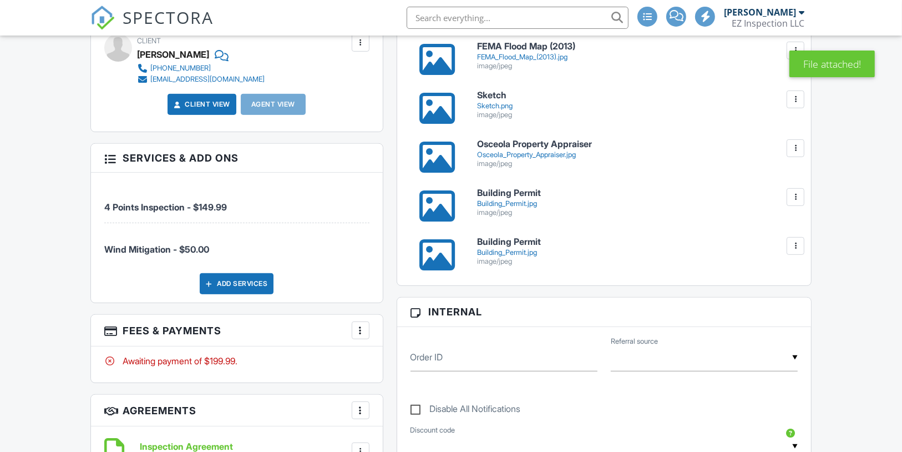
click at [796, 251] on div at bounding box center [795, 245] width 11 height 11
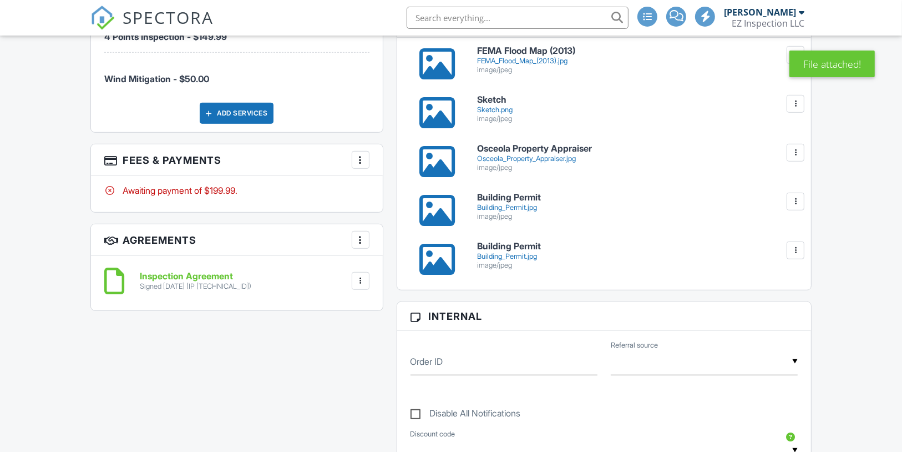
scroll to position [0, 0]
click at [777, 305] on link "Delete" at bounding box center [772, 299] width 41 height 12
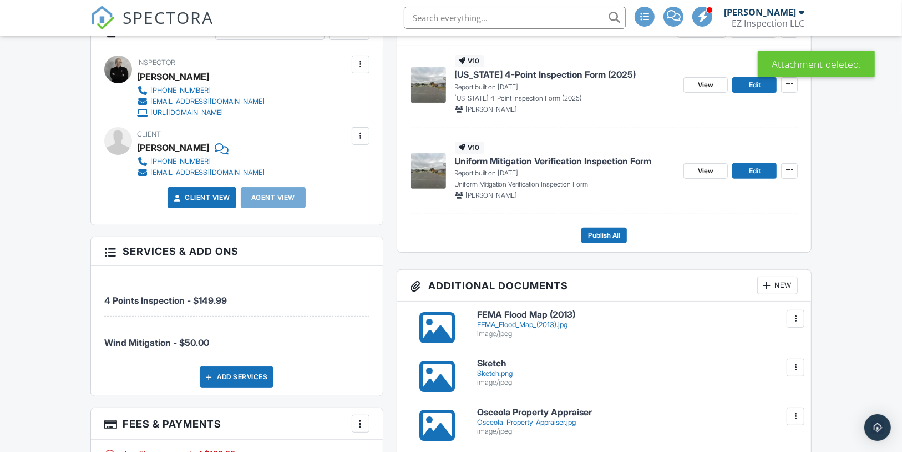
click at [795, 294] on div "New" at bounding box center [777, 285] width 41 height 18
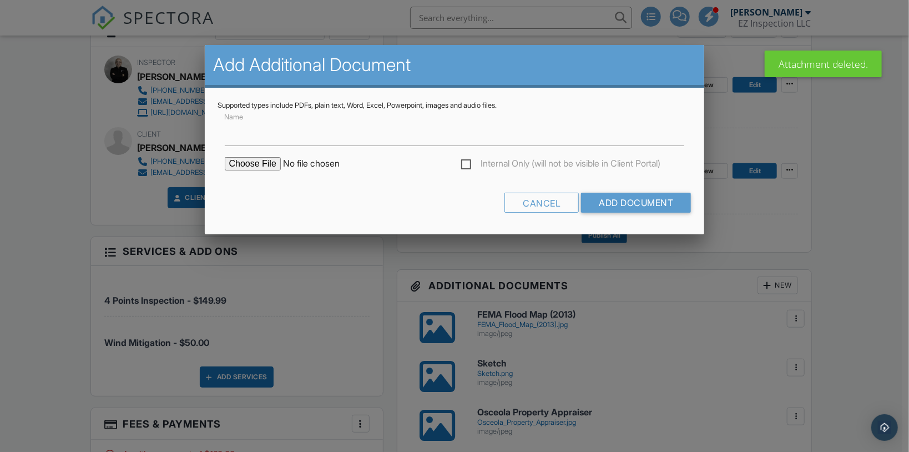
click at [254, 165] on input "file" at bounding box center [319, 163] width 189 height 13
type input "C:\fakepath\Rebuild Permit Fire Damage.jpg"
click at [623, 199] on input "Add Document" at bounding box center [636, 203] width 110 height 20
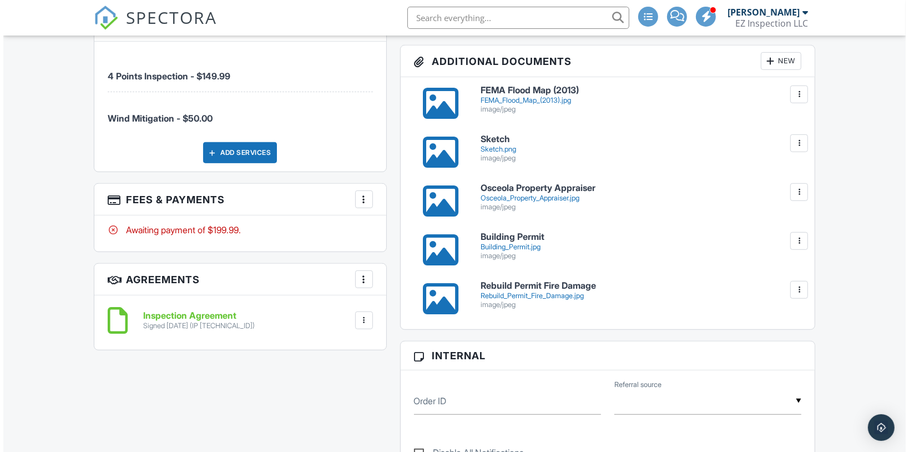
scroll to position [533, 0]
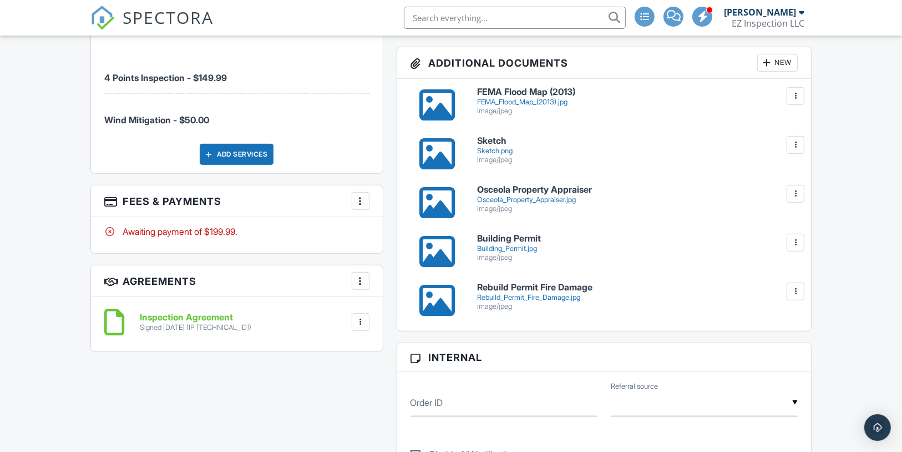
click at [770, 68] on div at bounding box center [766, 62] width 11 height 11
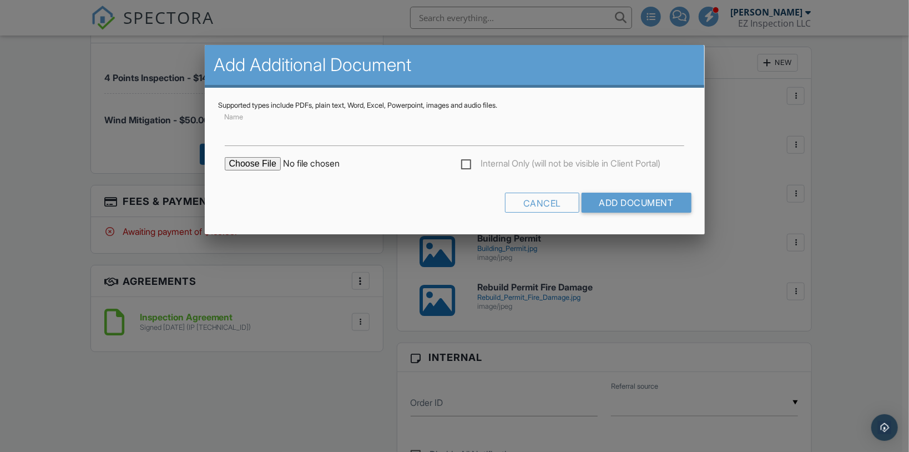
click at [270, 166] on input "file" at bounding box center [319, 163] width 189 height 13
type input "C:\fakepath\Roof Permit.jpg"
click at [638, 202] on input "Add Document" at bounding box center [636, 203] width 110 height 20
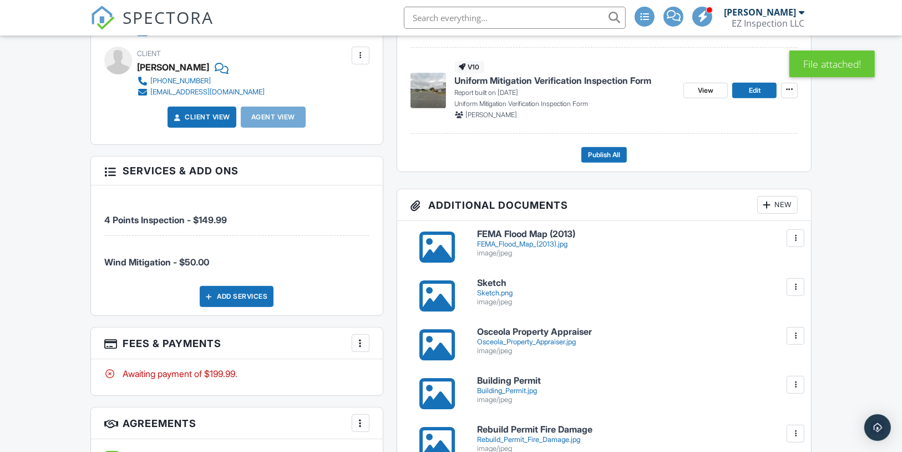
scroll to position [391, 0]
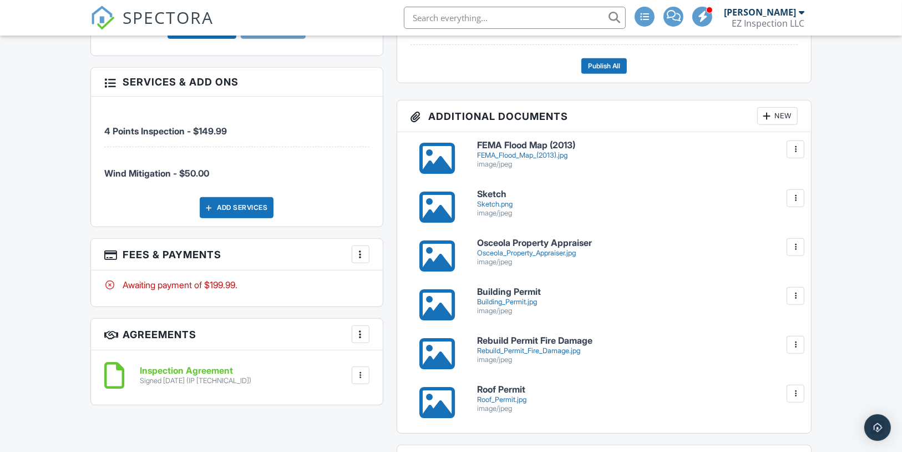
click at [779, 125] on div "New" at bounding box center [777, 116] width 41 height 18
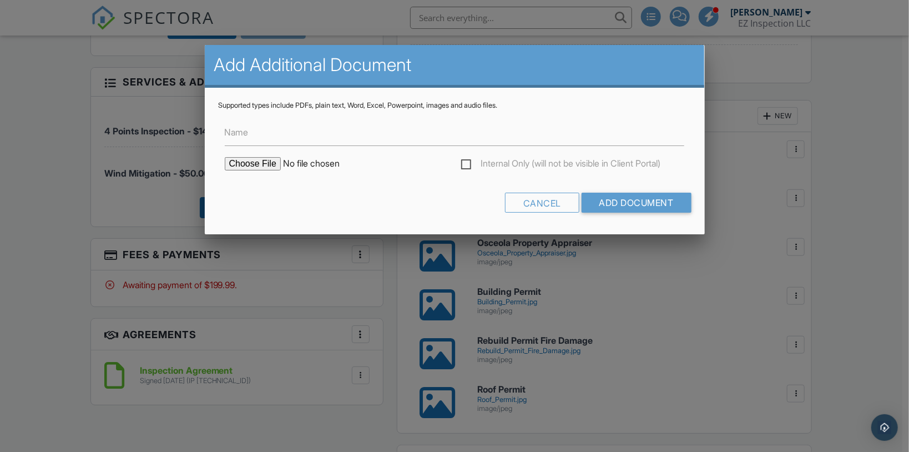
click at [274, 165] on input "file" at bounding box center [319, 163] width 189 height 13
click at [264, 165] on input "file" at bounding box center [319, 163] width 189 height 13
type input "C:\fakepath\Permit Records.jpg"
click at [668, 196] on input "Add Document" at bounding box center [636, 203] width 110 height 20
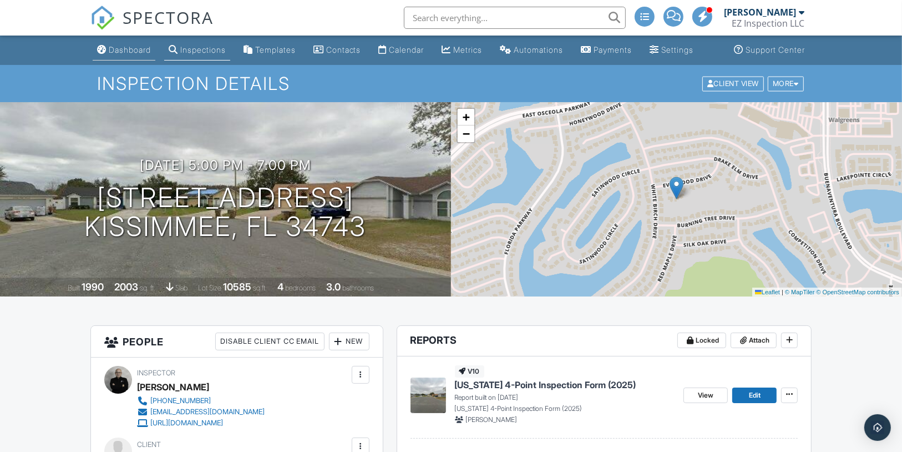
click at [125, 60] on link "Dashboard" at bounding box center [124, 50] width 63 height 21
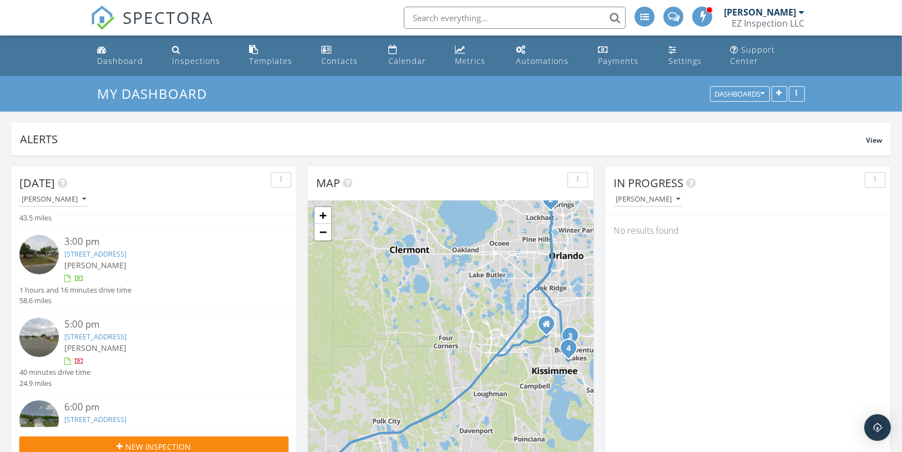
scroll to position [117, 0]
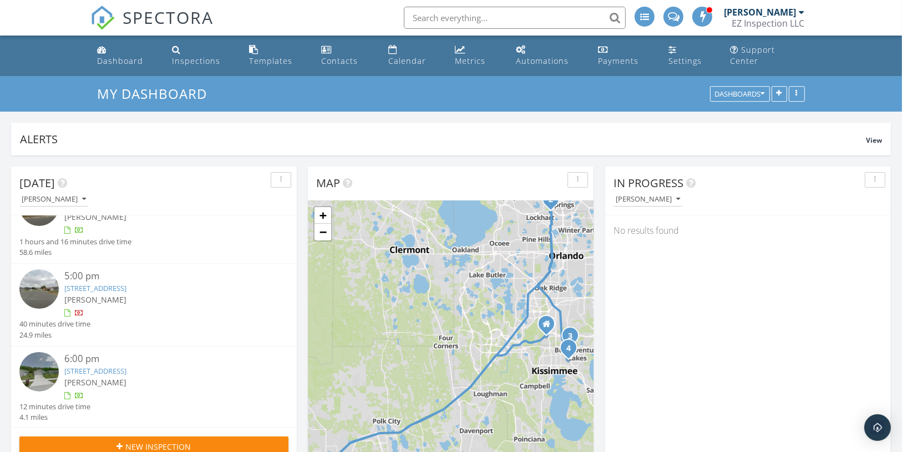
click at [127, 366] on link "2456 Oak Mill Dr, Kissimmee, FL 34744" at bounding box center [95, 371] width 62 height 10
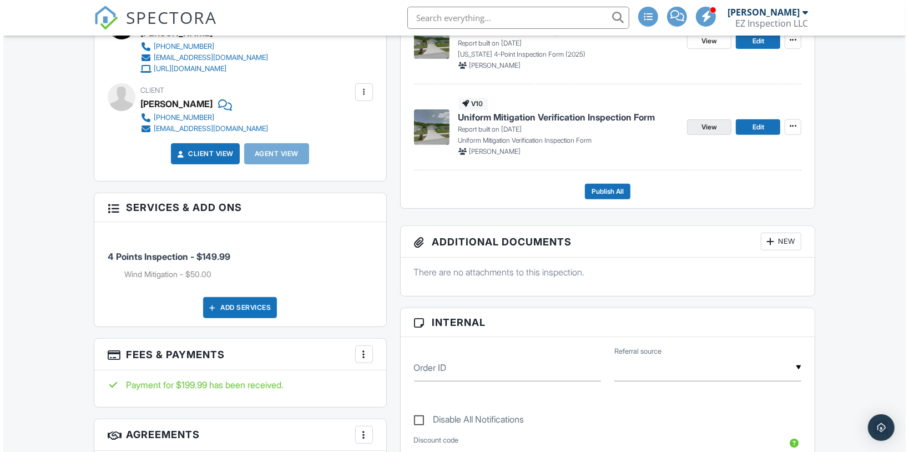
scroll to position [355, 0]
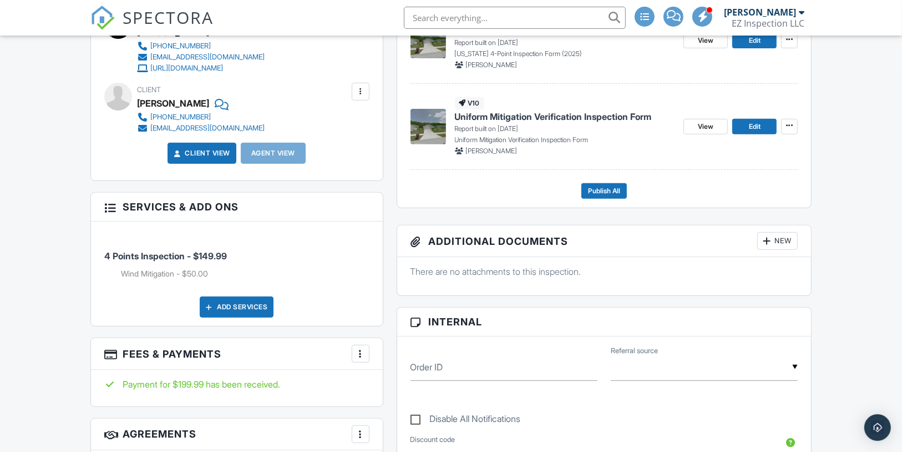
click at [767, 246] on div at bounding box center [766, 240] width 11 height 11
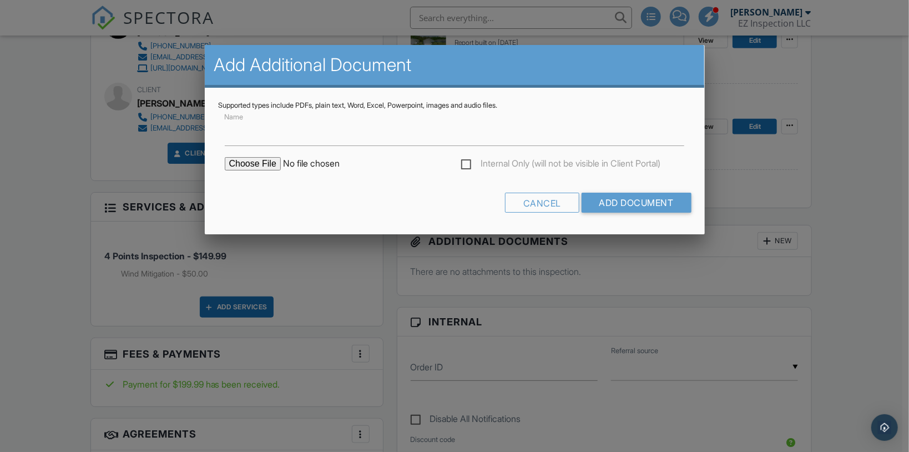
click at [246, 162] on input "file" at bounding box center [319, 163] width 189 height 13
type input "C:\fakepath\FEMA Flood Map.jpg"
click at [612, 210] on input "Add Document" at bounding box center [636, 203] width 110 height 20
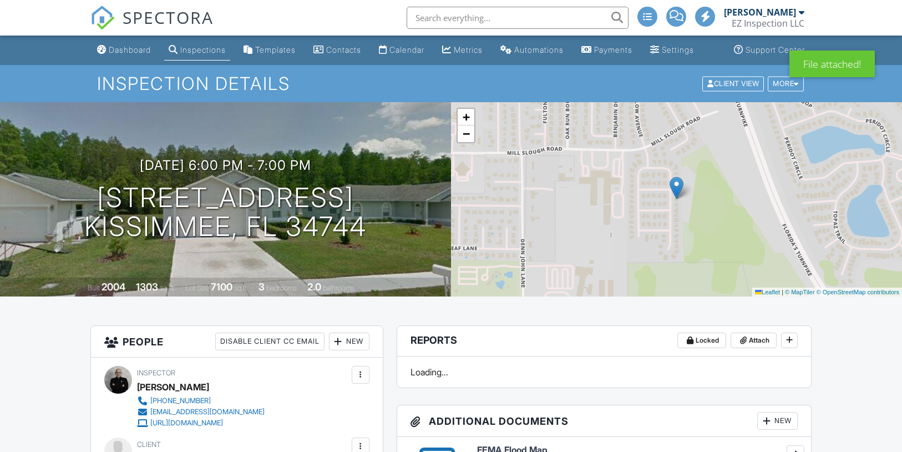
click at [780, 412] on div "New" at bounding box center [777, 421] width 41 height 18
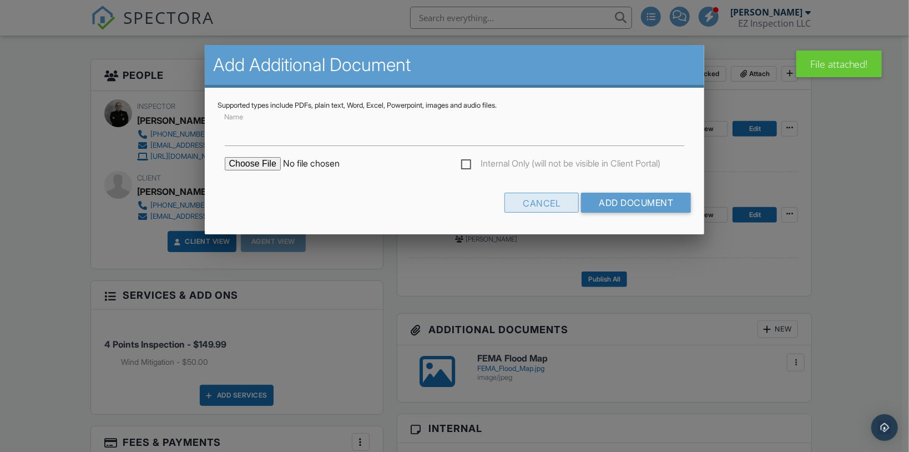
click at [537, 204] on div "Cancel" at bounding box center [541, 203] width 74 height 20
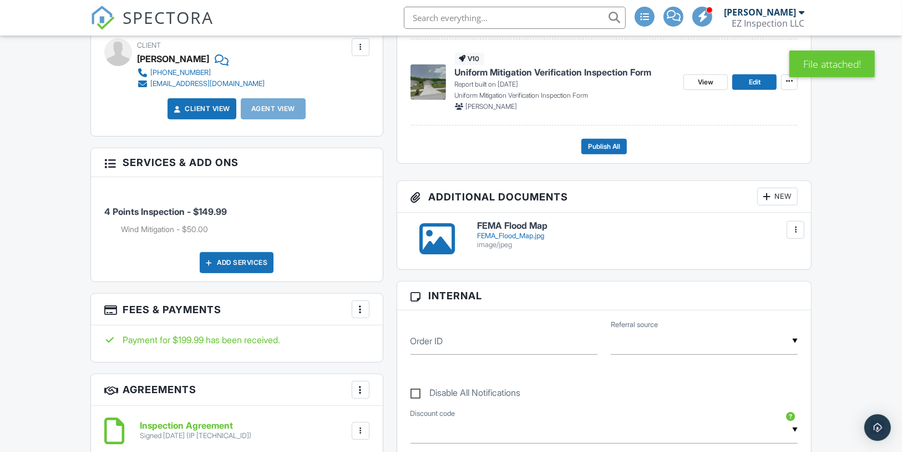
click at [778, 205] on div "New" at bounding box center [777, 197] width 41 height 18
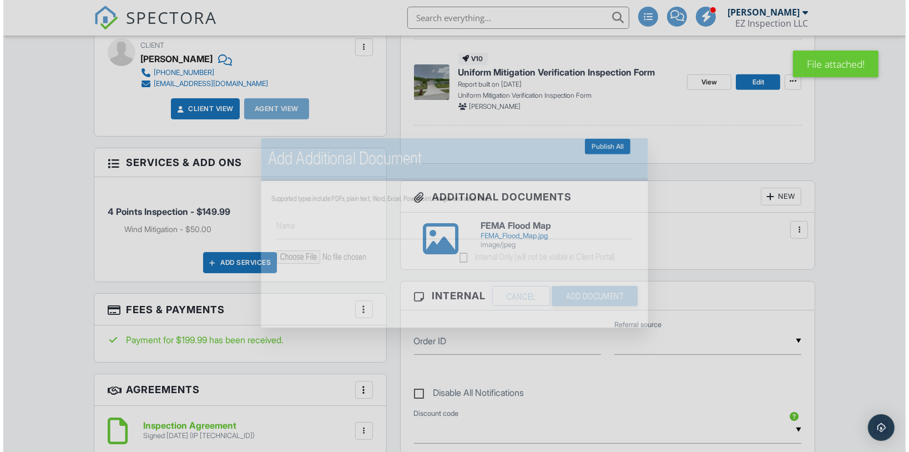
scroll to position [400, 0]
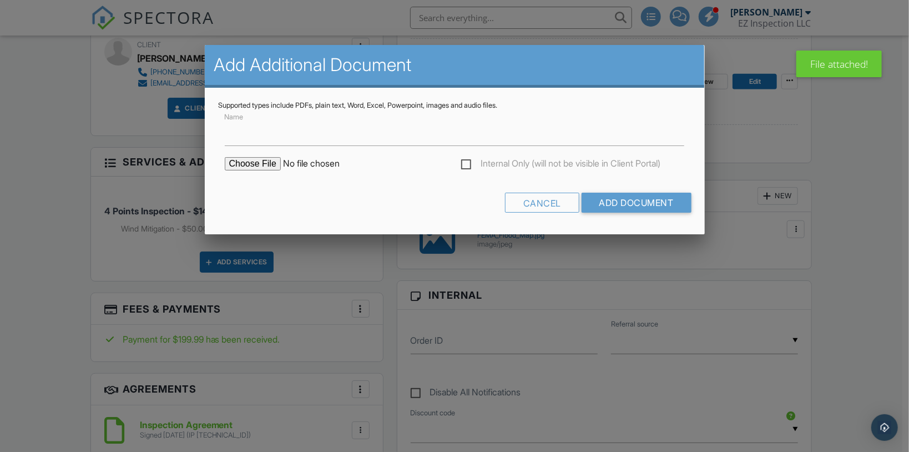
click at [258, 165] on input "file" at bounding box center [319, 163] width 189 height 13
type input "C:\fakepath\Sketch.png"
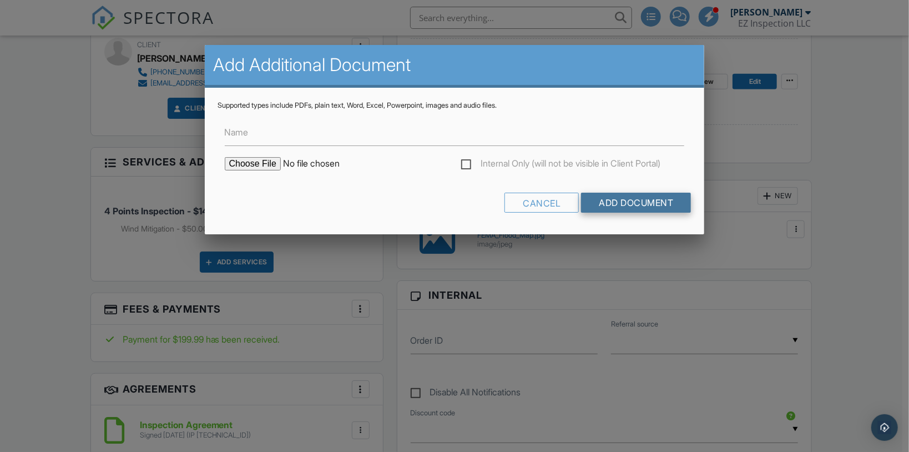
click at [657, 206] on input "Add Document" at bounding box center [636, 203] width 110 height 20
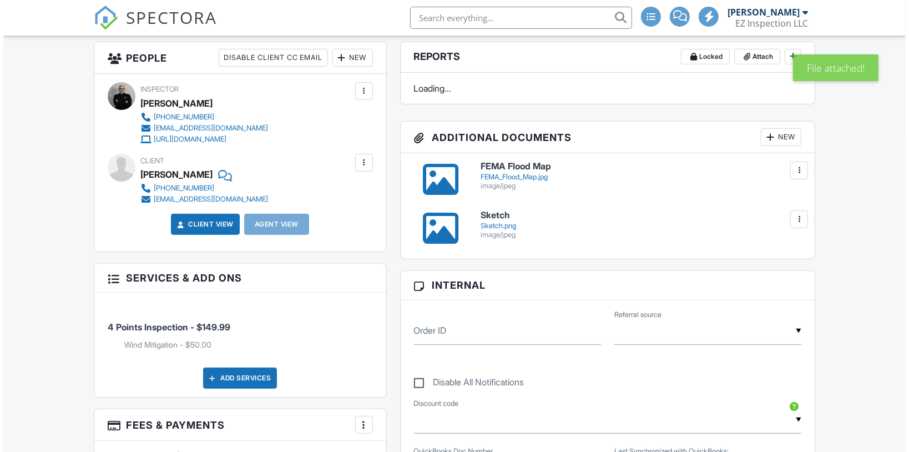
scroll to position [355, 0]
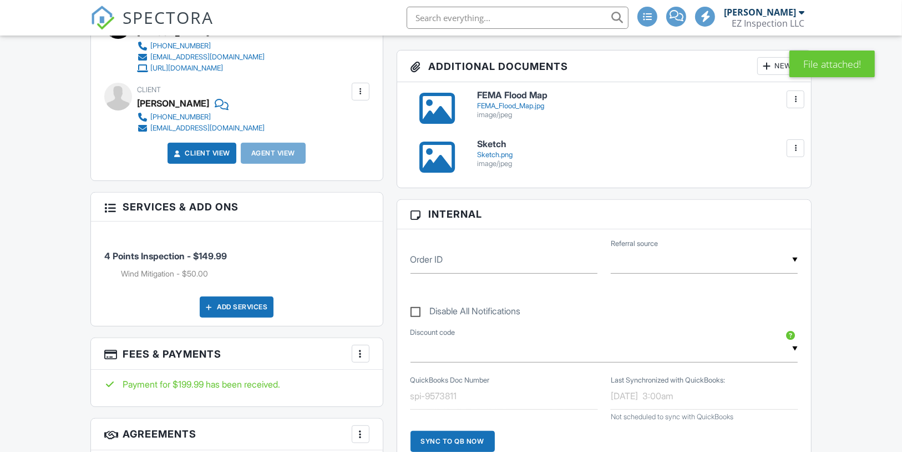
click at [777, 75] on div "New" at bounding box center [777, 66] width 41 height 18
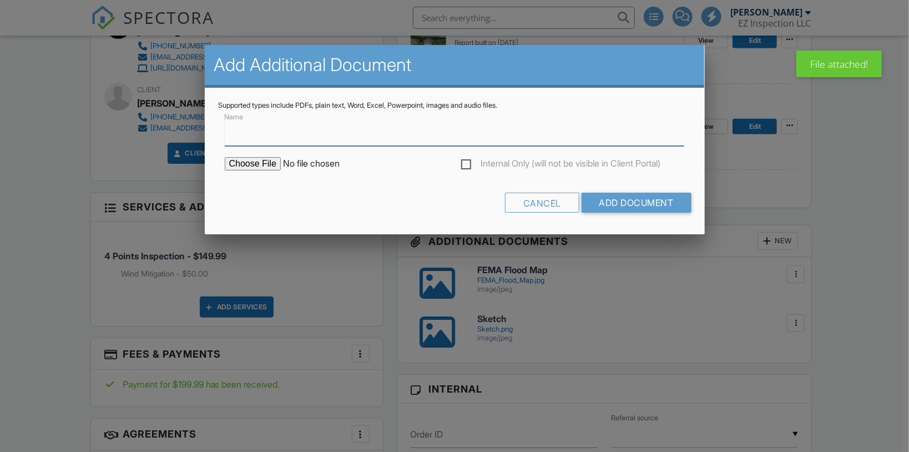
scroll to position [0, 0]
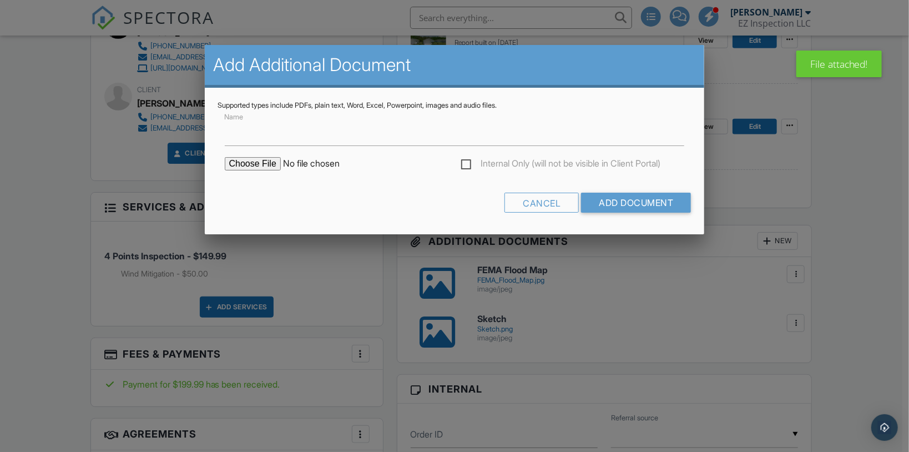
click at [259, 158] on input "file" at bounding box center [319, 163] width 189 height 13
type input "C:\fakepath\Osceola Property Appraiser.jpg"
click at [603, 205] on input "Add Document" at bounding box center [636, 203] width 110 height 20
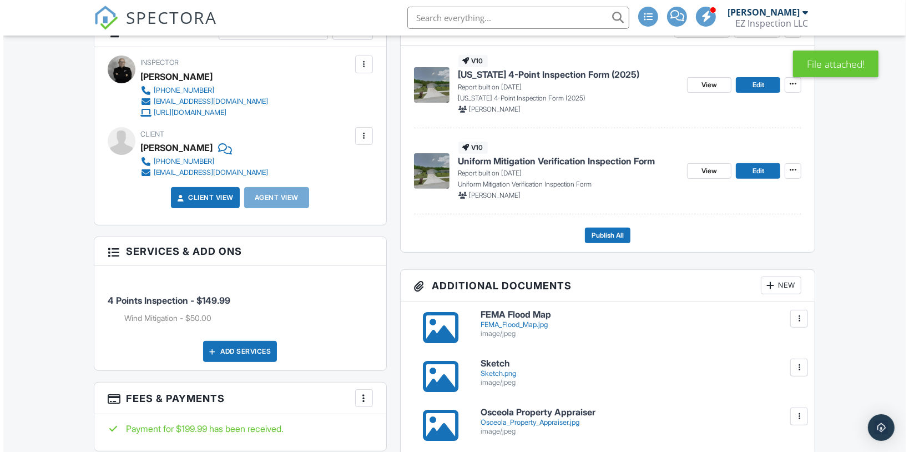
scroll to position [311, 0]
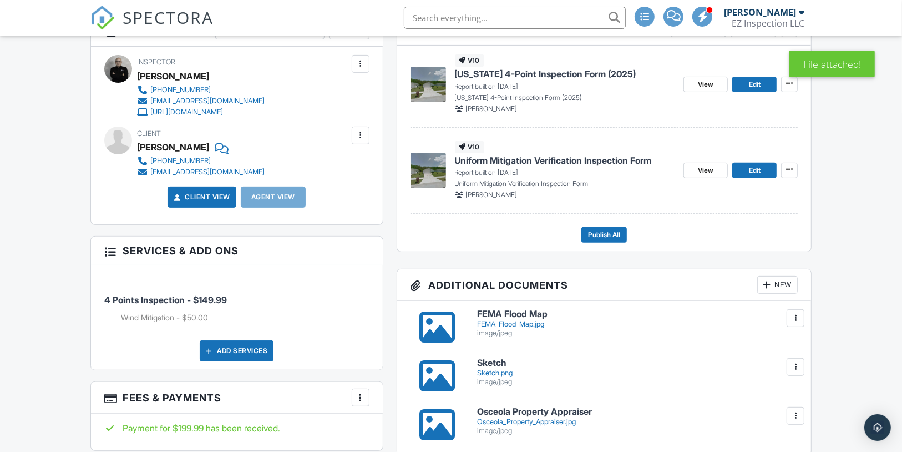
click at [785, 294] on div "New" at bounding box center [777, 285] width 41 height 18
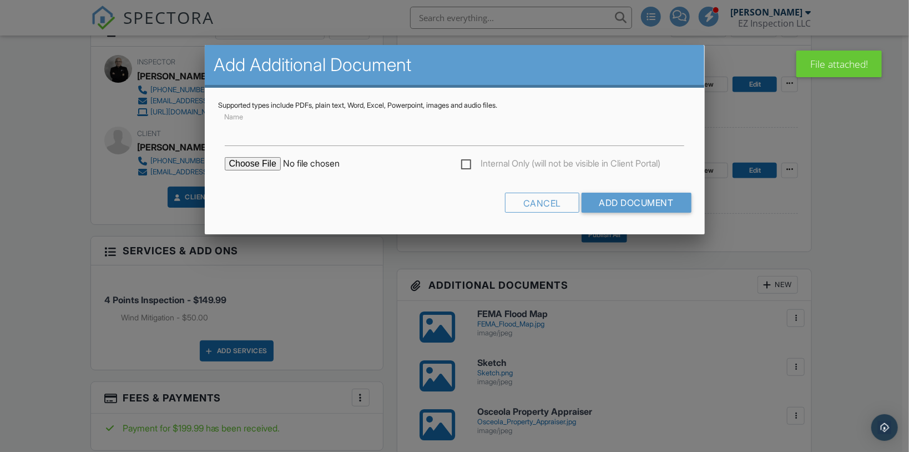
click at [253, 166] on input "file" at bounding box center [319, 163] width 189 height 13
click at [245, 166] on input "file" at bounding box center [319, 163] width 189 height 13
type input "C:\fakepath\Roof Permit.jpg"
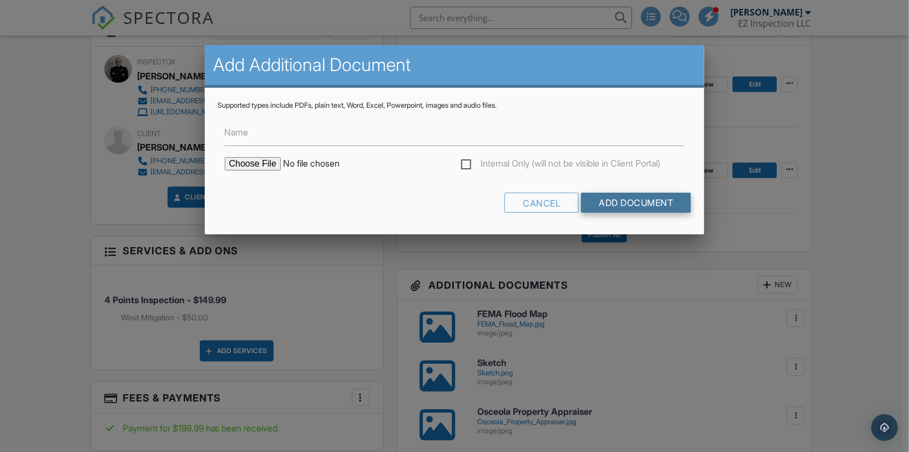
click at [650, 199] on input "Add Document" at bounding box center [636, 203] width 110 height 20
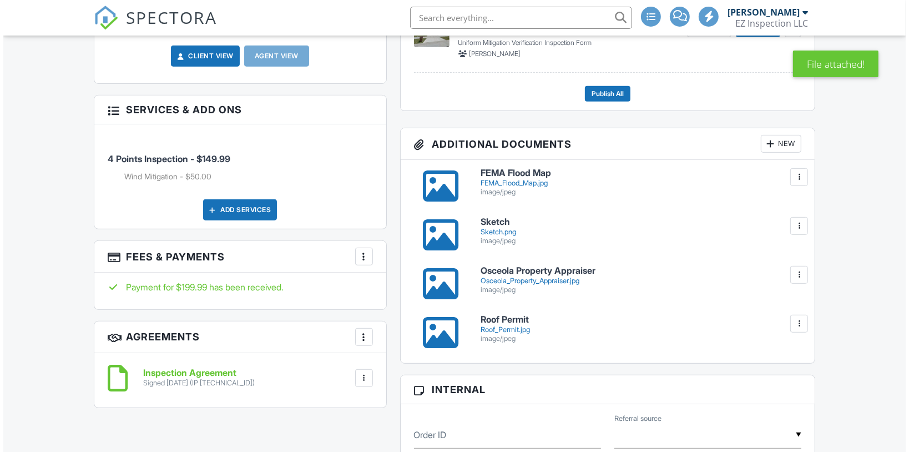
scroll to position [452, 0]
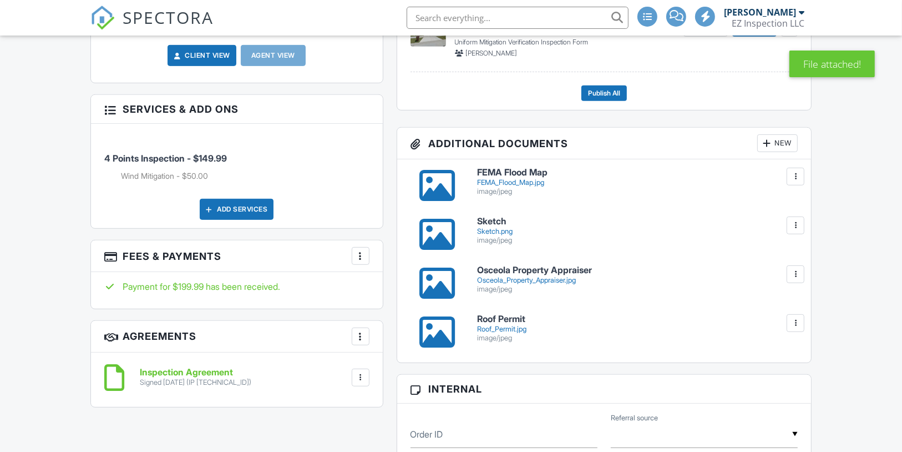
click at [773, 151] on div "New" at bounding box center [777, 143] width 41 height 18
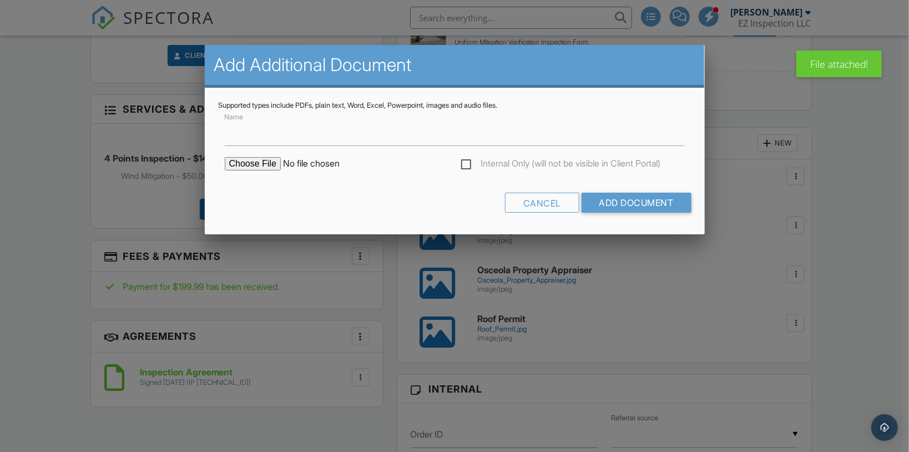
click at [254, 160] on input "file" at bounding box center [319, 163] width 189 height 13
type input "C:\fakepath\Permit Records.jpg"
click at [625, 208] on input "Add Document" at bounding box center [636, 203] width 110 height 20
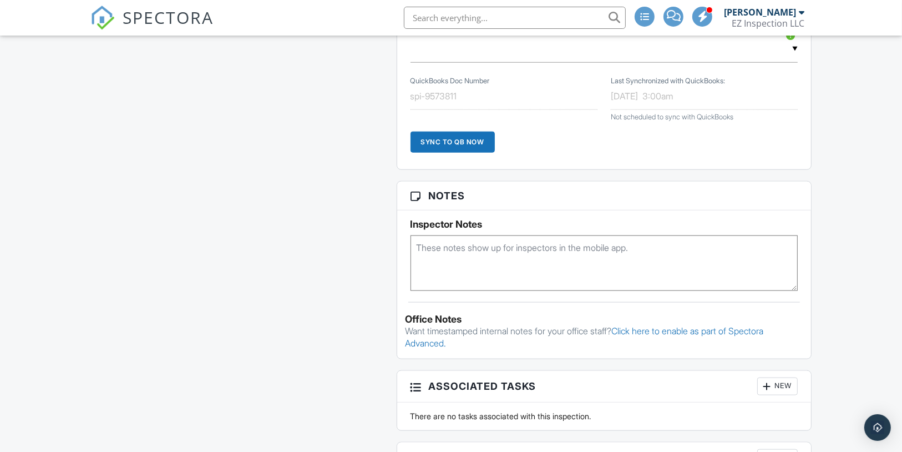
scroll to position [976, 0]
click at [447, 266] on textarea at bounding box center [605, 262] width 388 height 55
type textarea "Roof 2022, No building Permit"
click at [835, 246] on div "Dashboard Inspections Templates Contacts Calendar Metrics Automations Payments …" at bounding box center [451, 142] width 902 height 2165
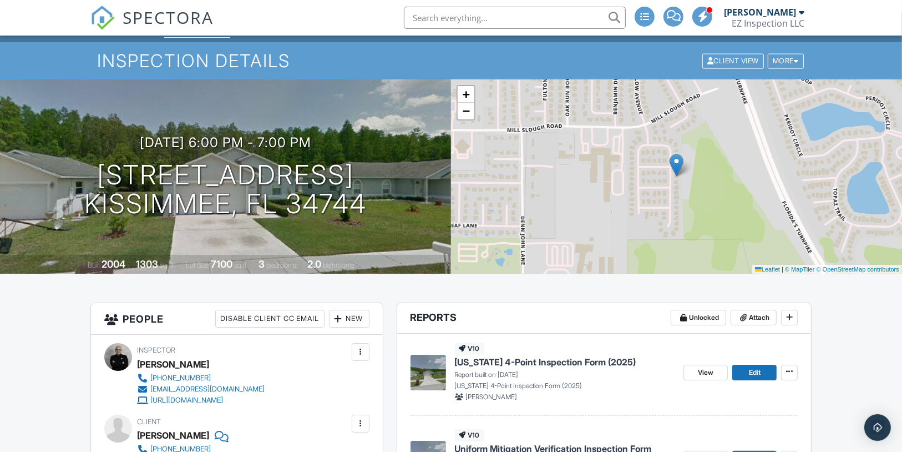
scroll to position [0, 0]
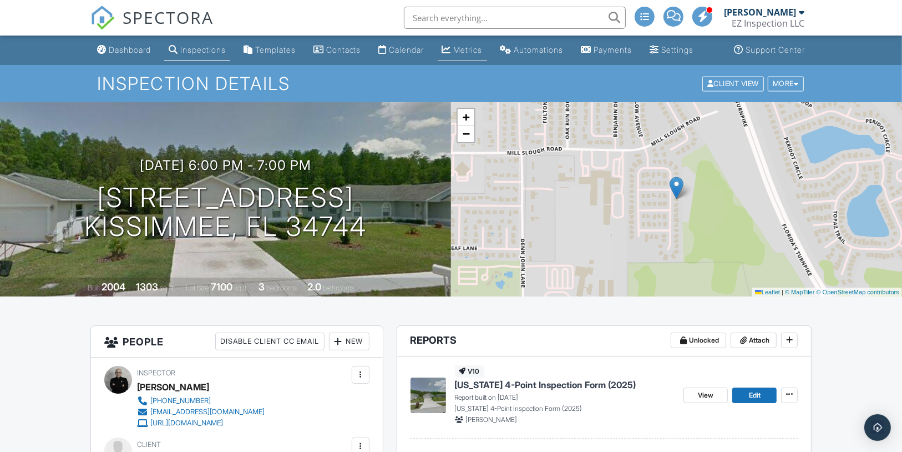
click at [468, 54] on div "Metrics" at bounding box center [468, 49] width 29 height 9
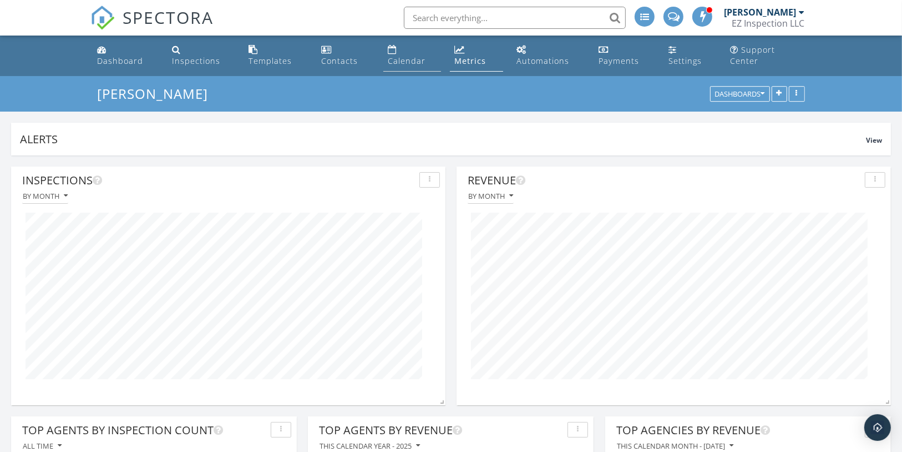
click at [425, 55] on div "Calendar" at bounding box center [407, 60] width 38 height 11
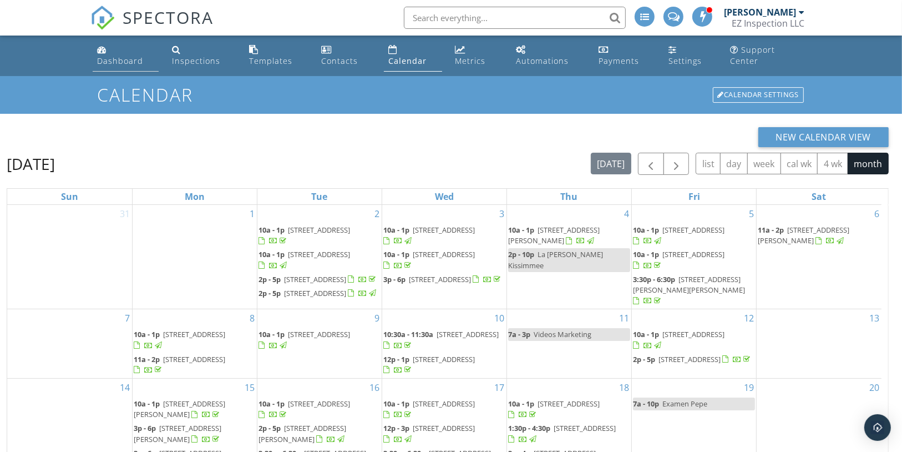
click at [142, 55] on div "Dashboard" at bounding box center [120, 60] width 46 height 11
